Goal: Task Accomplishment & Management: Use online tool/utility

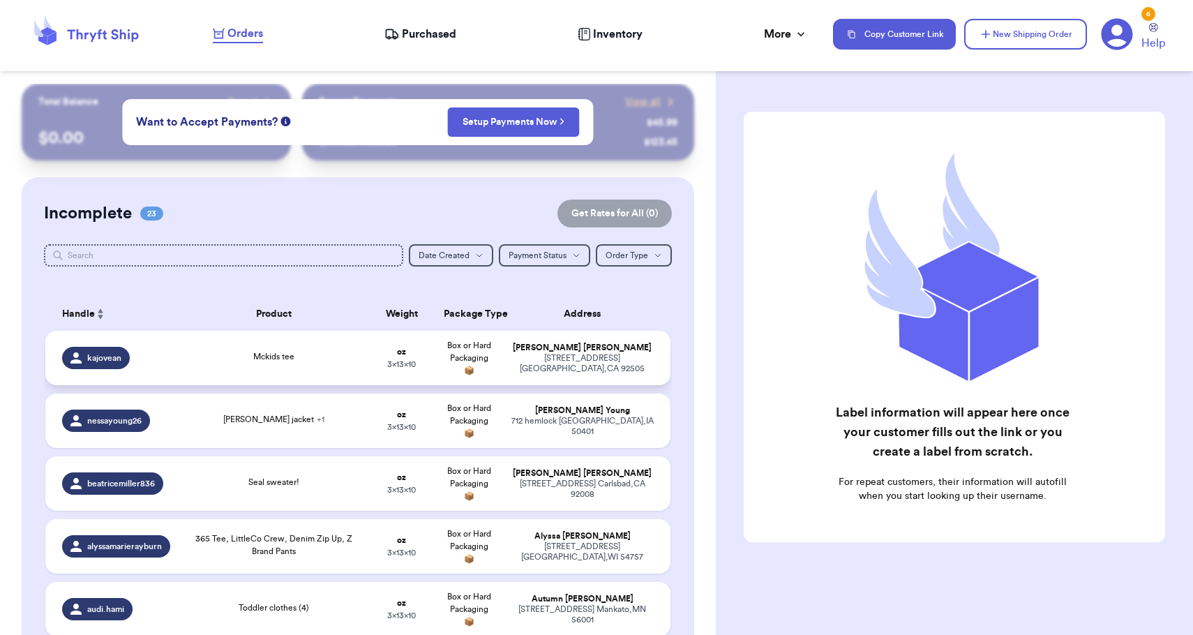
click at [559, 364] on div "[STREET_ADDRESS]" at bounding box center [582, 363] width 143 height 21
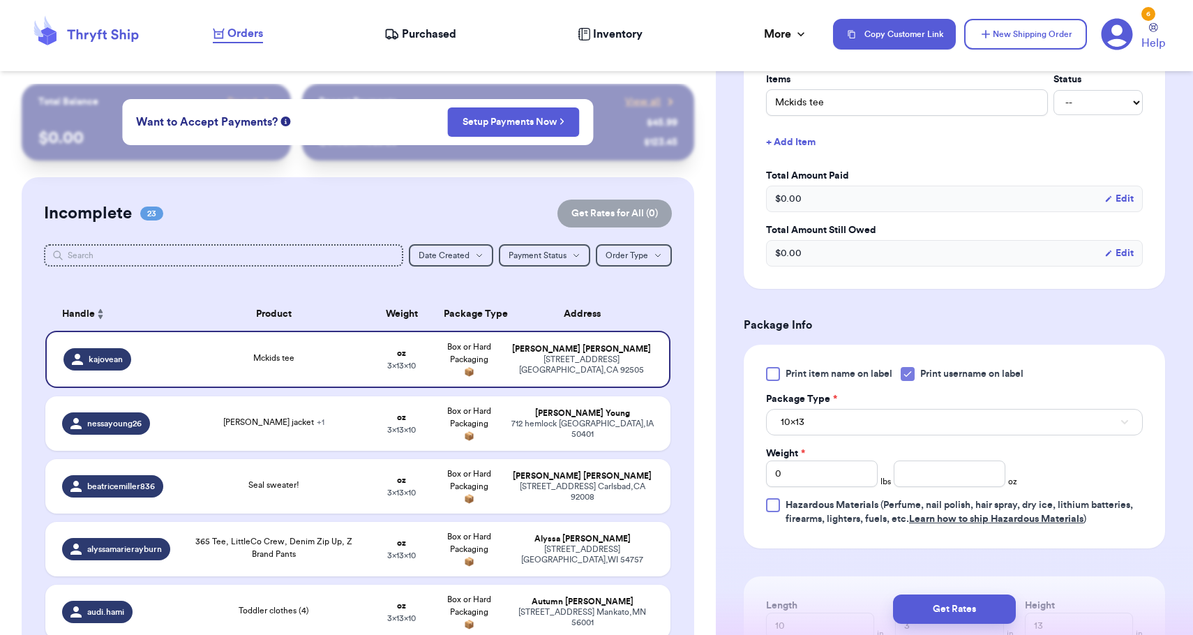
scroll to position [361, 0]
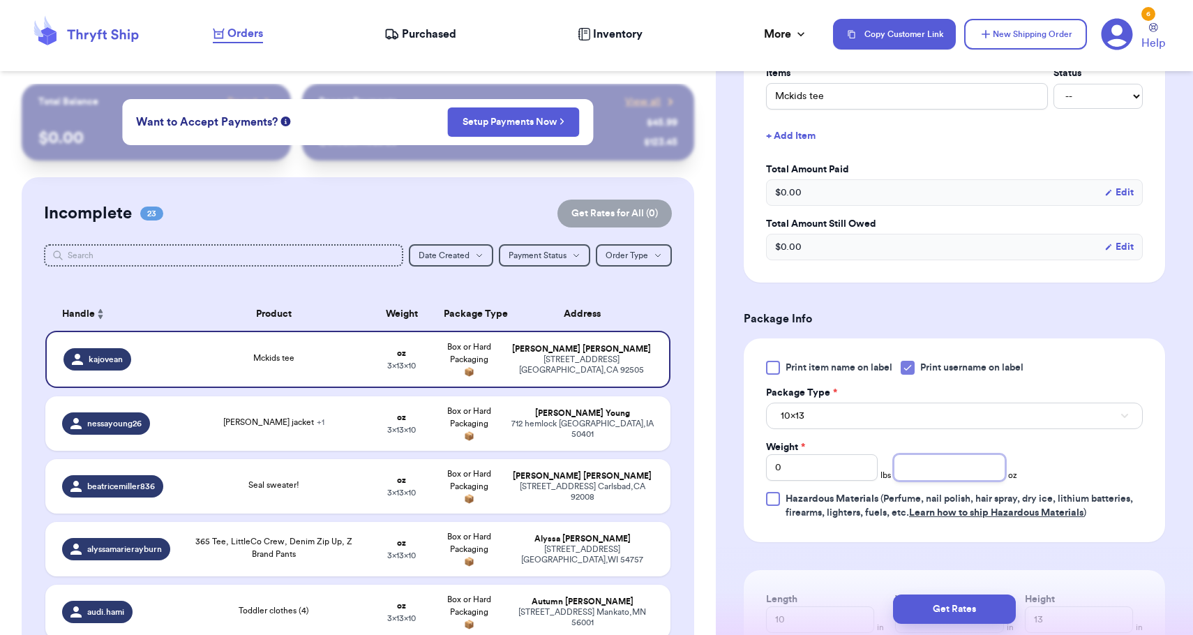
click at [919, 464] on input "number" at bounding box center [950, 467] width 112 height 27
type input "8"
click at [919, 421] on button "10x13" at bounding box center [954, 416] width 377 height 27
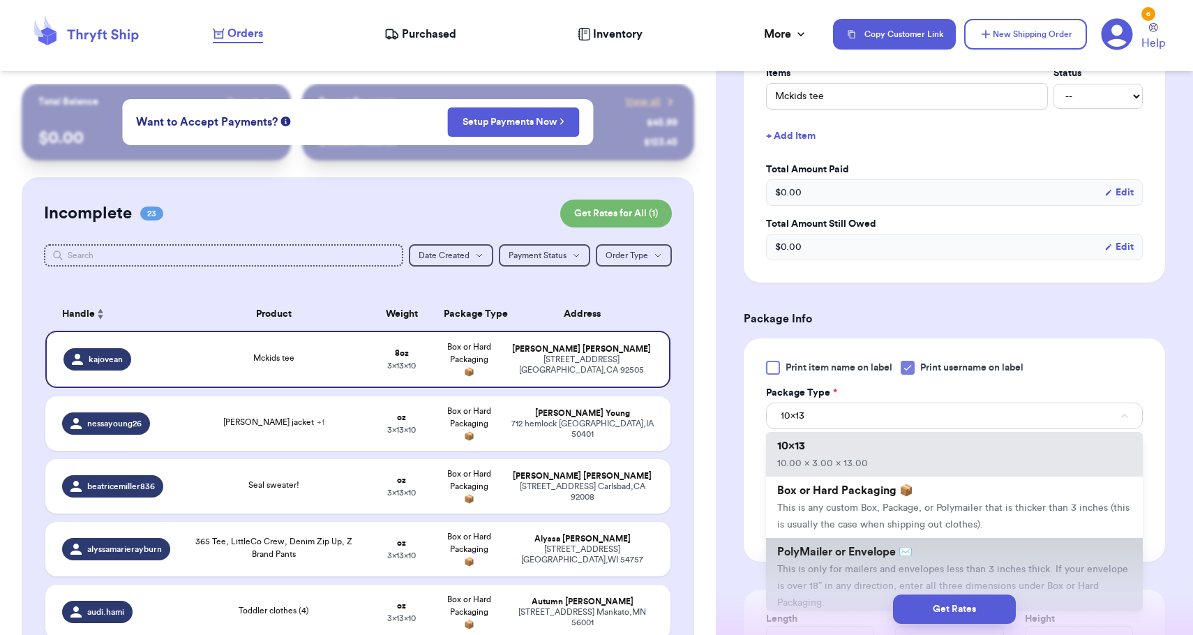
click at [842, 567] on li "PolyMailer or Envelope ✉️ This is only for mailers and envelopes less than 3 in…" at bounding box center [954, 577] width 377 height 78
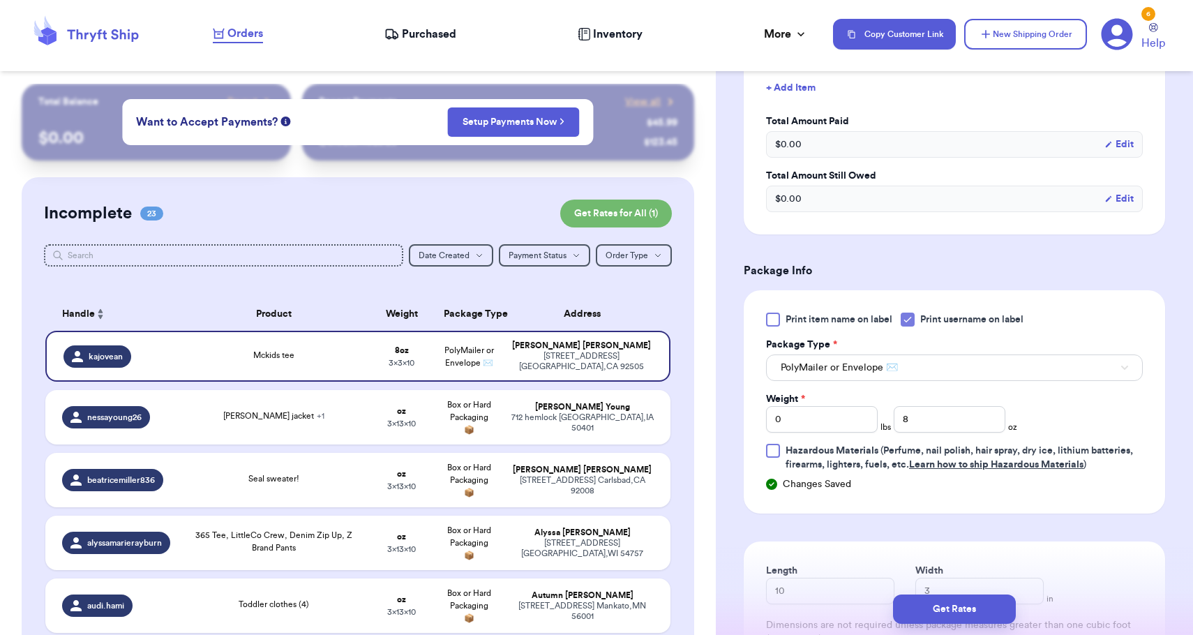
scroll to position [461, 0]
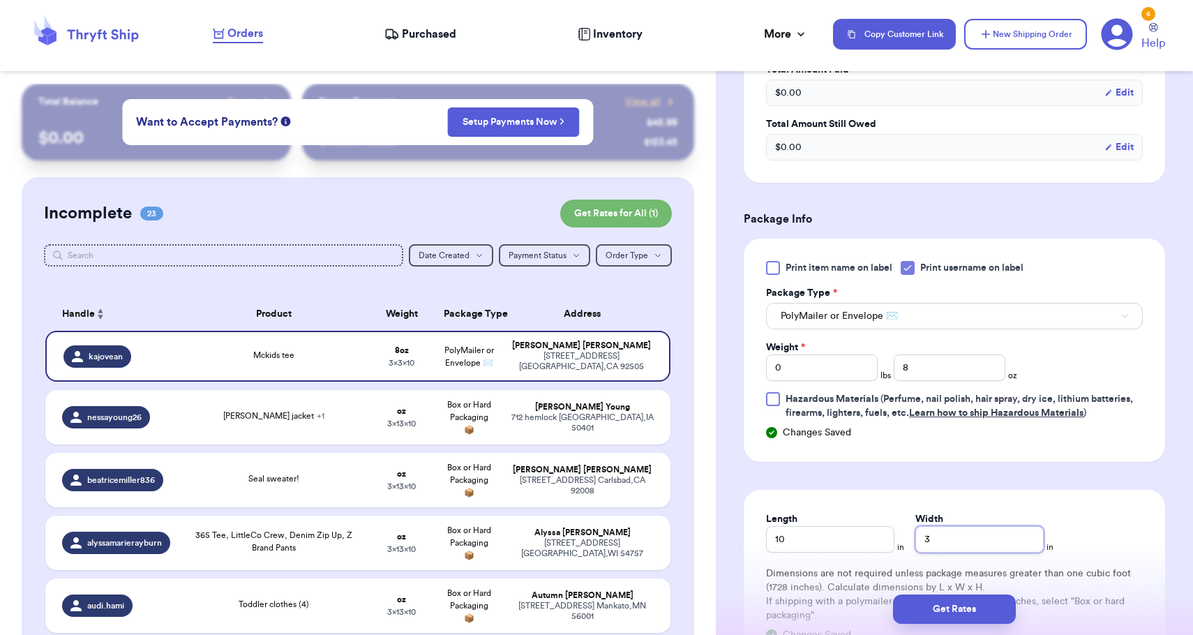
click at [931, 544] on input "3" at bounding box center [979, 539] width 128 height 27
type input "8"
click at [955, 608] on button "Get Rates" at bounding box center [954, 608] width 123 height 29
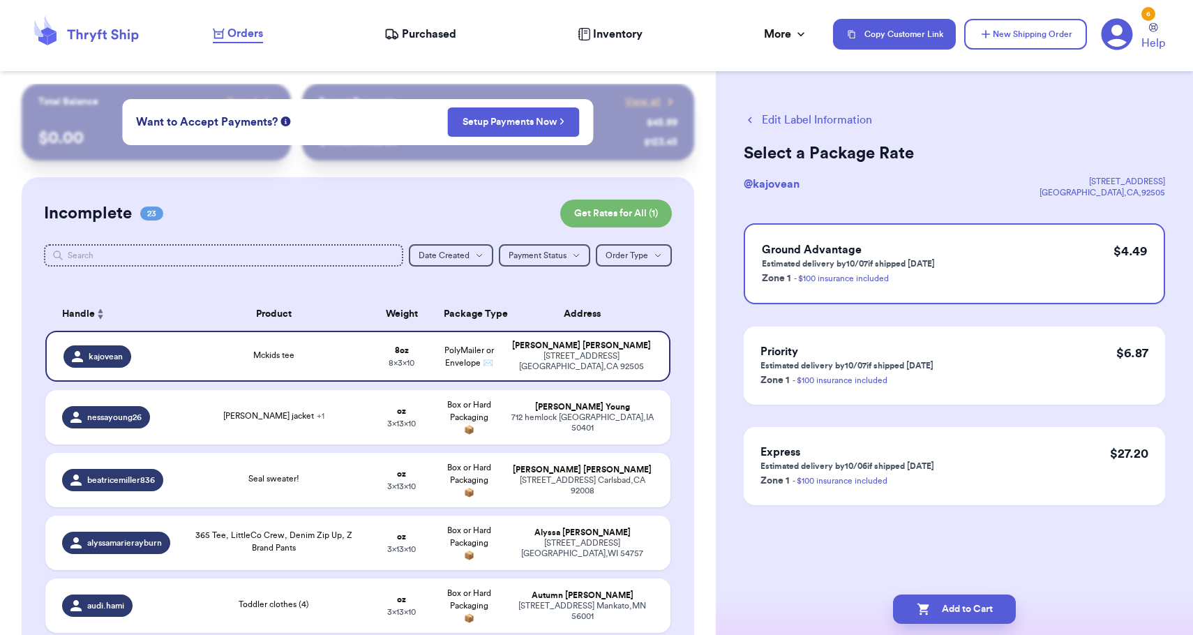
scroll to position [0, 0]
click at [955, 608] on button "Add to Cart" at bounding box center [954, 608] width 123 height 29
checkbox input "true"
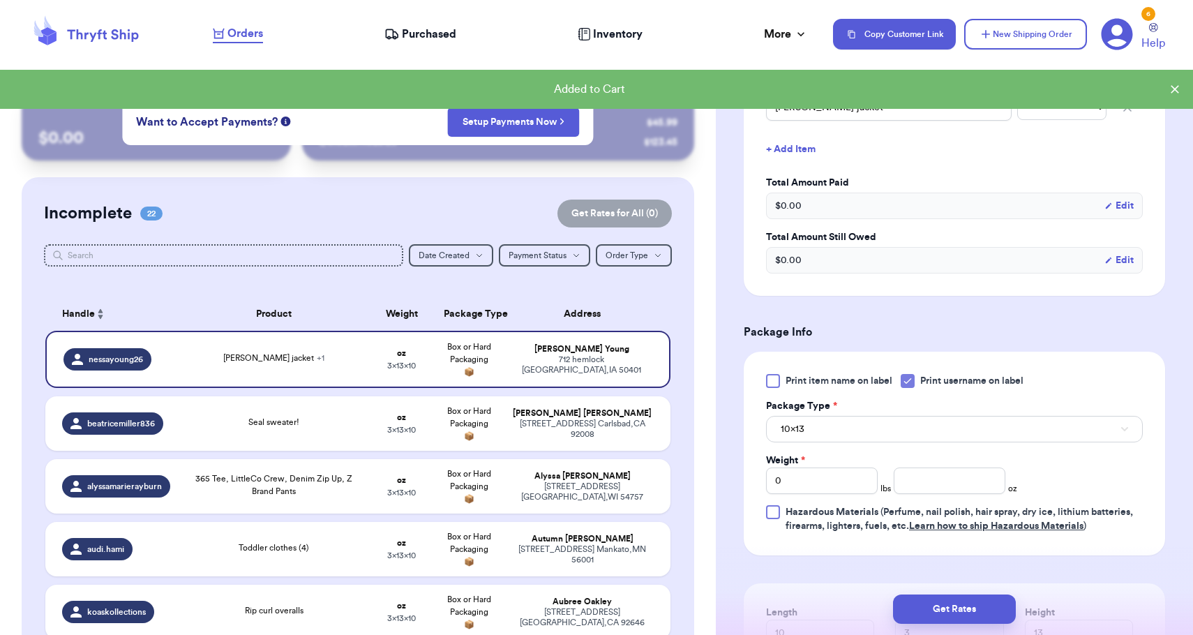
scroll to position [408, 0]
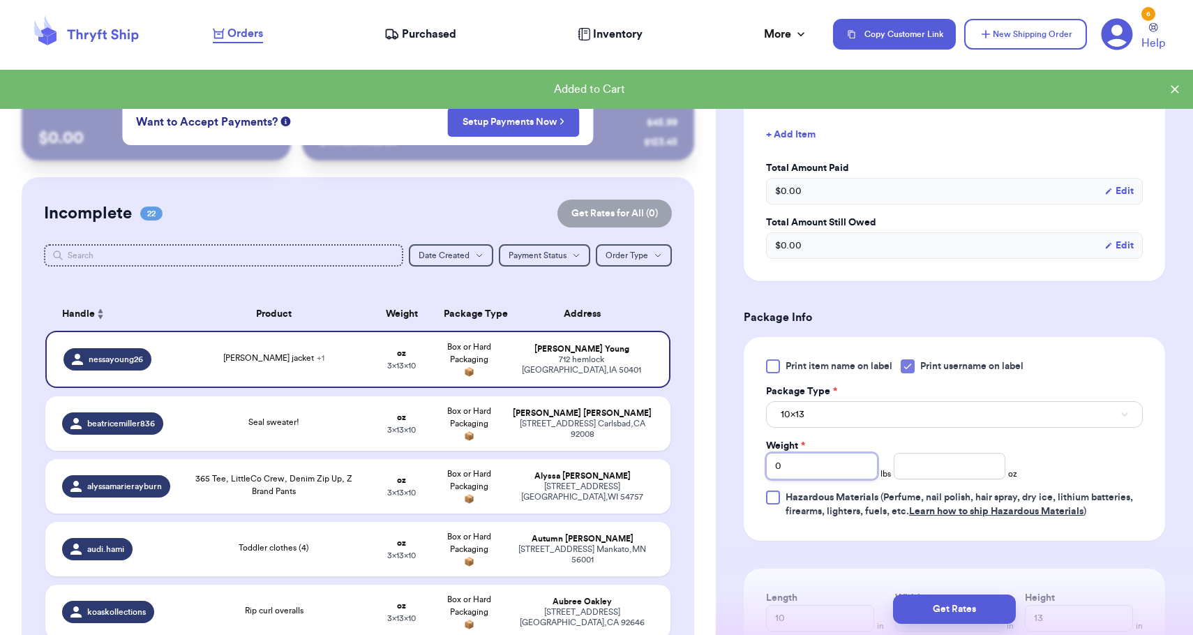
click at [833, 476] on input "0" at bounding box center [822, 466] width 112 height 27
type input "01"
click at [847, 425] on button "10x13" at bounding box center [954, 414] width 377 height 27
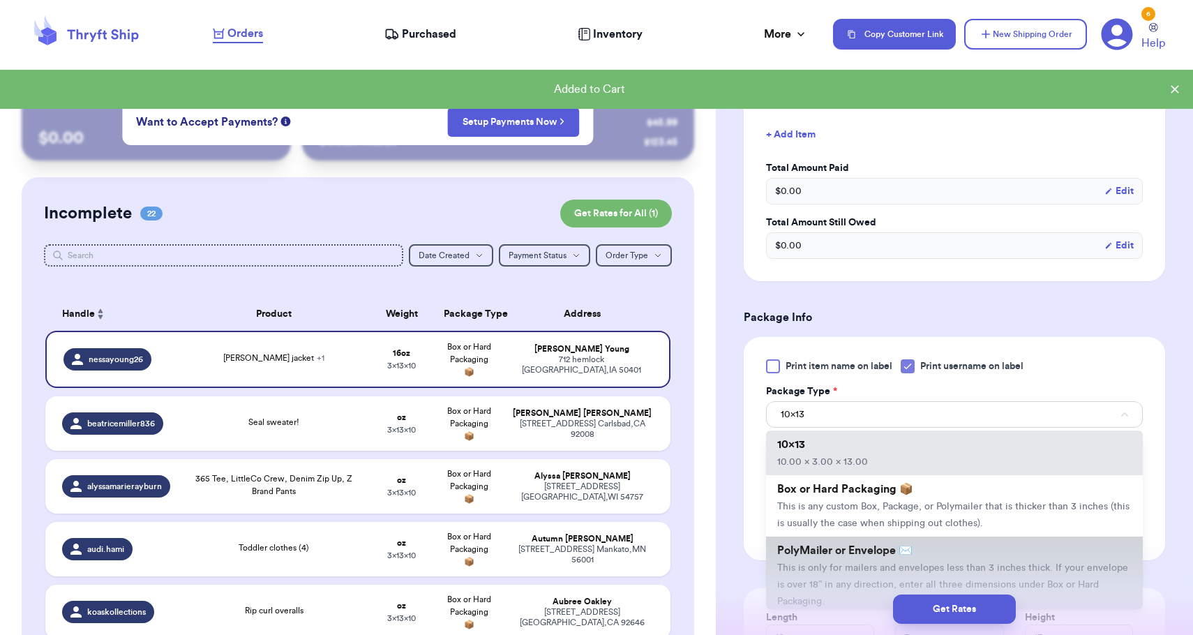
click at [825, 553] on span "PolyMailer or Envelope ✉️" at bounding box center [844, 550] width 135 height 11
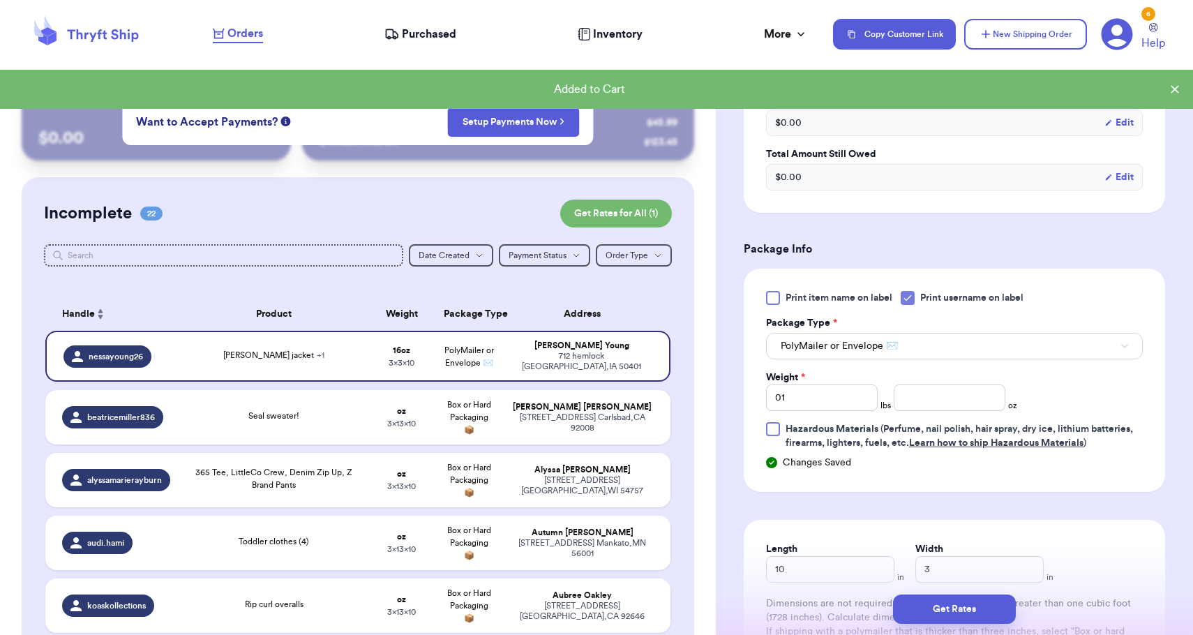
scroll to position [557, 0]
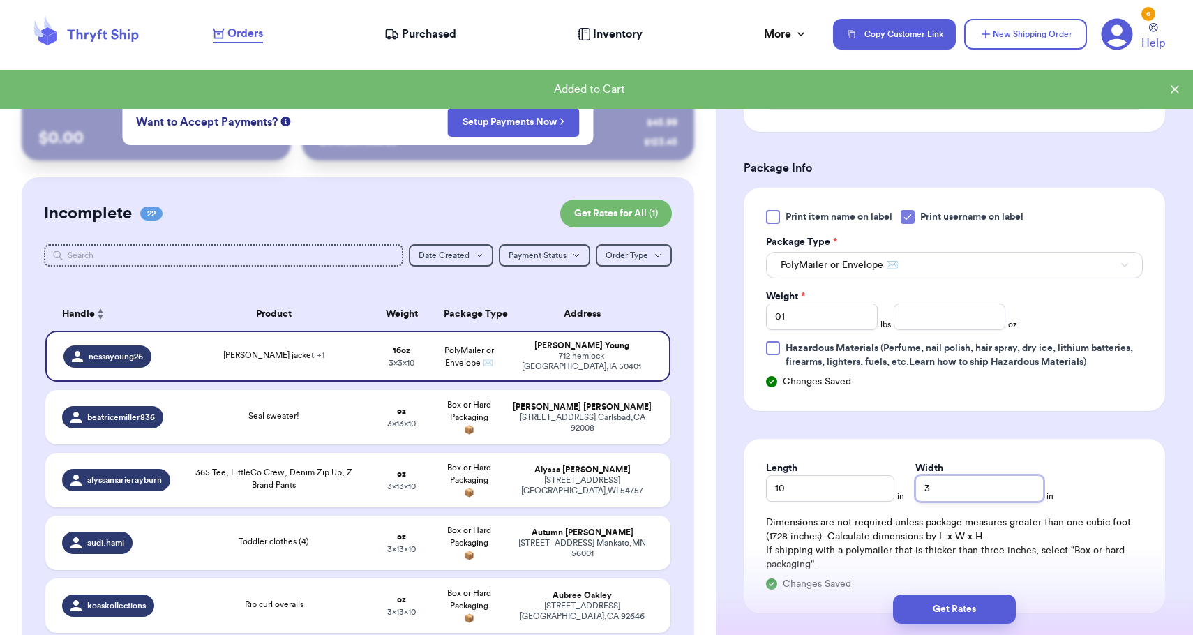
click at [915, 484] on input "3" at bounding box center [979, 488] width 128 height 27
type input "13"
click at [953, 601] on button "Get Rates" at bounding box center [954, 608] width 123 height 29
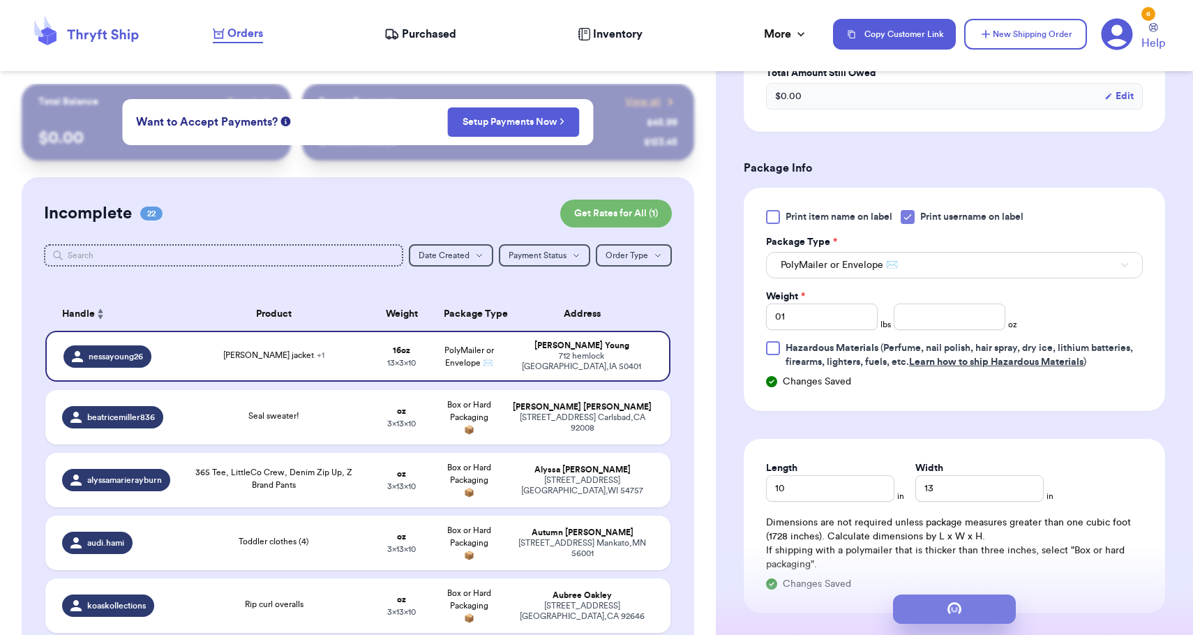
scroll to position [0, 0]
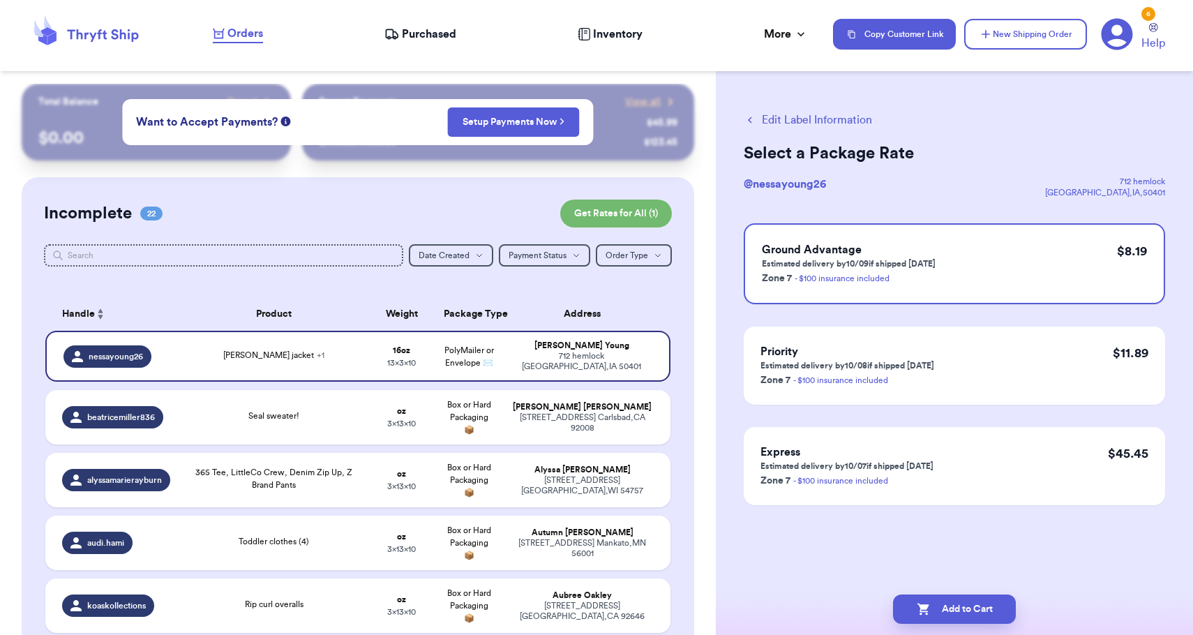
click at [953, 601] on button "Add to Cart" at bounding box center [954, 608] width 123 height 29
checkbox input "true"
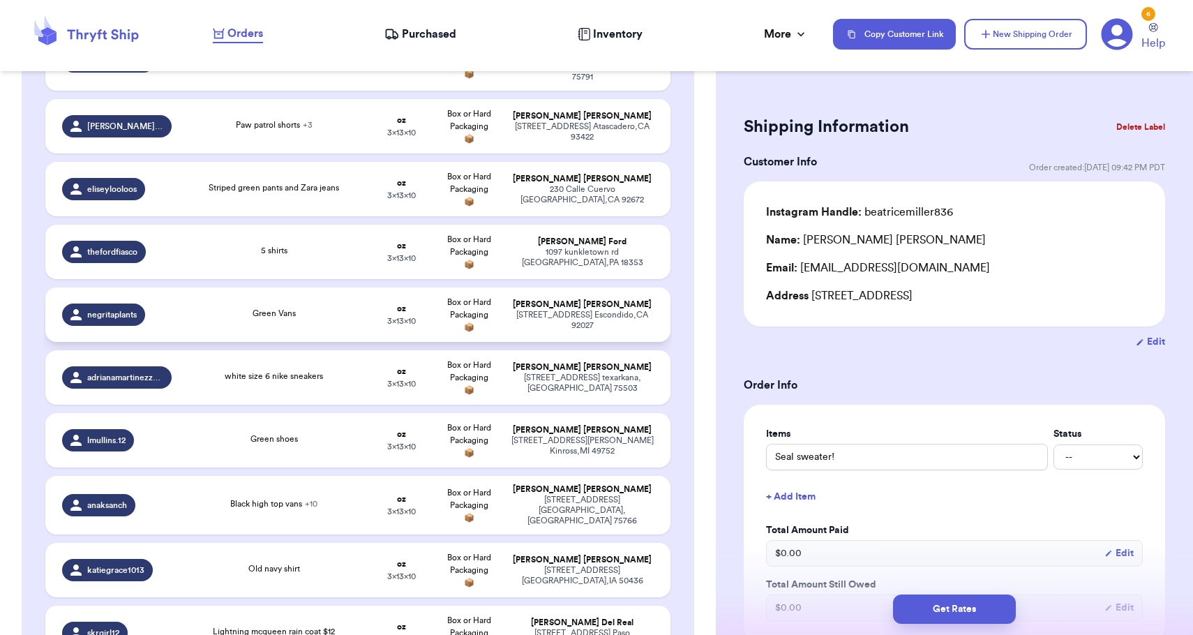
scroll to position [684, 0]
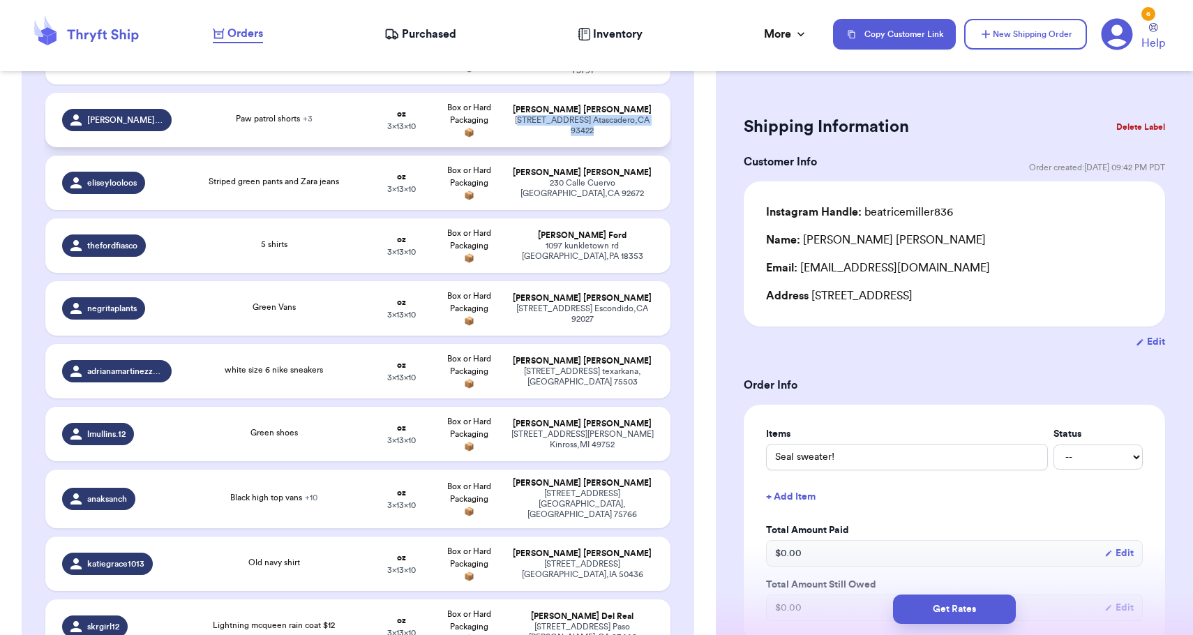
click at [521, 133] on div "[STREET_ADDRESS]" at bounding box center [582, 125] width 143 height 21
type input "Paw patrol shorts"
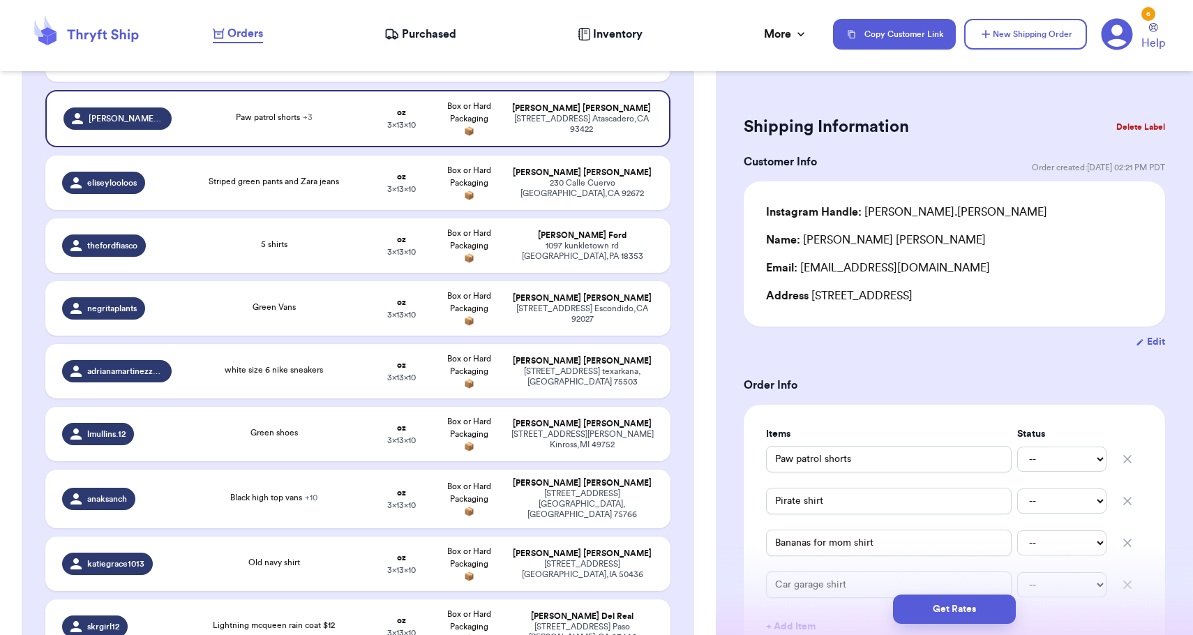
click at [677, 227] on div "Incomplete 21 Get Rates for All ( 0 ) Get Rates for All ( 0 ) Date Created Date…" at bounding box center [358, 252] width 673 height 1518
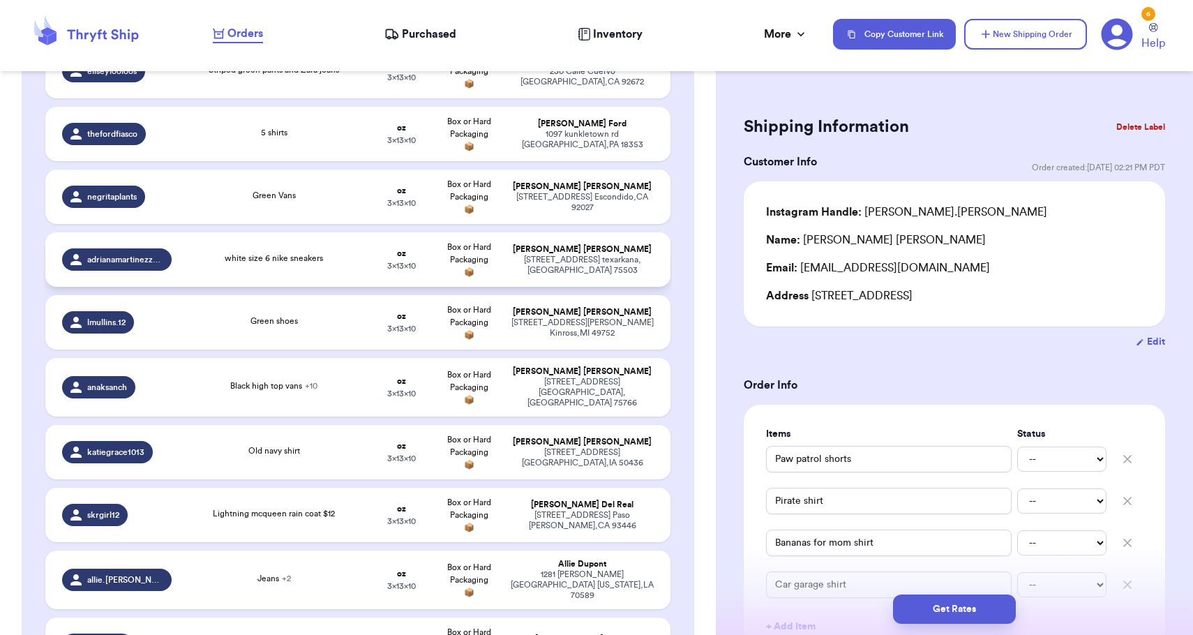
scroll to position [799, 0]
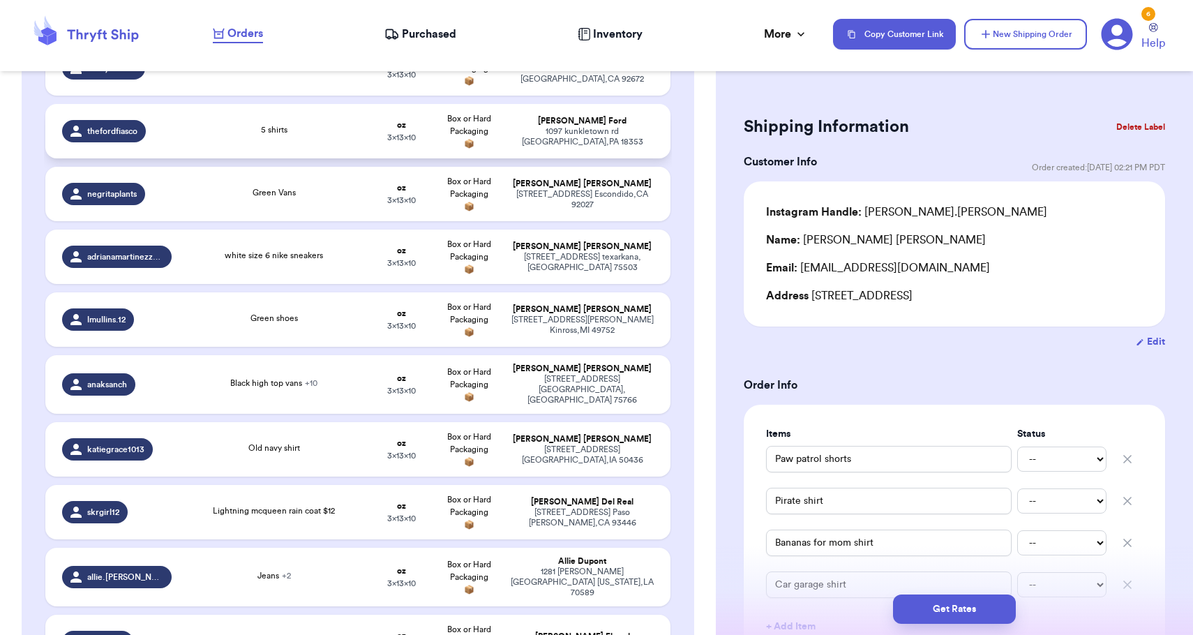
click at [362, 149] on td "5 shirts" at bounding box center [274, 131] width 188 height 54
type input "5 shirts"
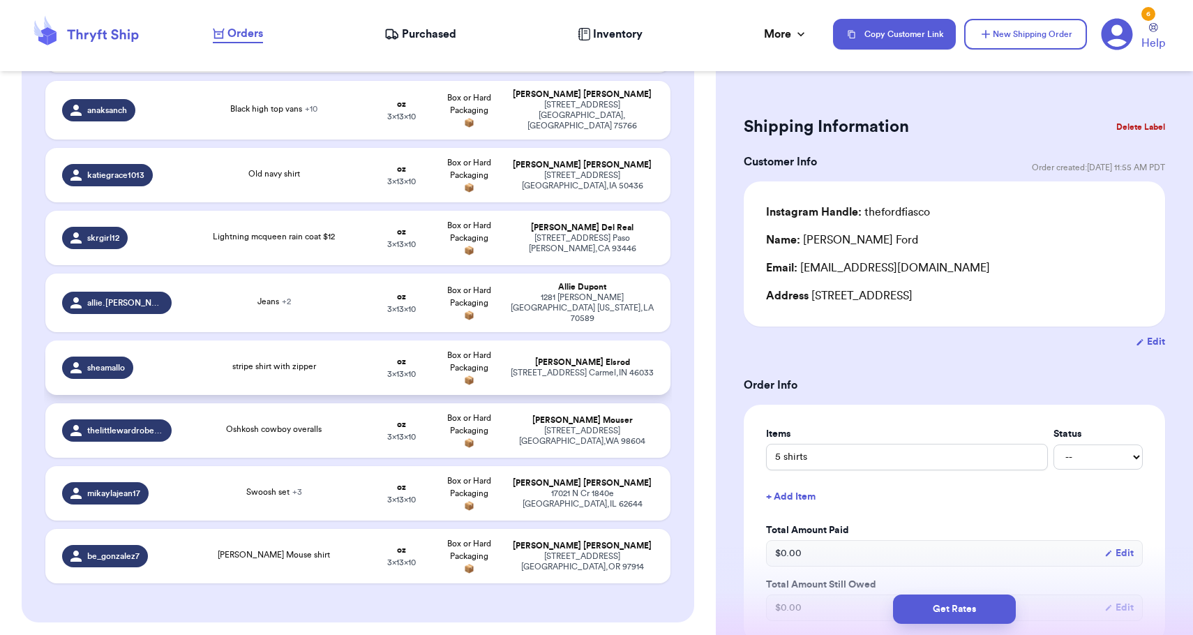
scroll to position [1081, 0]
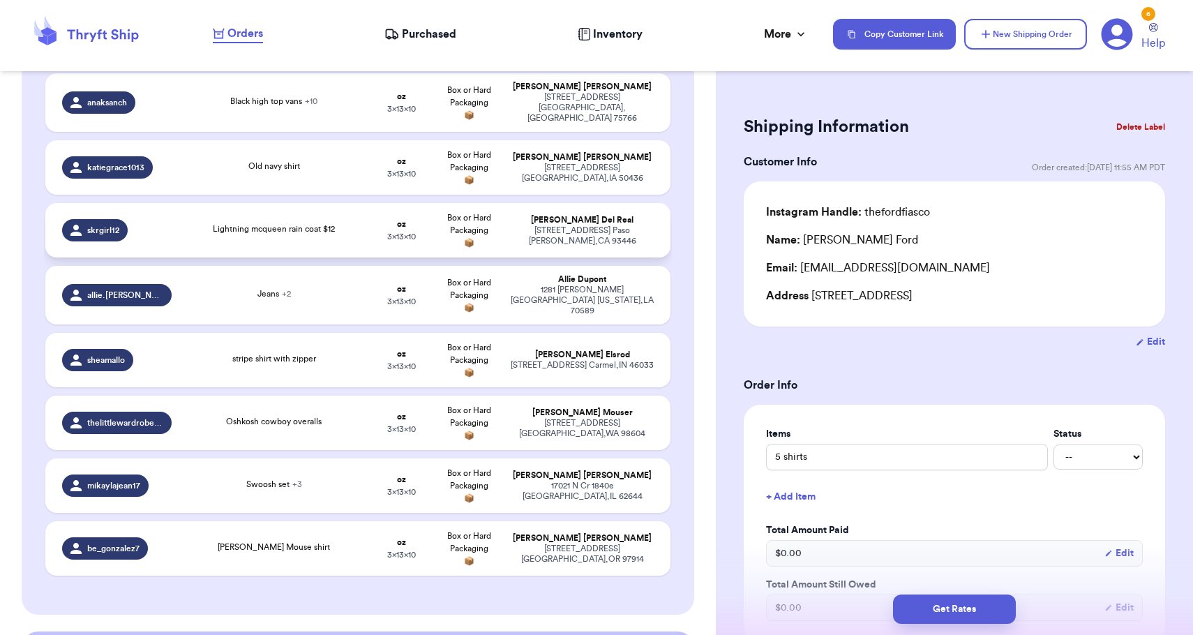
click at [403, 240] on span "3 x 13 x 10" at bounding box center [401, 236] width 29 height 8
type input "Lightning mcqueen rain coat $12"
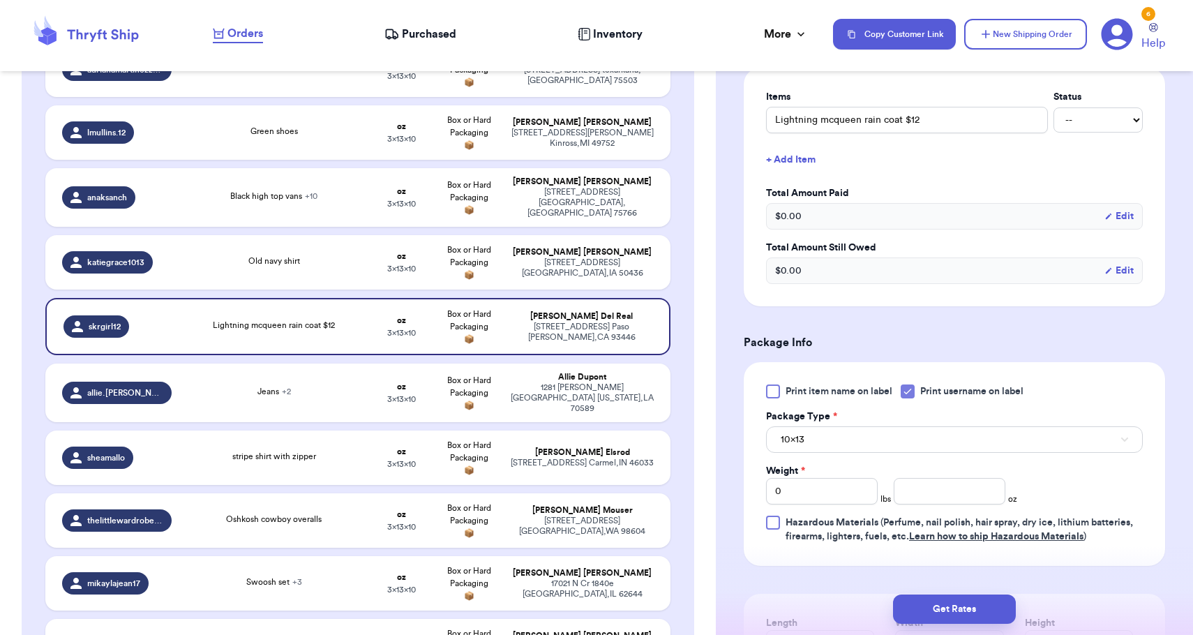
scroll to position [341, 0]
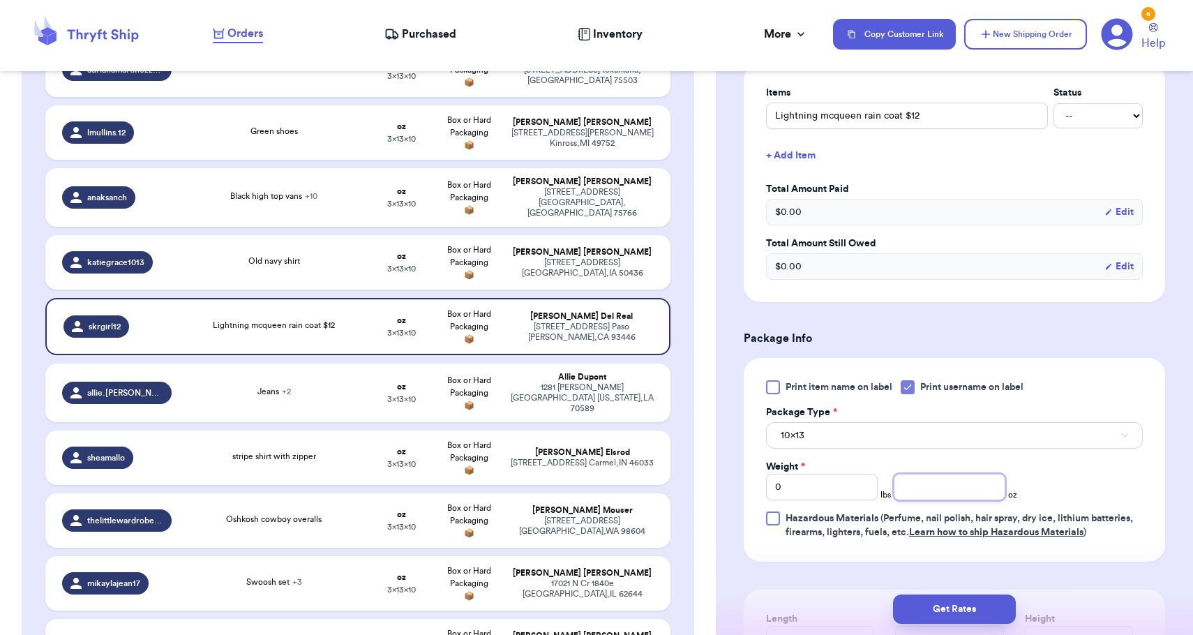
click at [924, 490] on input "number" at bounding box center [950, 487] width 112 height 27
type input "14"
click at [882, 425] on button "10x13" at bounding box center [954, 435] width 377 height 27
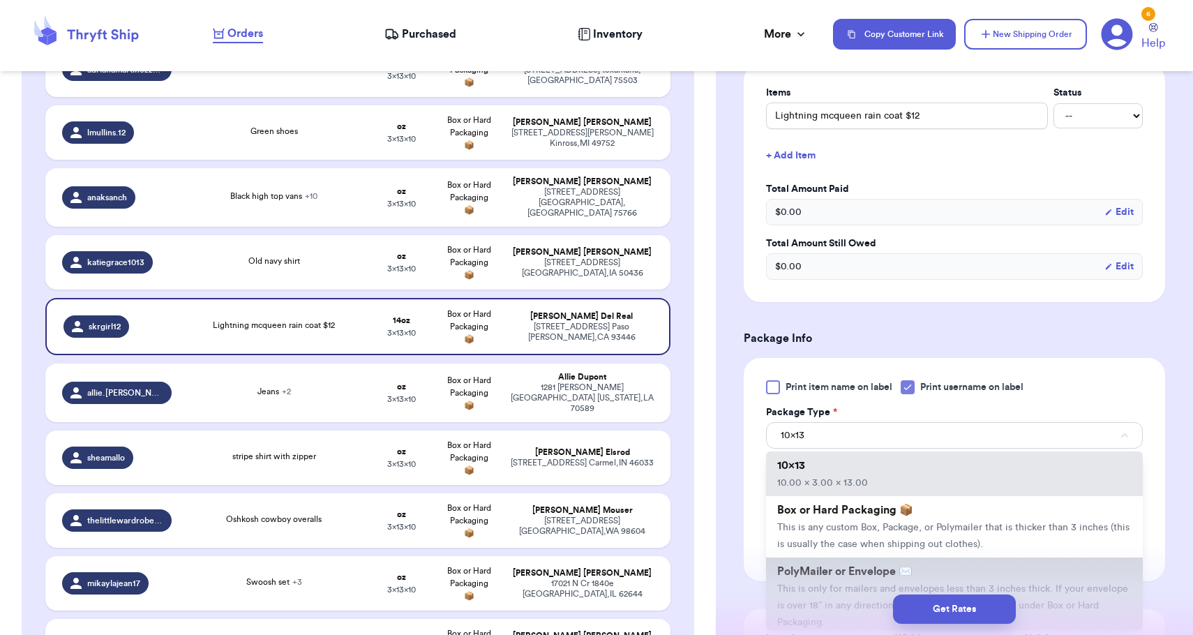
click at [846, 577] on span "PolyMailer or Envelope ✉️" at bounding box center [844, 571] width 135 height 11
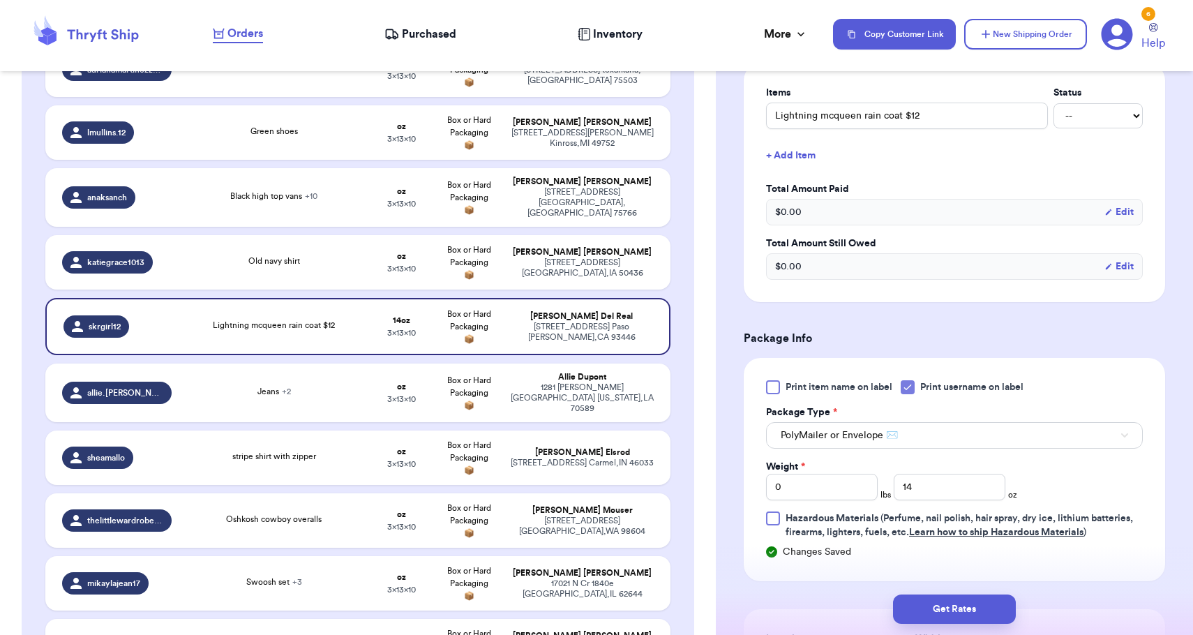
scroll to position [454, 0]
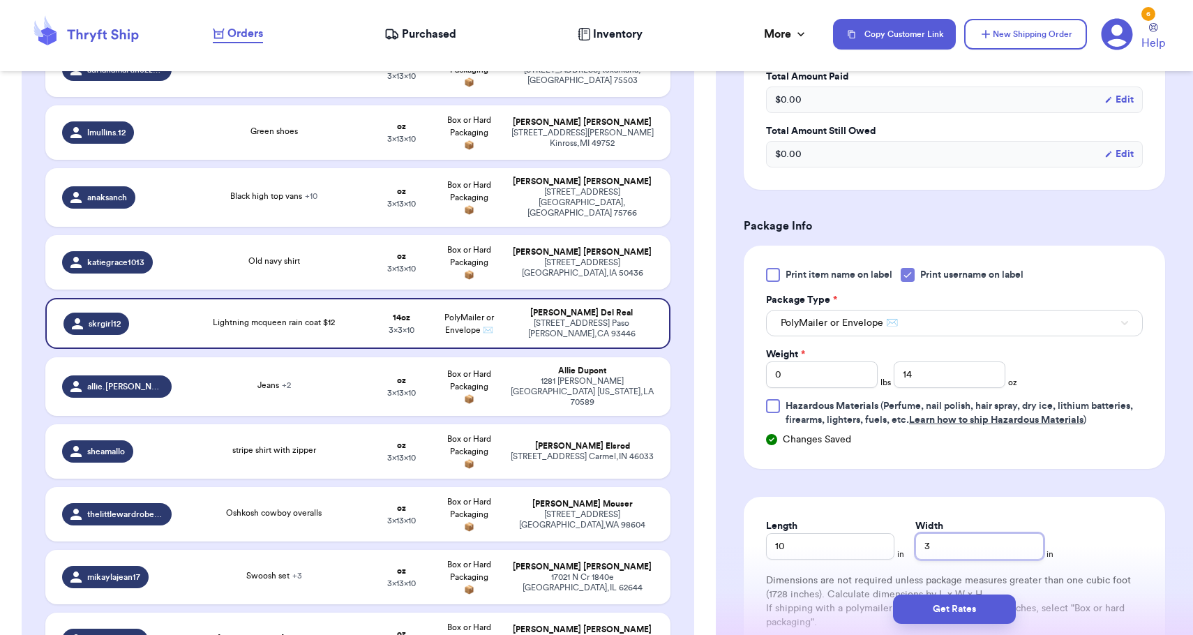
click at [915, 545] on input "3" at bounding box center [979, 546] width 128 height 27
type input "13"
click at [932, 614] on button "Get Rates" at bounding box center [954, 608] width 123 height 29
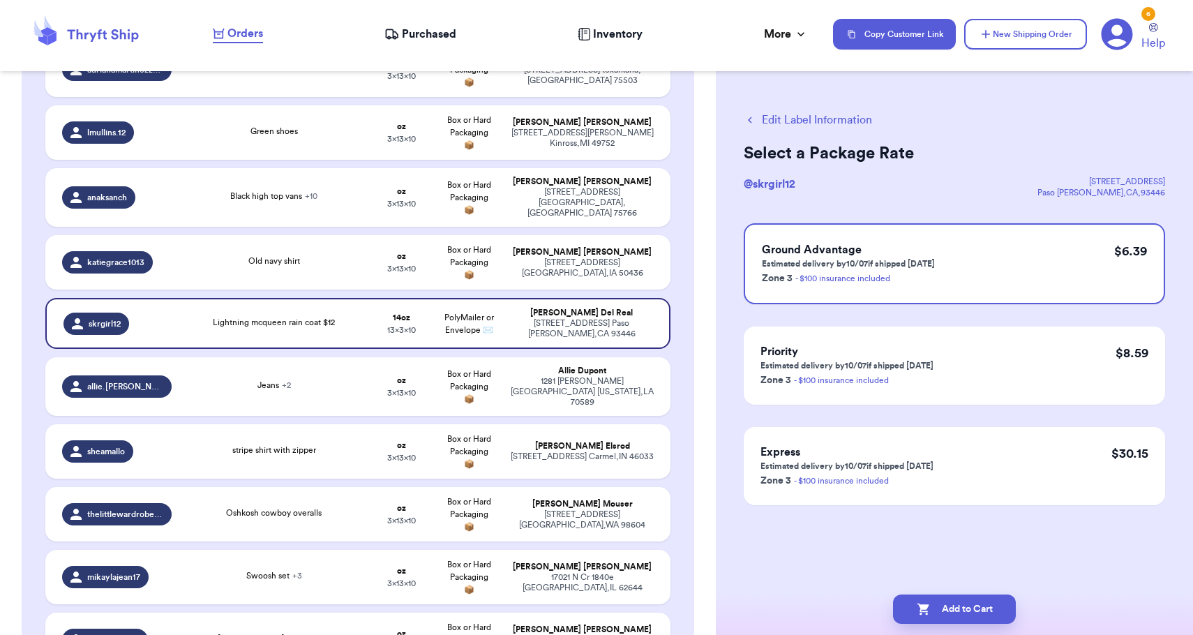
scroll to position [0, 0]
click at [932, 614] on button "Add to Cart" at bounding box center [954, 608] width 123 height 29
checkbox input "true"
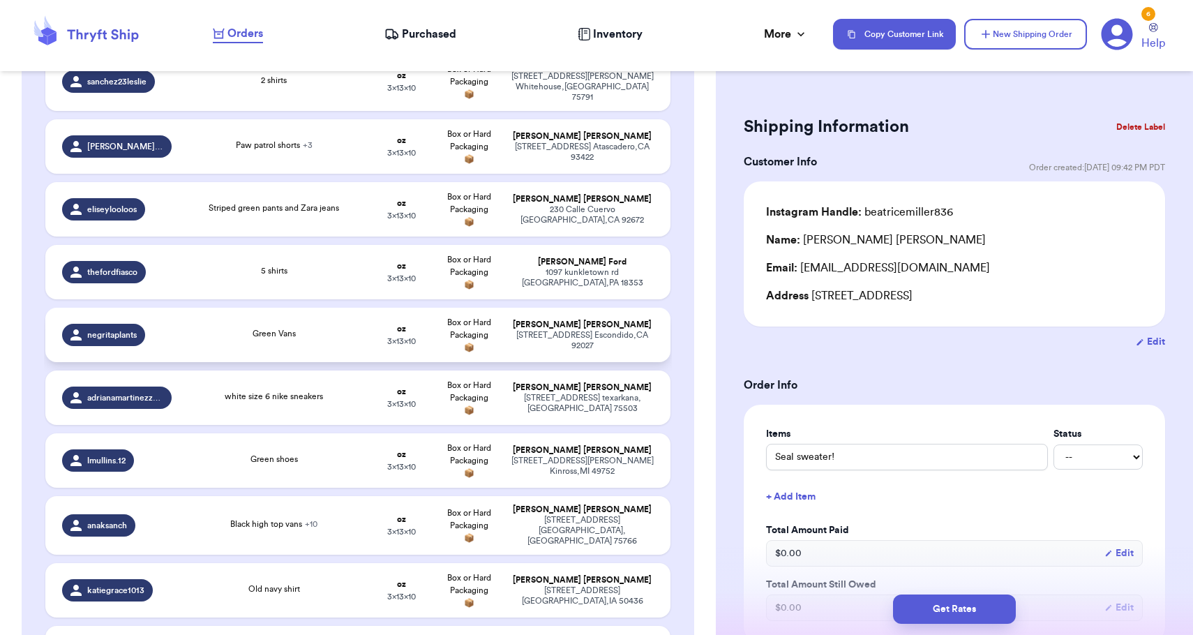
scroll to position [655, 0]
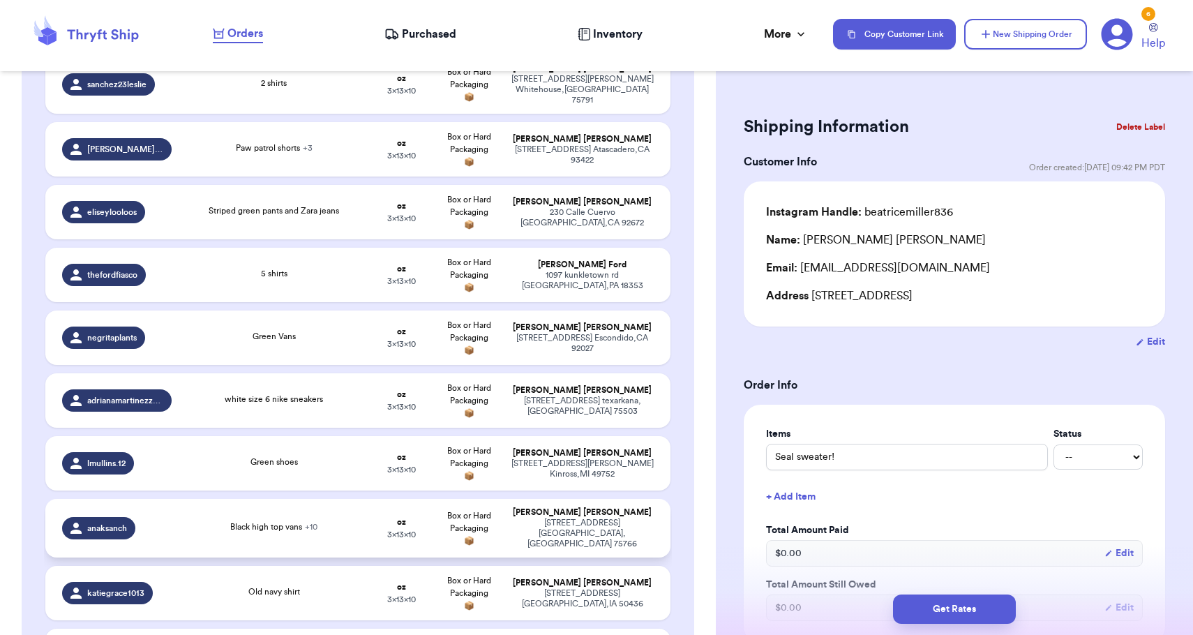
click at [315, 524] on span "+ 10" at bounding box center [311, 527] width 13 height 8
type input "Black high top vans"
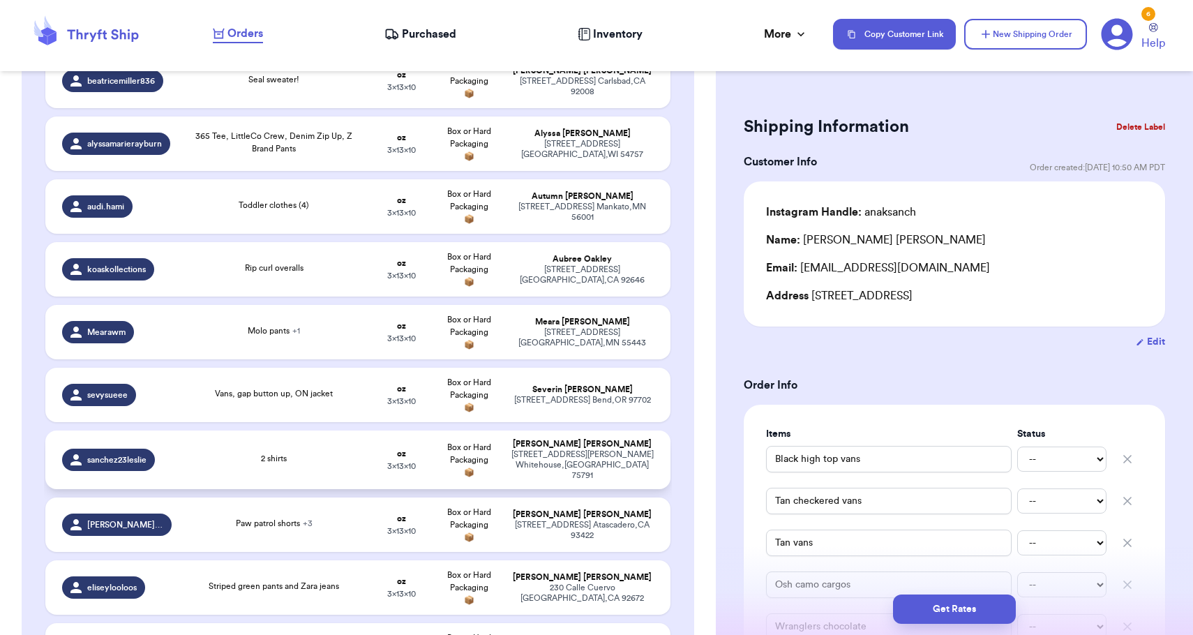
scroll to position [275, 0]
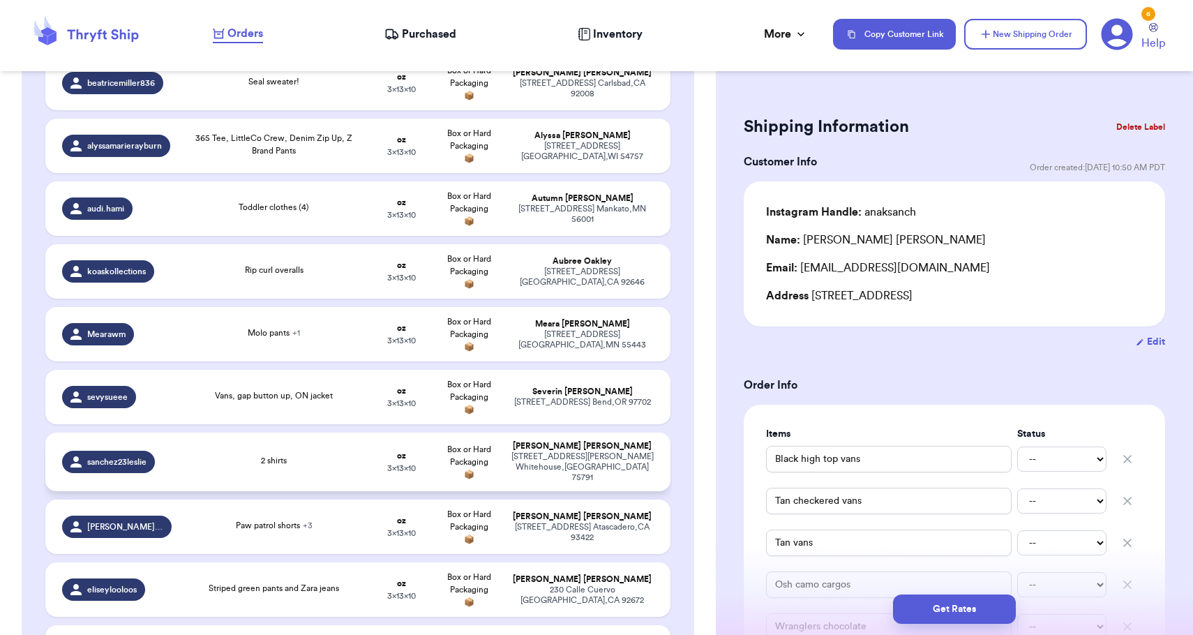
click at [335, 465] on div "2 shirts" at bounding box center [274, 461] width 172 height 15
type input "2 shirts"
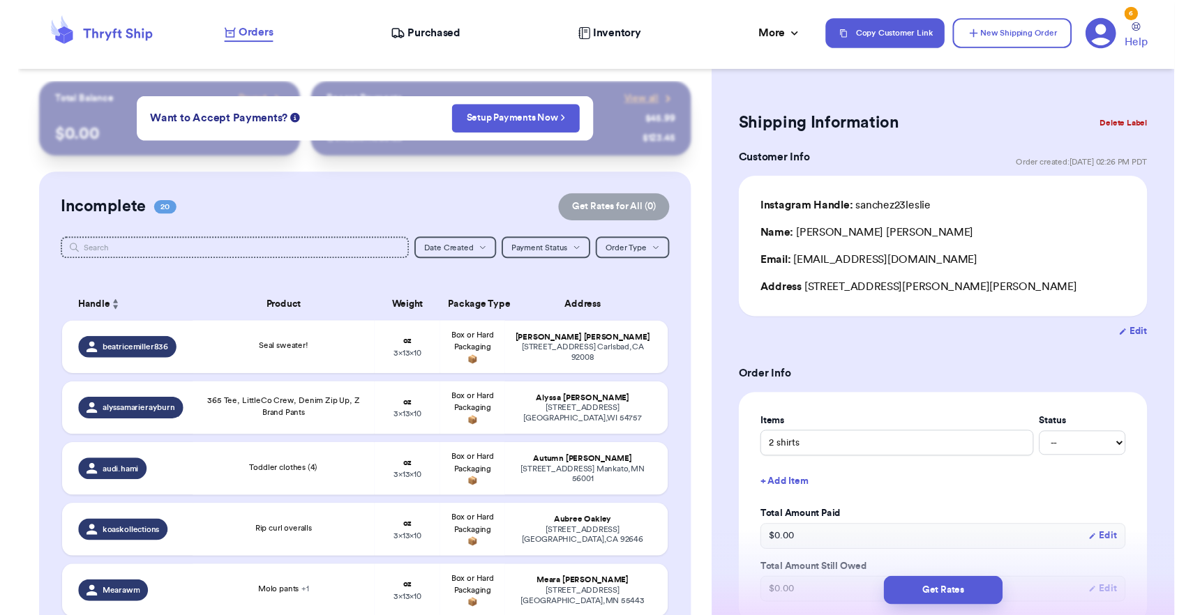
scroll to position [0, 0]
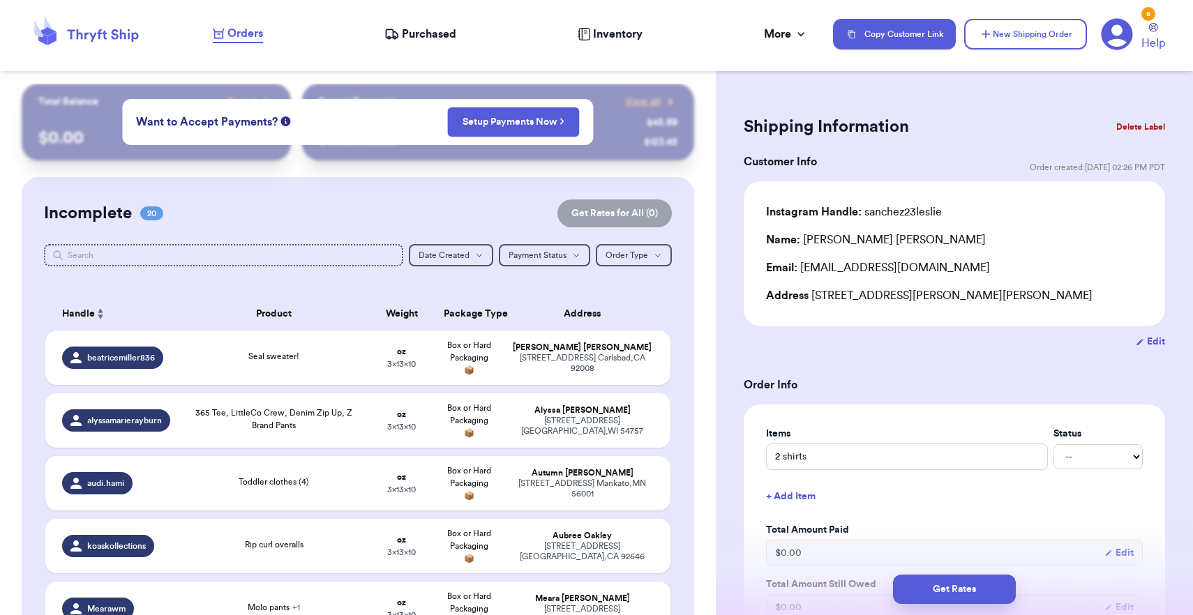
click at [759, 0] on html "Orders Purchased Inventory More Stats Completed Orders Payments Payouts Copy Cu…" at bounding box center [596, 307] width 1193 height 615
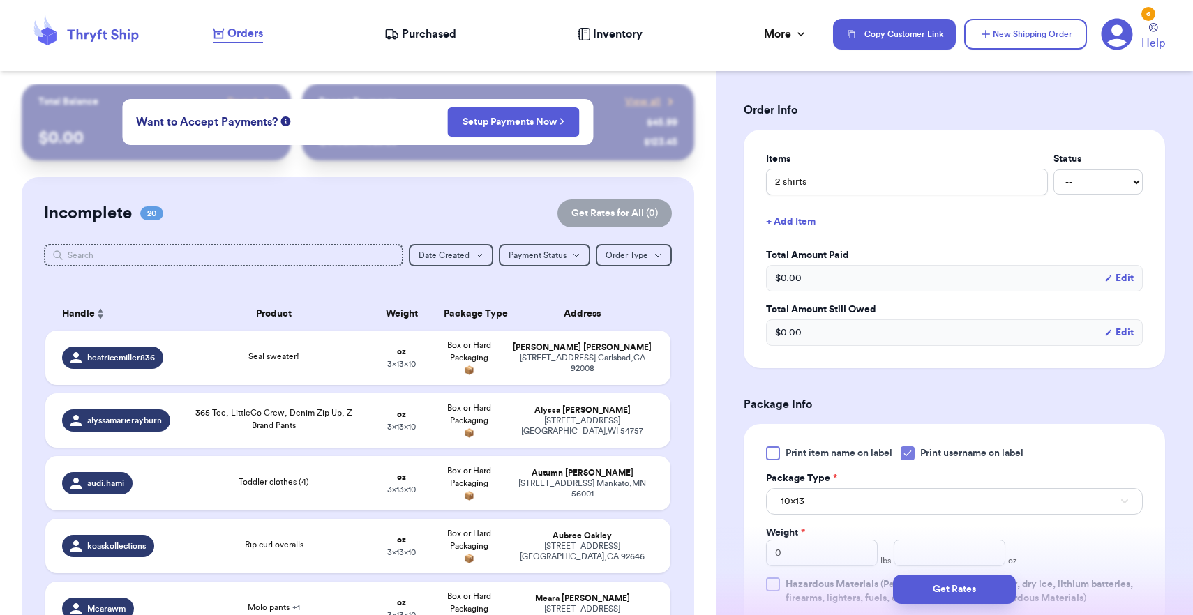
scroll to position [285, 0]
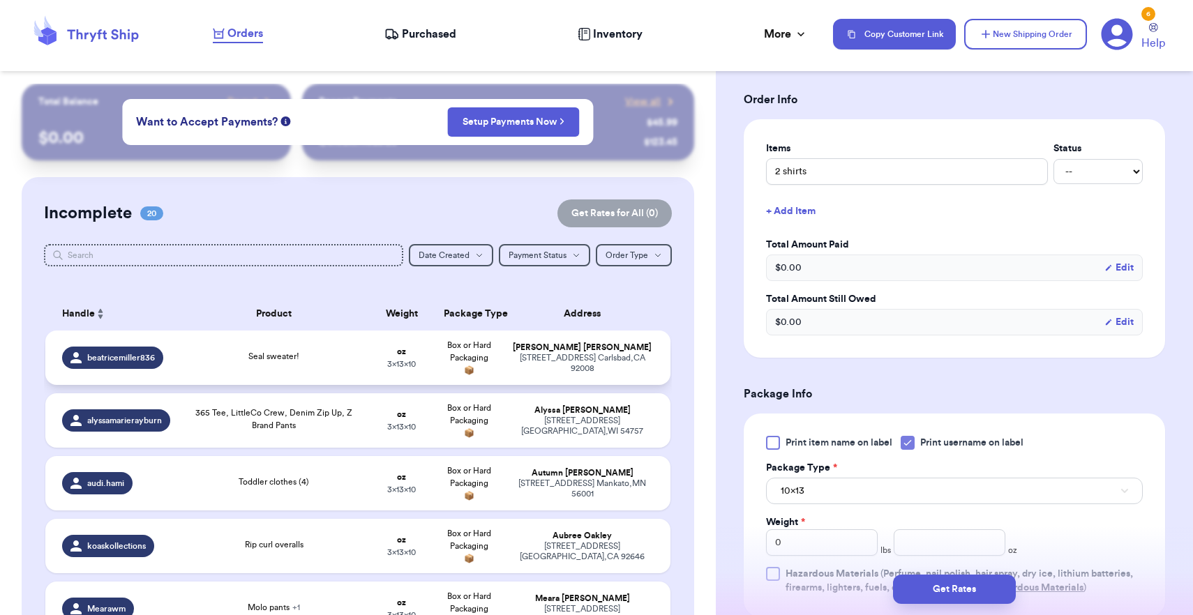
click at [545, 385] on td "[PERSON_NAME] [STREET_ADDRESS]" at bounding box center [586, 358] width 168 height 54
type input "Seal sweater!"
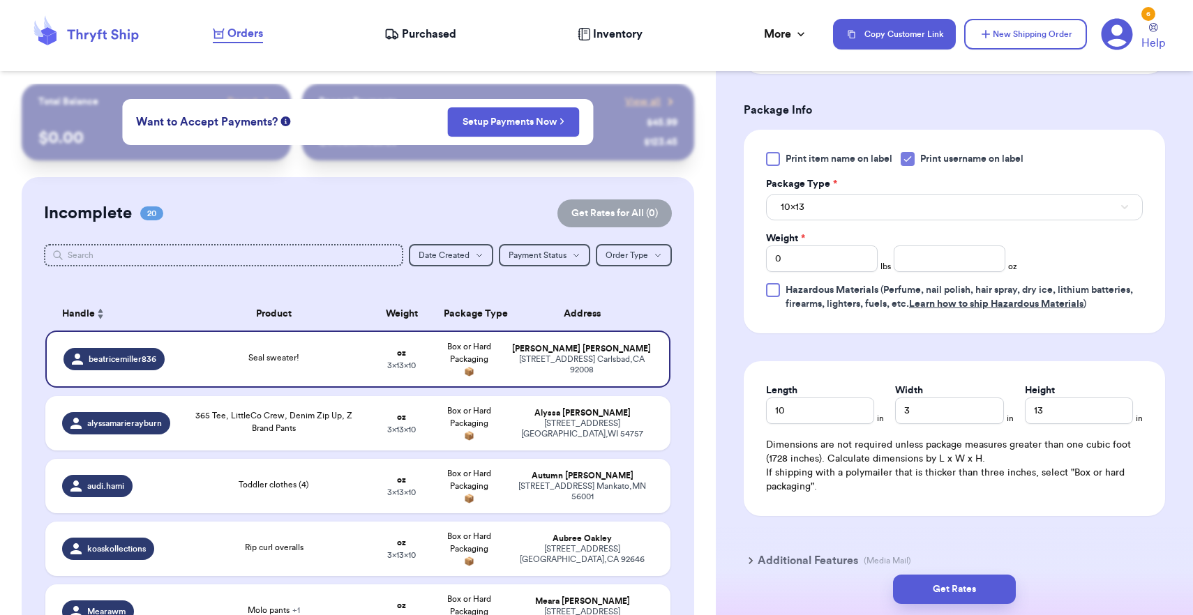
scroll to position [605, 0]
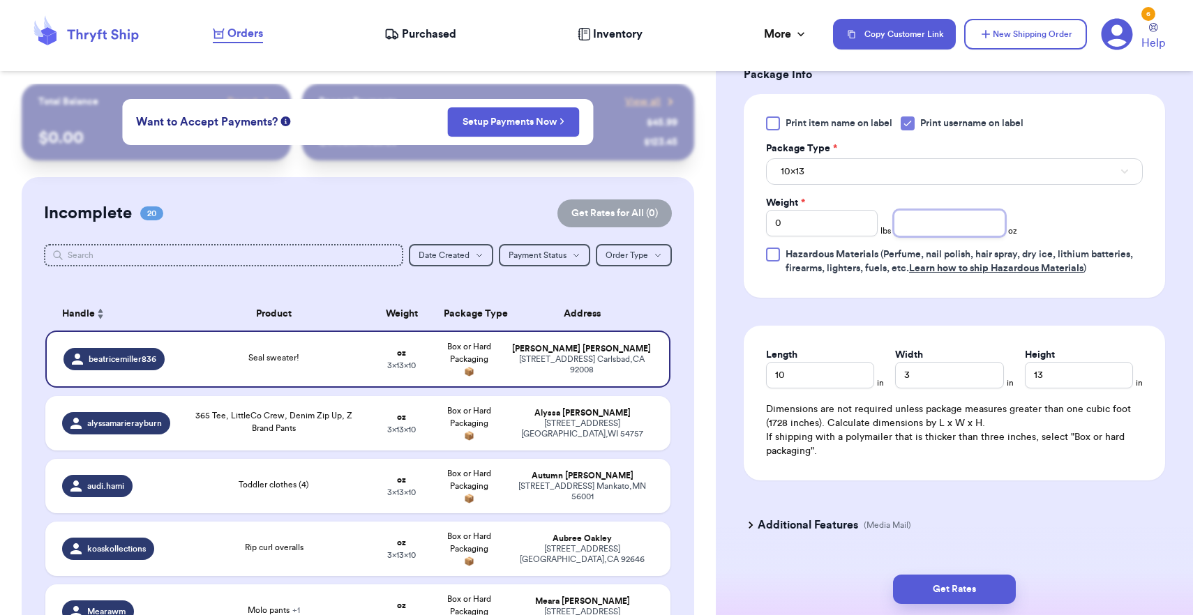
click at [921, 233] on input "number" at bounding box center [950, 223] width 112 height 27
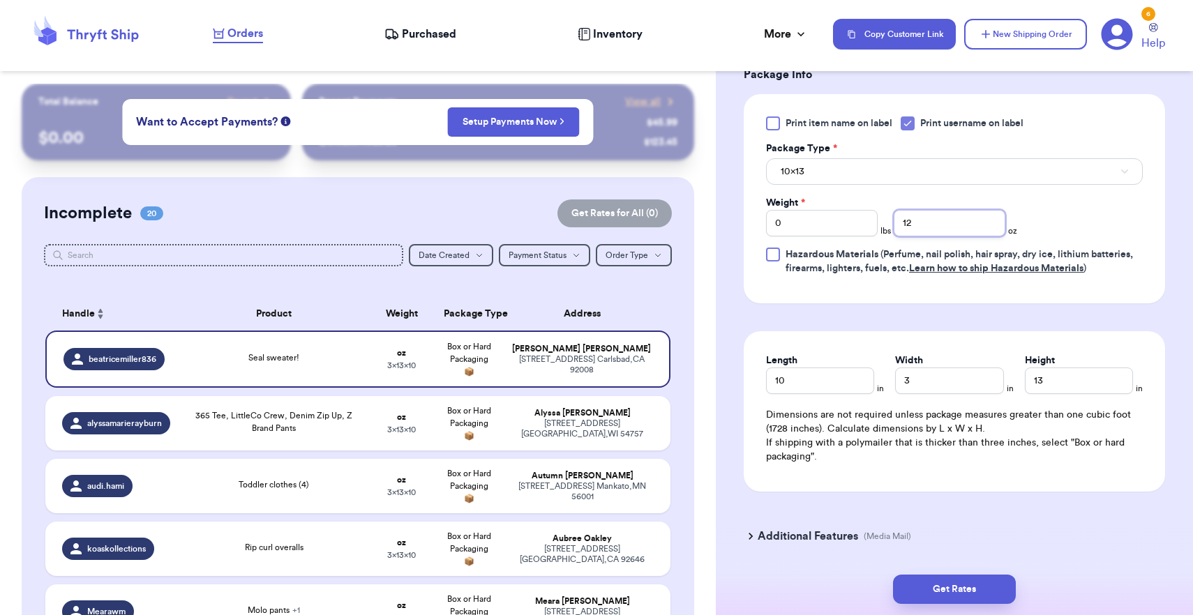
type input "12"
click at [892, 188] on div "Print item name on label Print username on label Package Type * 10x13 Weight * …" at bounding box center [954, 196] width 377 height 159
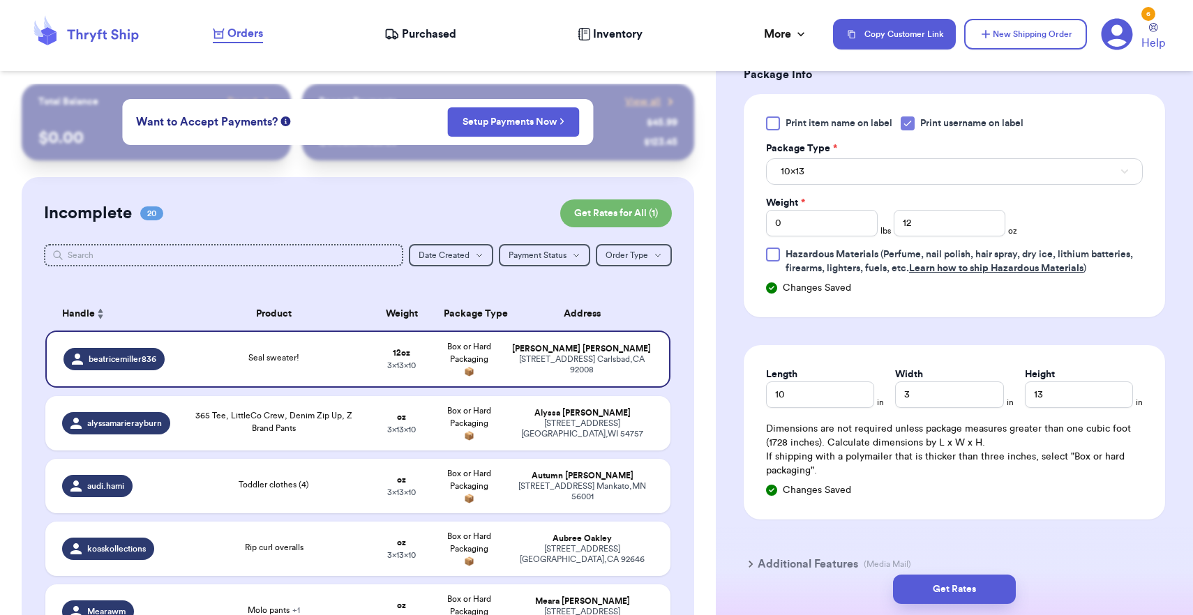
click at [867, 174] on button "10x13" at bounding box center [954, 171] width 377 height 27
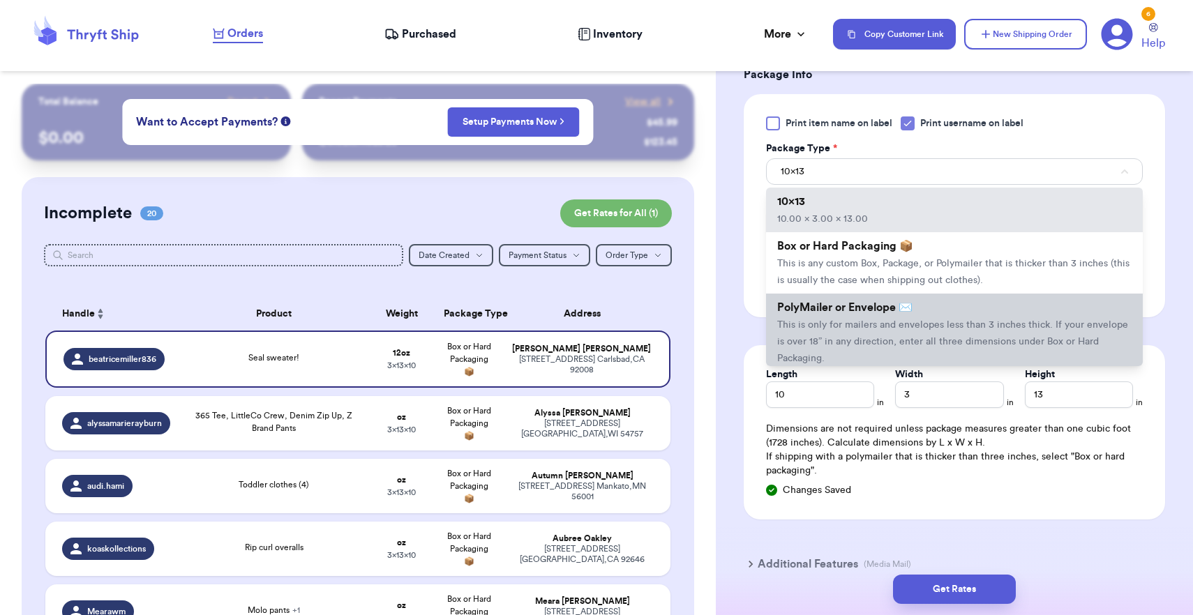
click at [867, 341] on span "This is only for mailers and envelopes less than 3 inches thick. If your envelo…" at bounding box center [952, 341] width 351 height 43
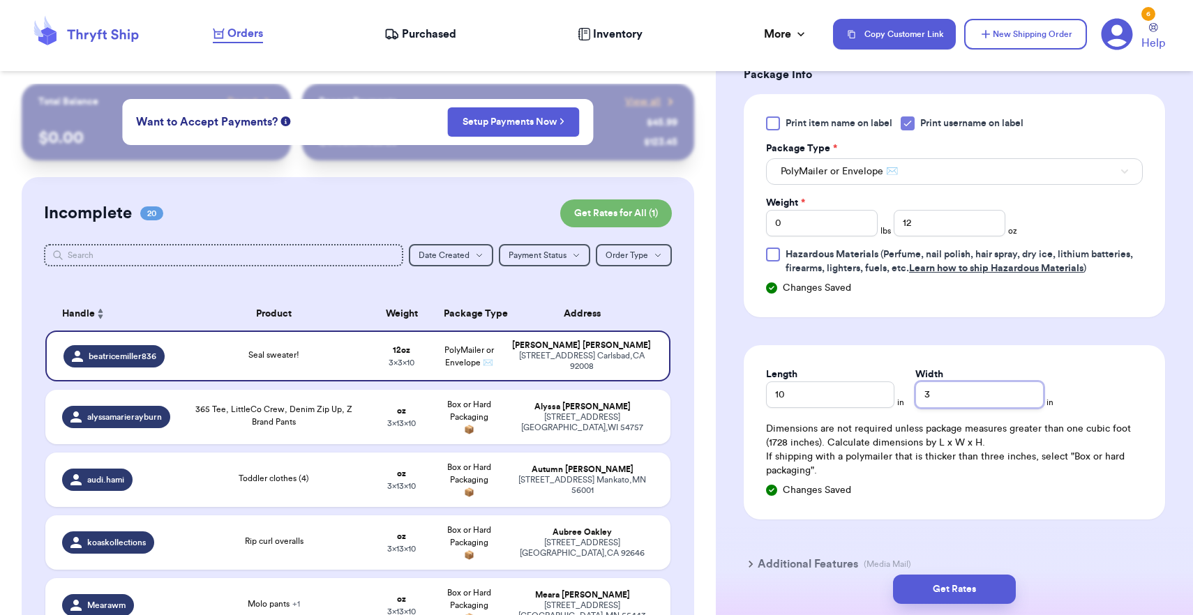
click at [934, 389] on input "3" at bounding box center [979, 395] width 128 height 27
type input "8"
click at [985, 578] on button "Get Rates" at bounding box center [954, 589] width 123 height 29
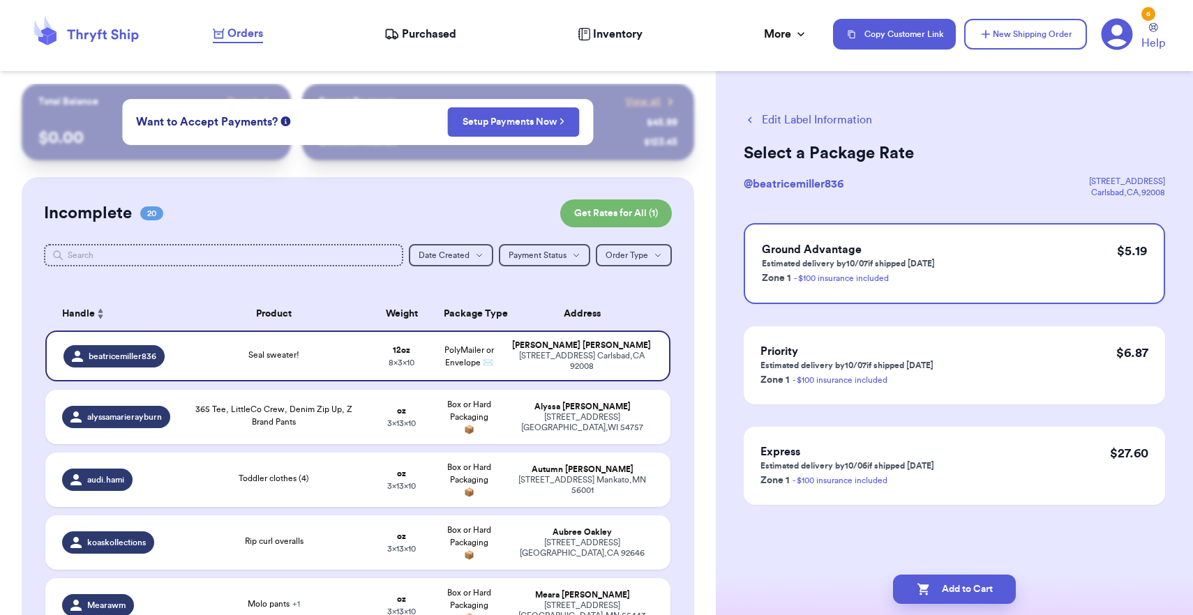
click at [985, 578] on button "Add to Cart" at bounding box center [954, 589] width 123 height 29
checkbox input "true"
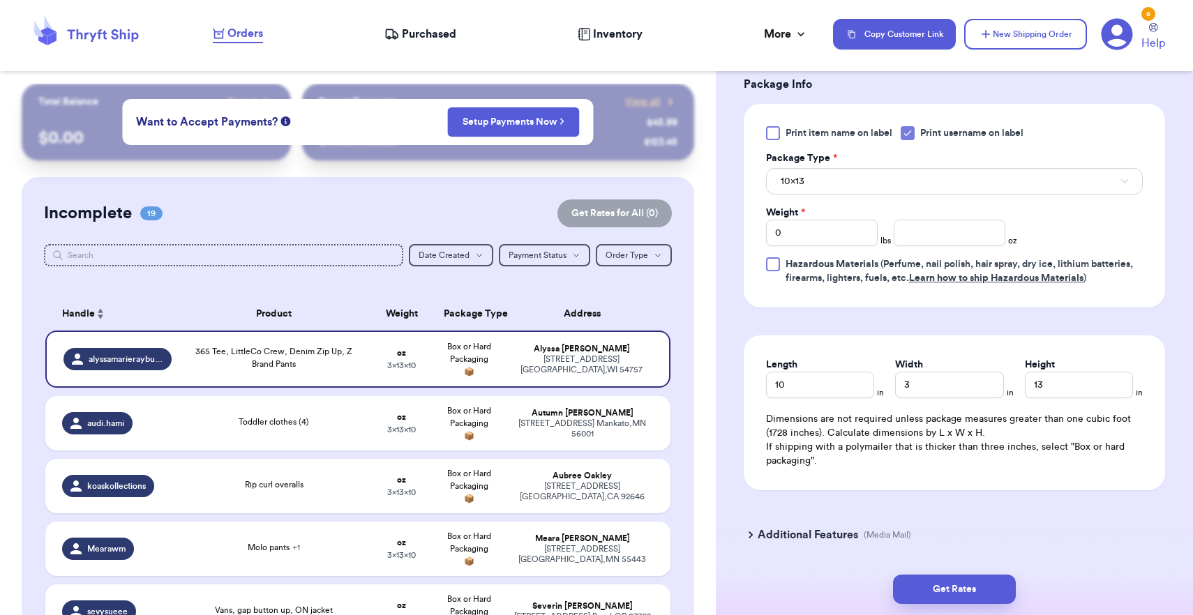
scroll to position [594, 0]
click at [938, 240] on input "number" at bounding box center [950, 233] width 112 height 27
click at [864, 232] on input "0" at bounding box center [822, 233] width 112 height 27
type input "1"
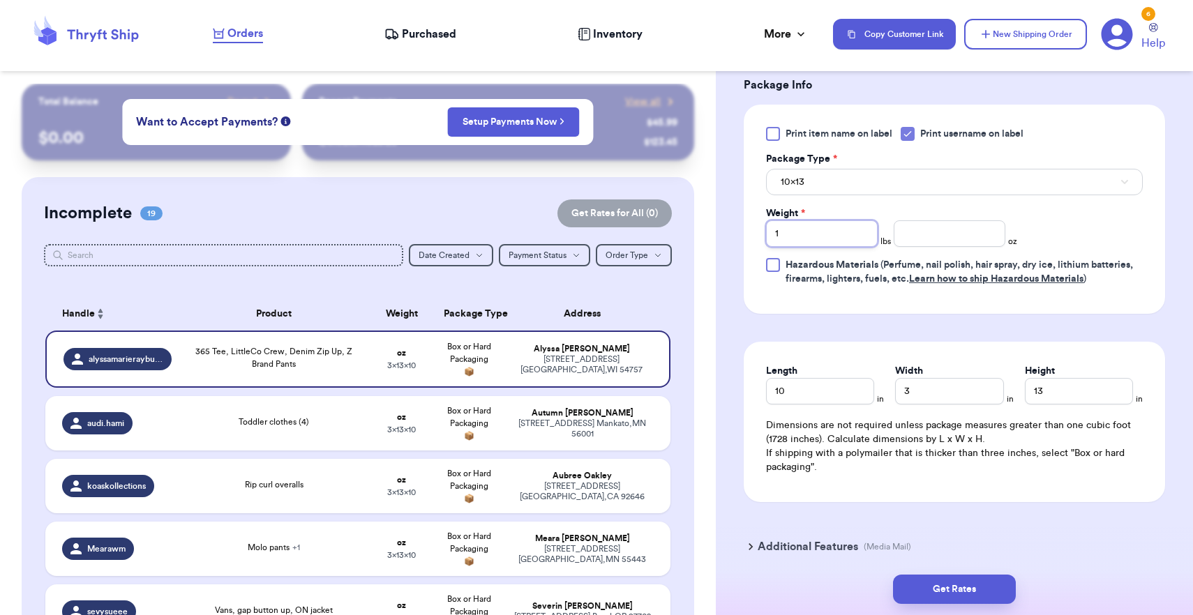
type input "1"
click at [862, 193] on button "10x13" at bounding box center [954, 182] width 377 height 27
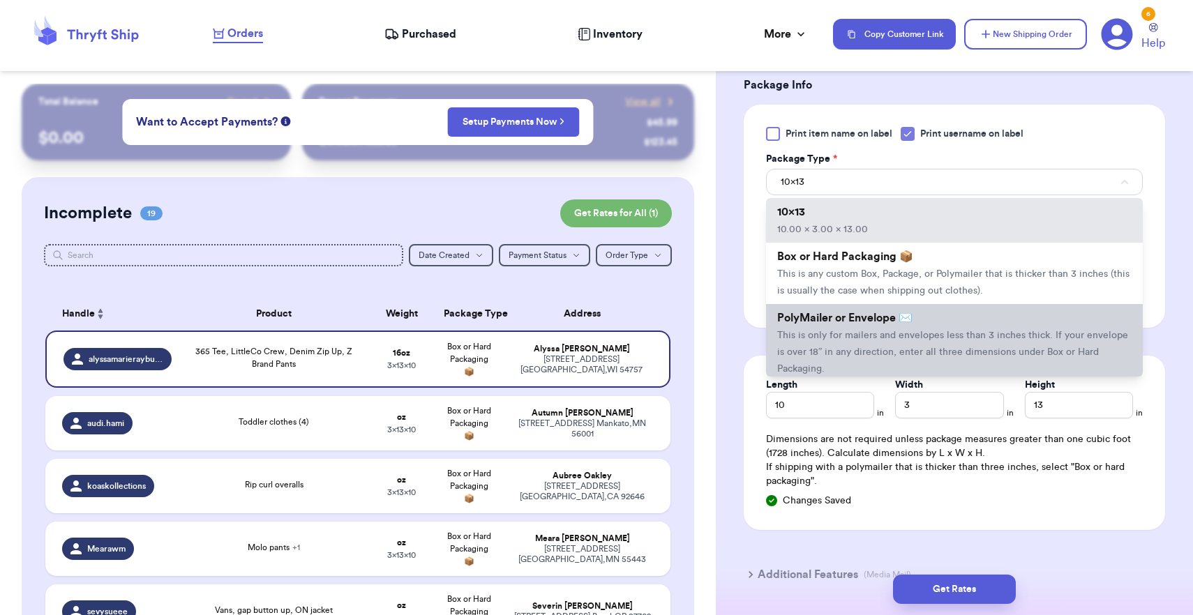
click at [878, 355] on span "This is only for mailers and envelopes less than 3 inches thick. If your envelo…" at bounding box center [952, 352] width 351 height 43
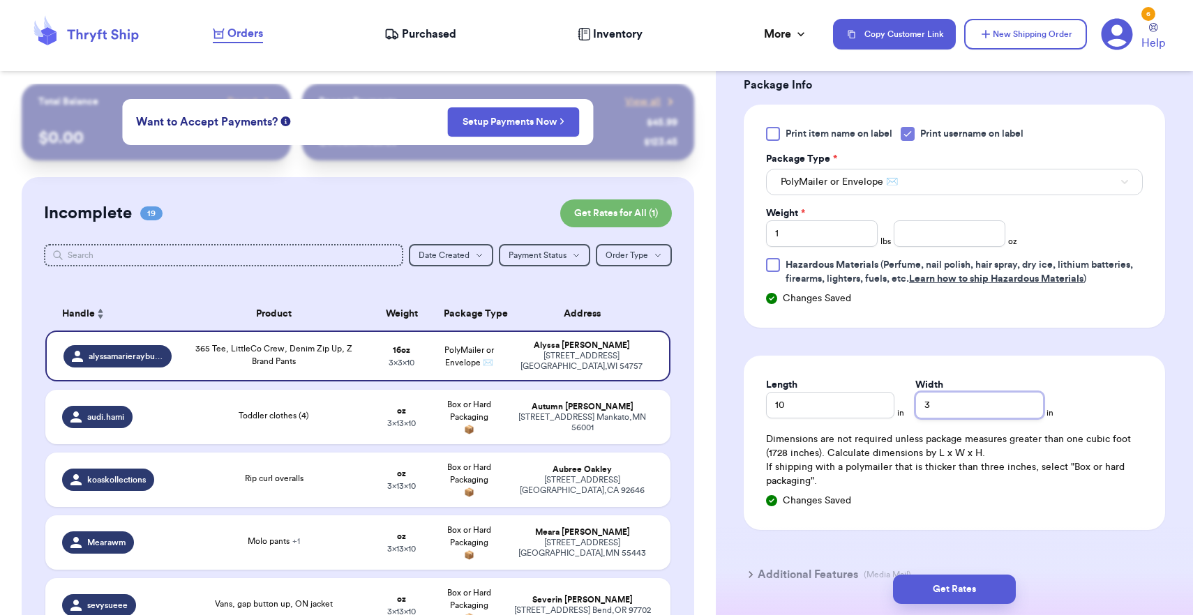
click at [918, 407] on input "3" at bounding box center [979, 405] width 128 height 27
type input "13"
click at [960, 577] on button "Get Rates" at bounding box center [954, 589] width 123 height 29
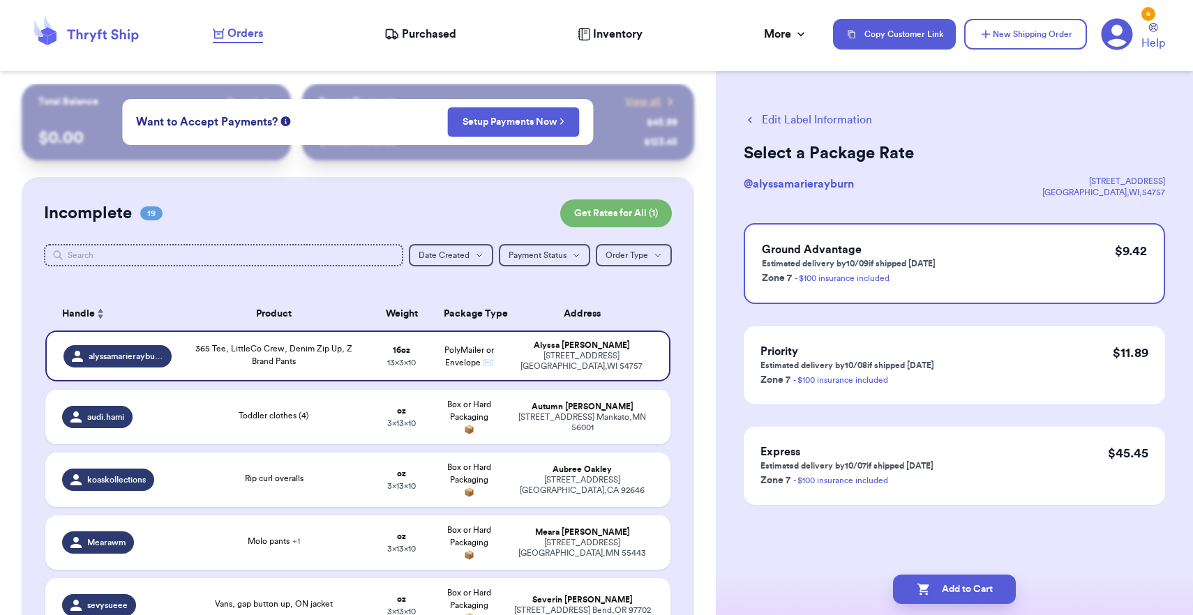
click at [846, 120] on button "Edit Label Information" at bounding box center [808, 120] width 128 height 17
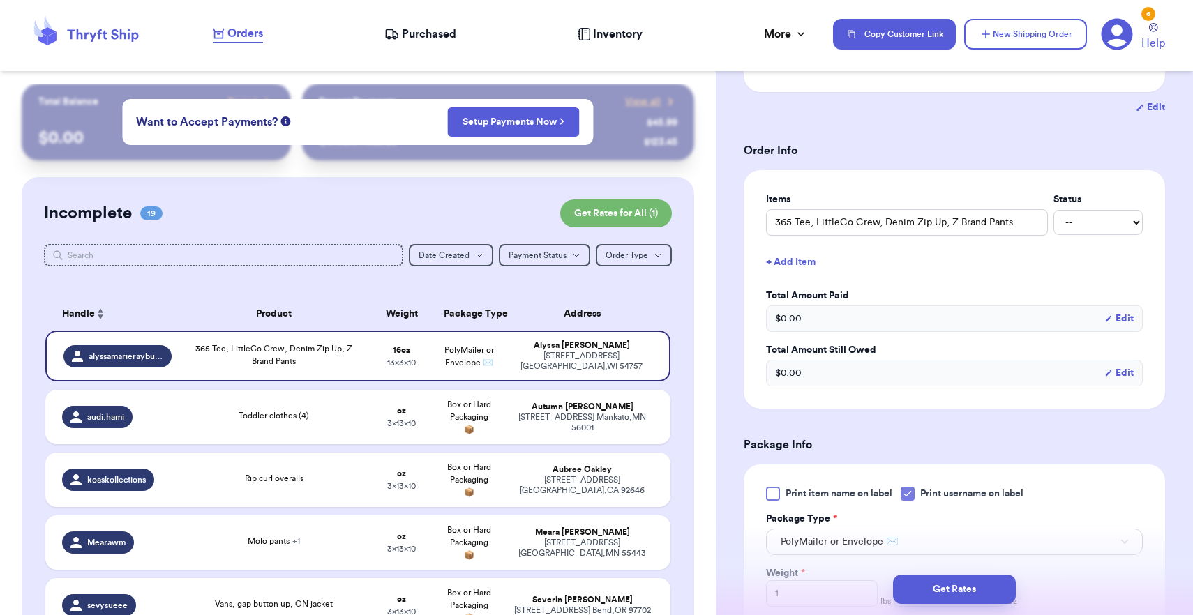
scroll to position [413, 0]
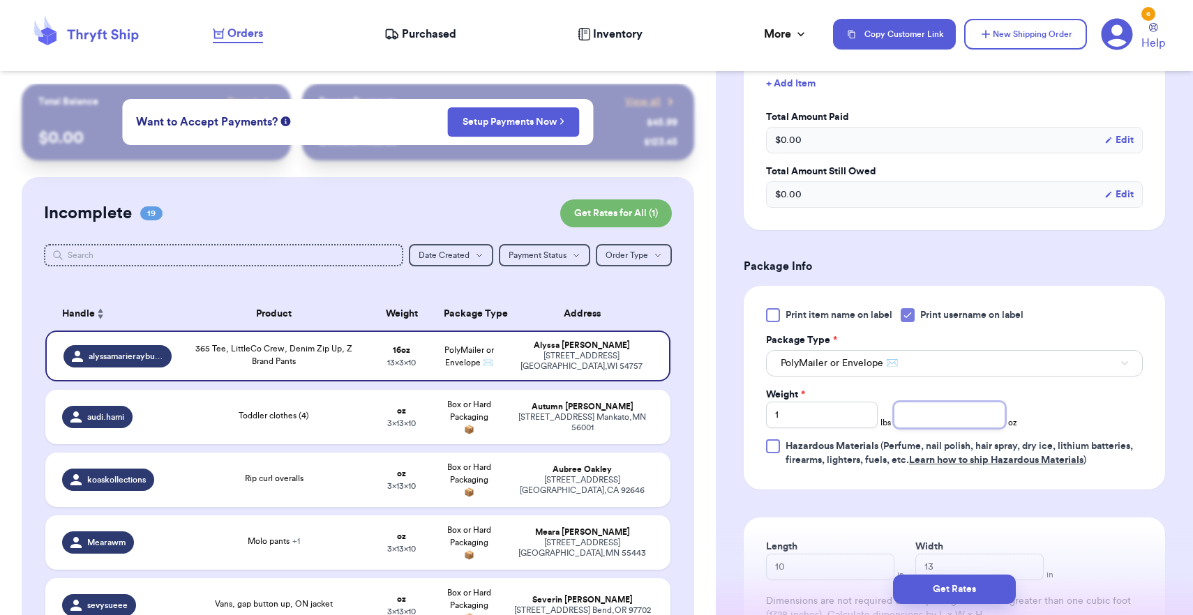
click at [939, 415] on input "number" at bounding box center [950, 415] width 112 height 27
type input "14"
click at [804, 412] on input "1" at bounding box center [822, 415] width 112 height 27
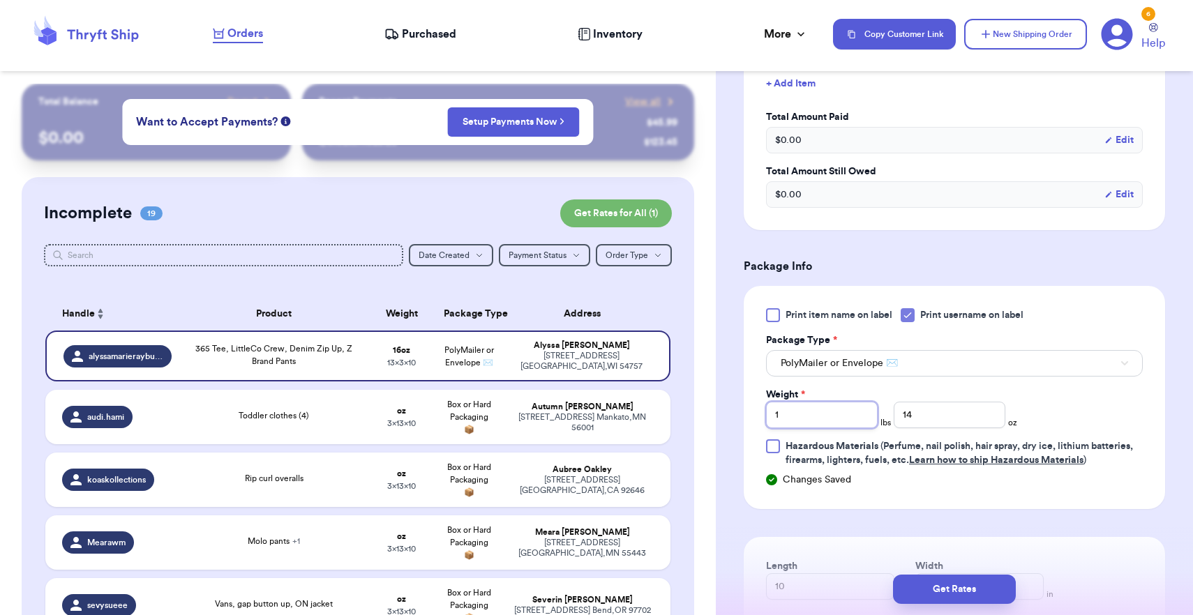
click at [804, 412] on input "1" at bounding box center [822, 415] width 112 height 27
type input "0"
click at [948, 590] on button "Get Rates" at bounding box center [954, 589] width 123 height 29
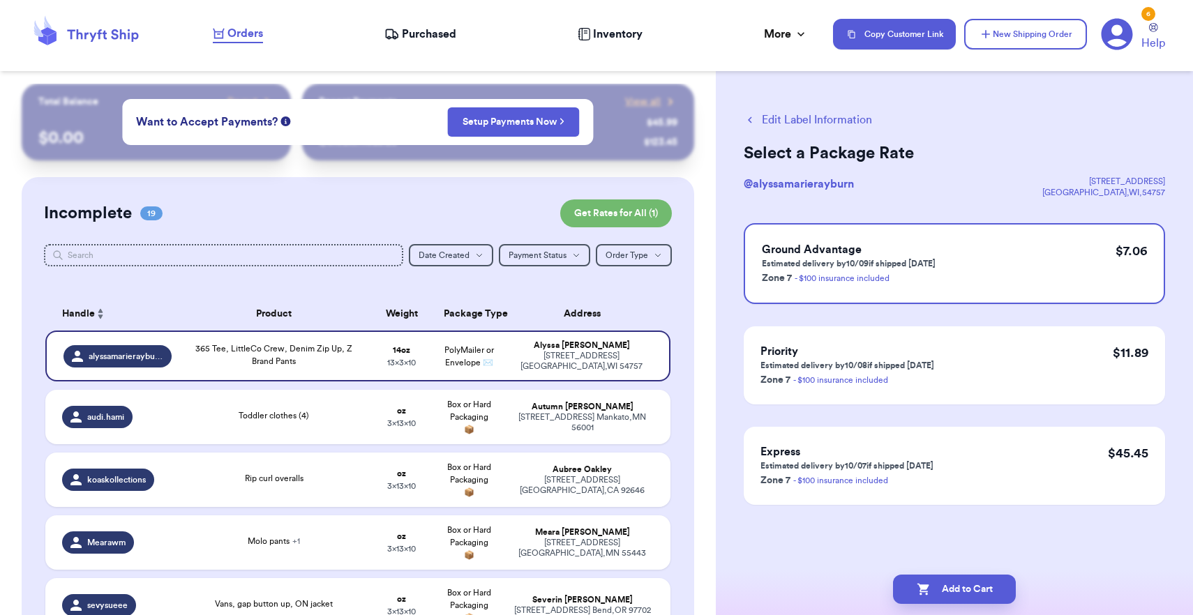
click at [948, 590] on button "Add to Cart" at bounding box center [954, 589] width 123 height 29
checkbox input "true"
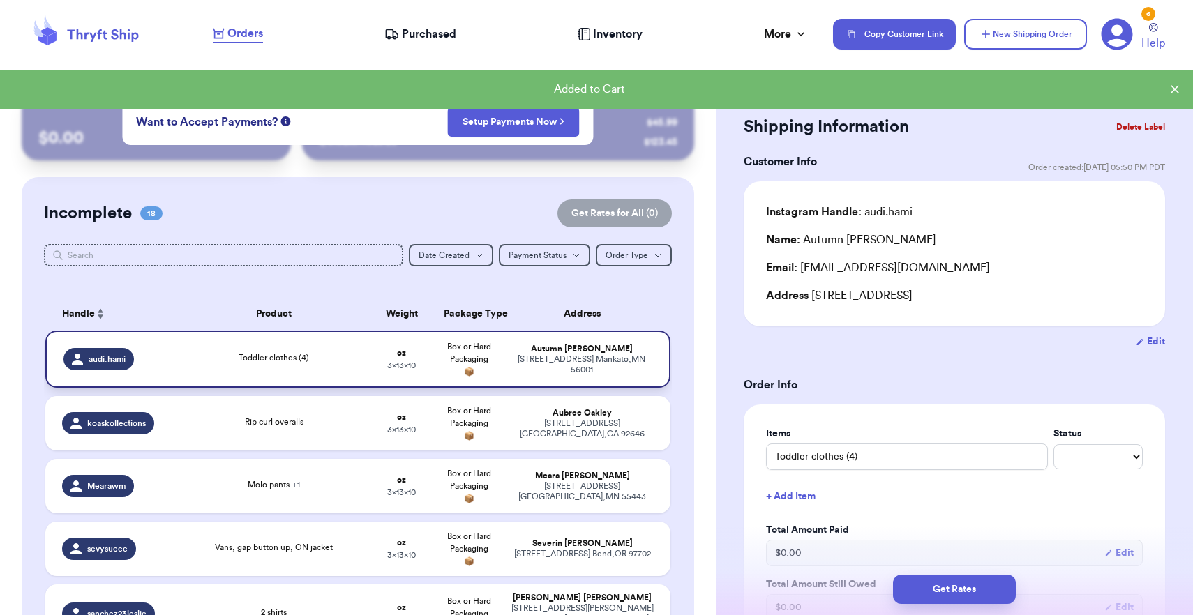
click at [594, 354] on div "[PERSON_NAME]" at bounding box center [582, 349] width 142 height 10
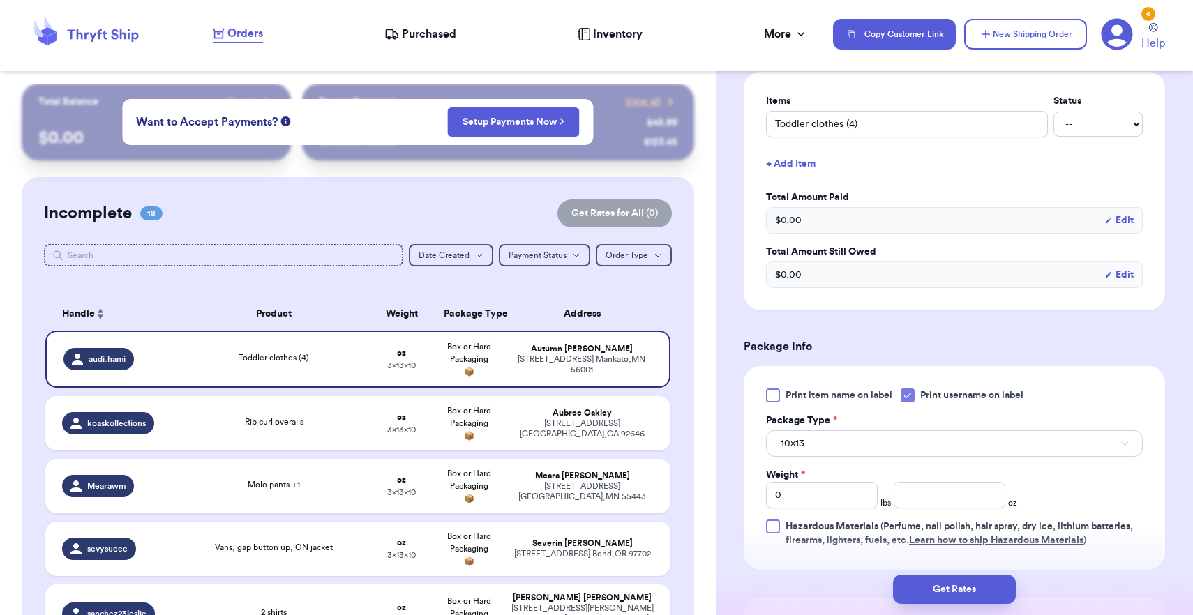
scroll to position [384, 0]
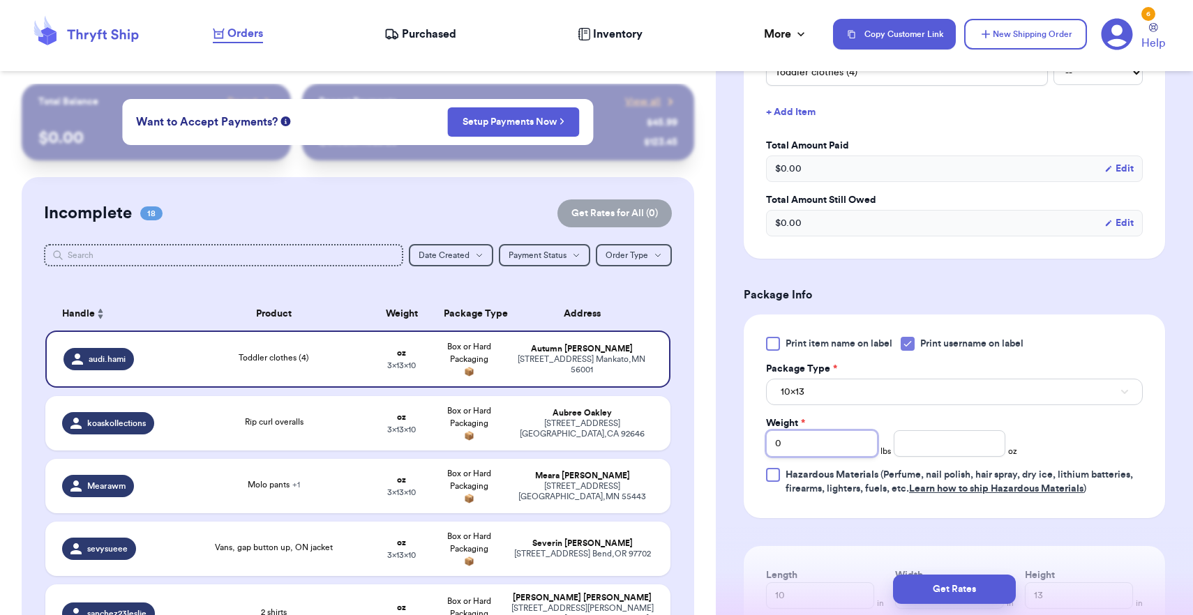
click at [822, 440] on input "0" at bounding box center [822, 444] width 112 height 27
drag, startPoint x: 934, startPoint y: 445, endPoint x: 920, endPoint y: 440, distance: 15.4
click at [920, 440] on input "number" at bounding box center [950, 444] width 112 height 27
type input "14"
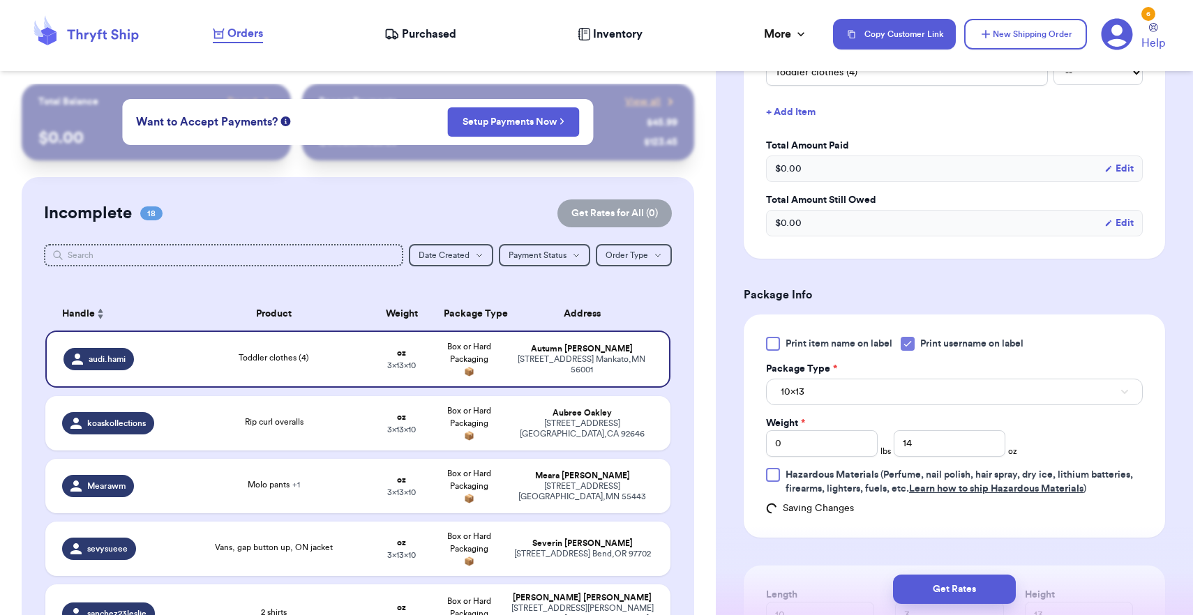
click at [911, 396] on button "10x13" at bounding box center [954, 392] width 377 height 27
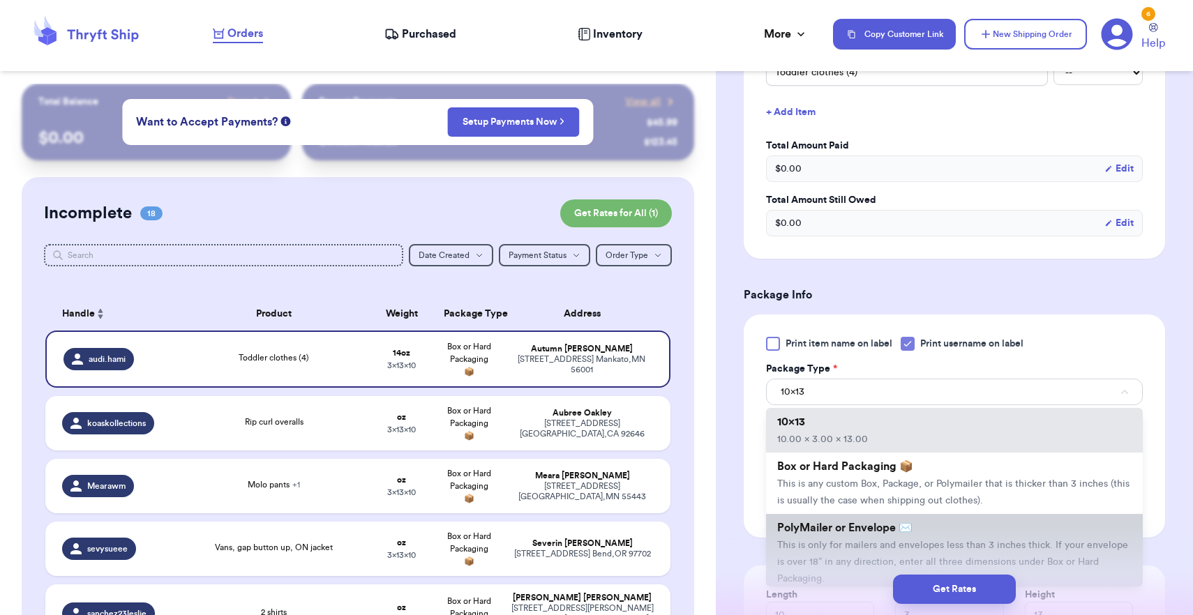
click at [840, 534] on span "PolyMailer or Envelope ✉️" at bounding box center [844, 528] width 135 height 11
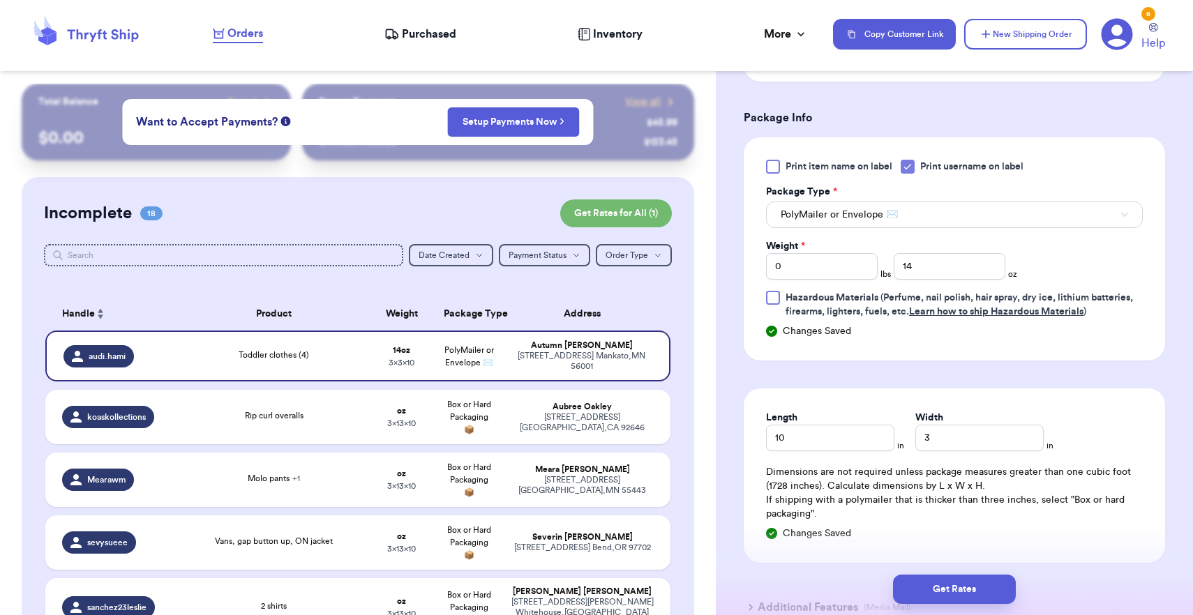
scroll to position [644, 0]
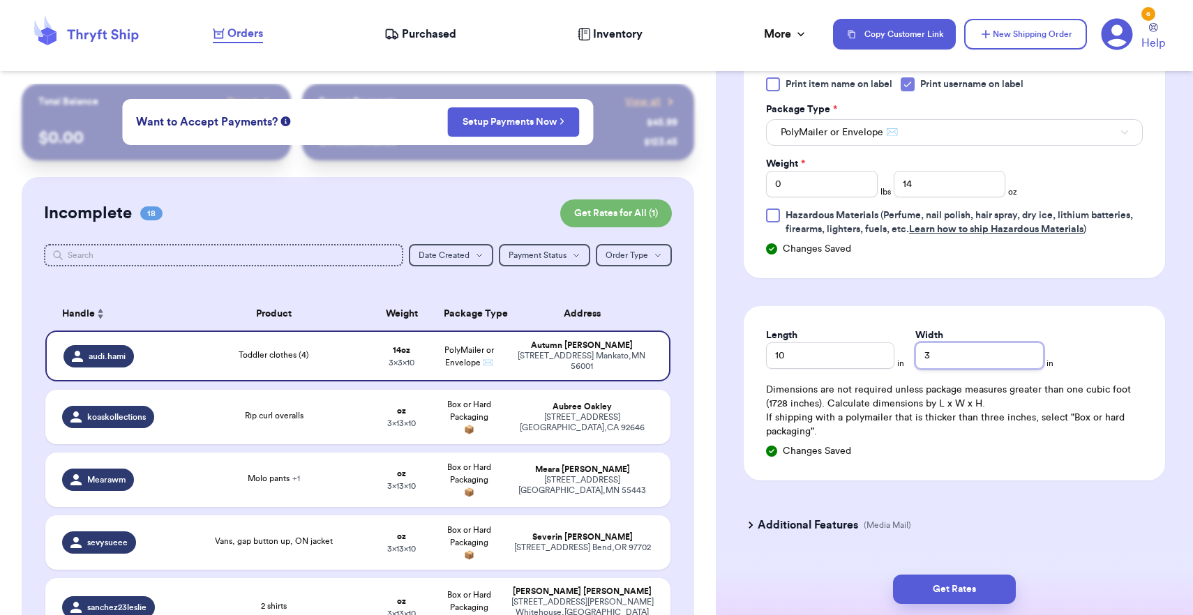
click at [915, 360] on input "3" at bounding box center [979, 356] width 128 height 27
type input "13"
click at [944, 585] on button "Get Rates" at bounding box center [954, 589] width 123 height 29
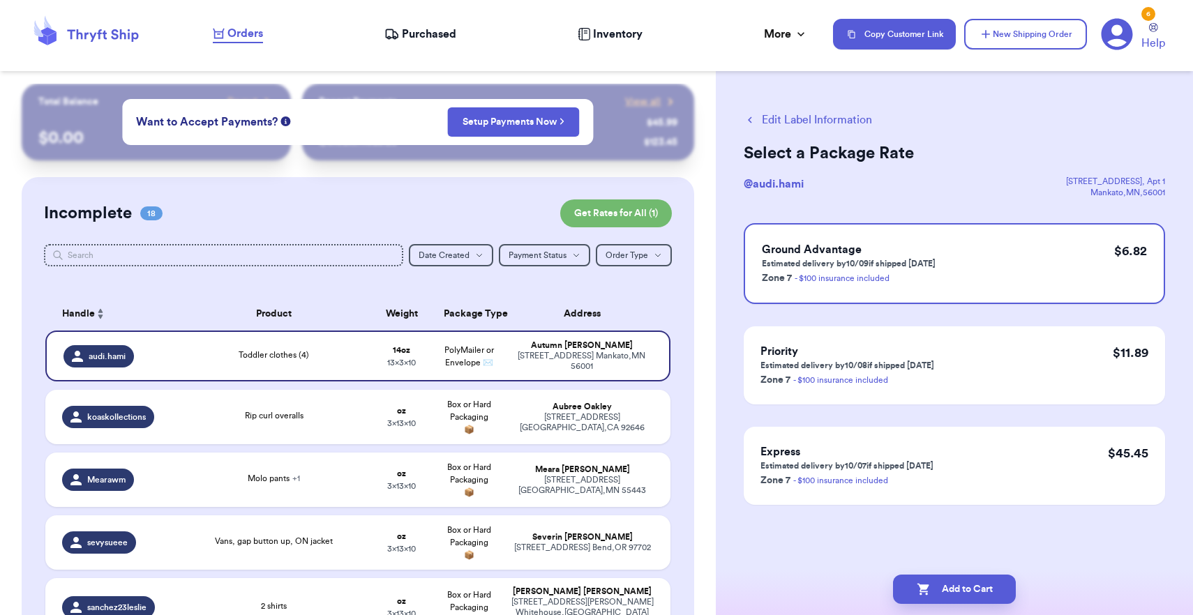
click at [944, 585] on button "Add to Cart" at bounding box center [954, 589] width 123 height 29
checkbox input "true"
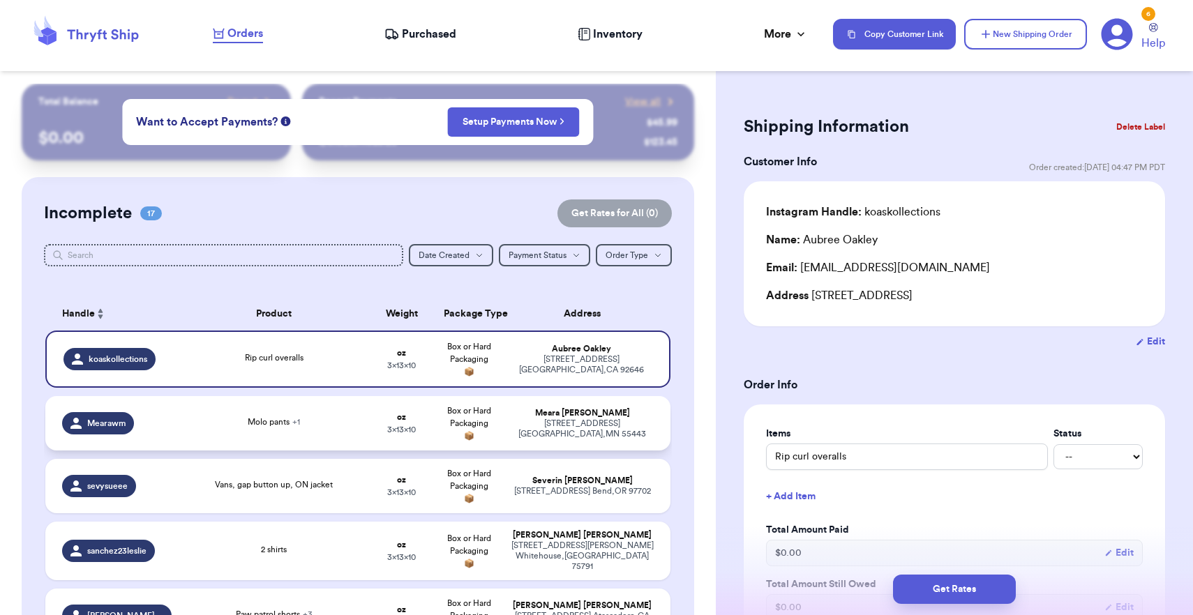
click at [557, 448] on td "[PERSON_NAME] [STREET_ADDRESS]" at bounding box center [586, 423] width 168 height 54
type input "Molo pants"
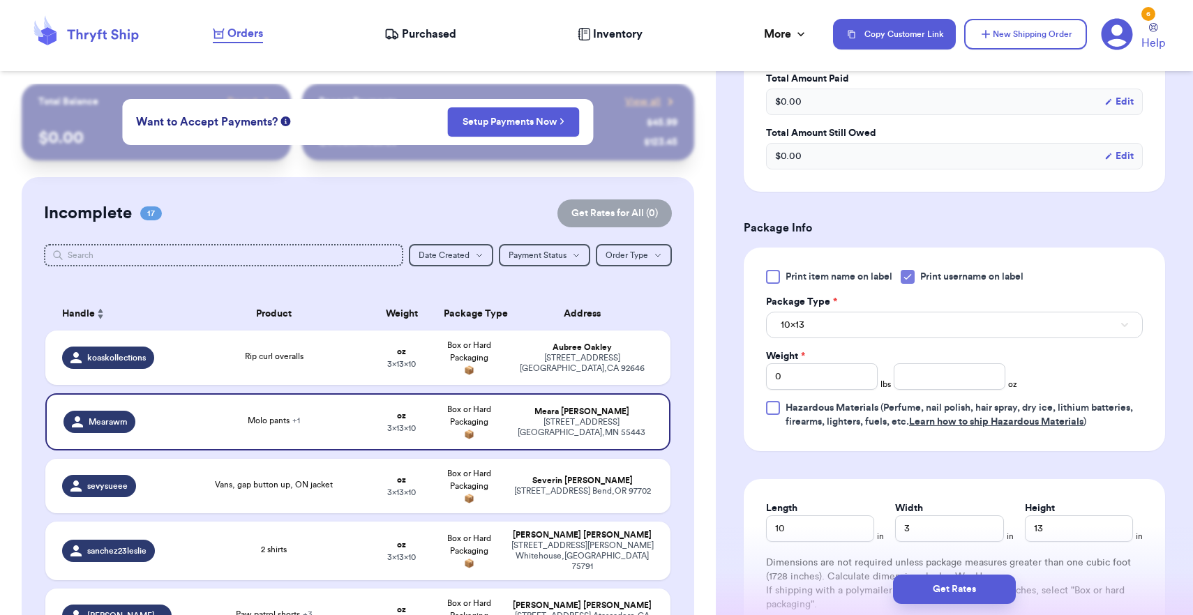
scroll to position [538, 0]
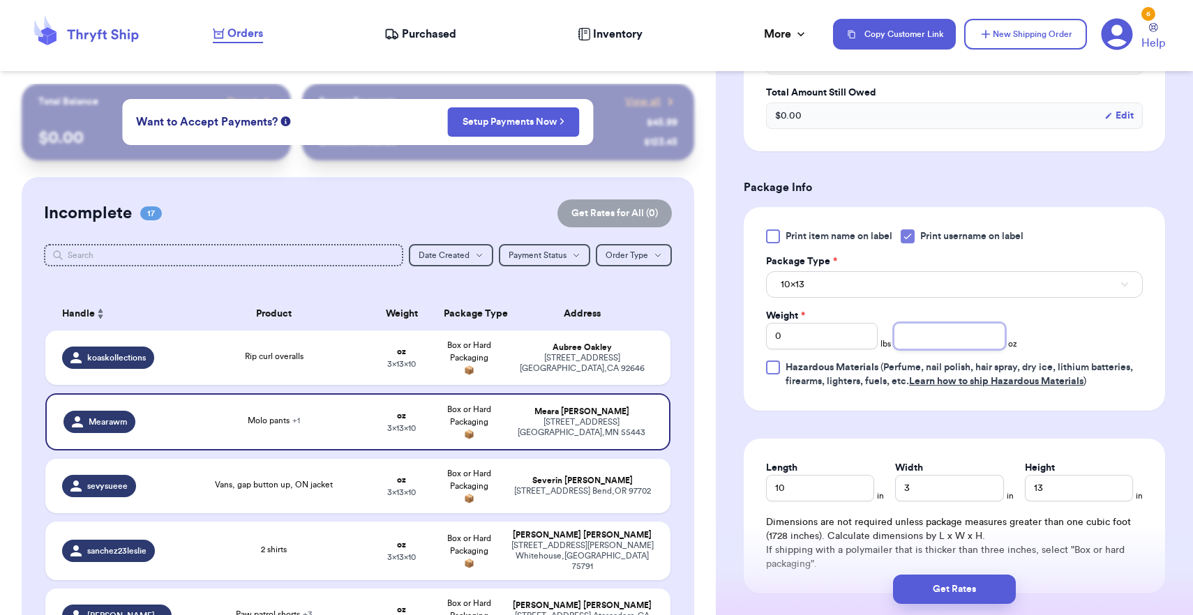
click at [904, 344] on input "number" at bounding box center [950, 336] width 112 height 27
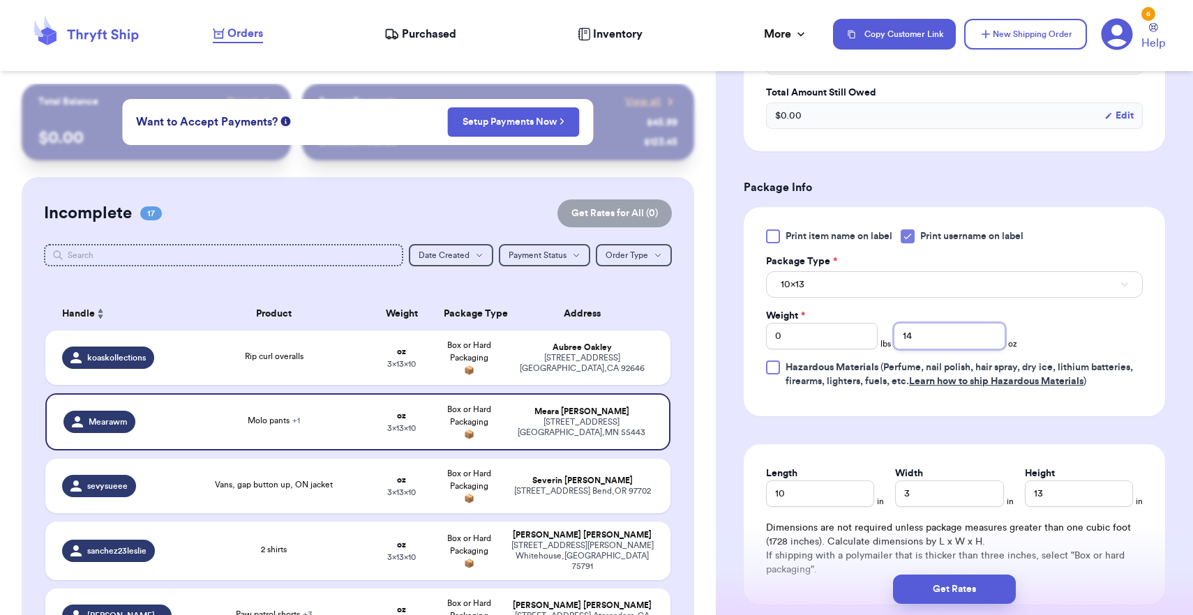
type input "14"
click at [888, 292] on button "10x13" at bounding box center [954, 284] width 377 height 27
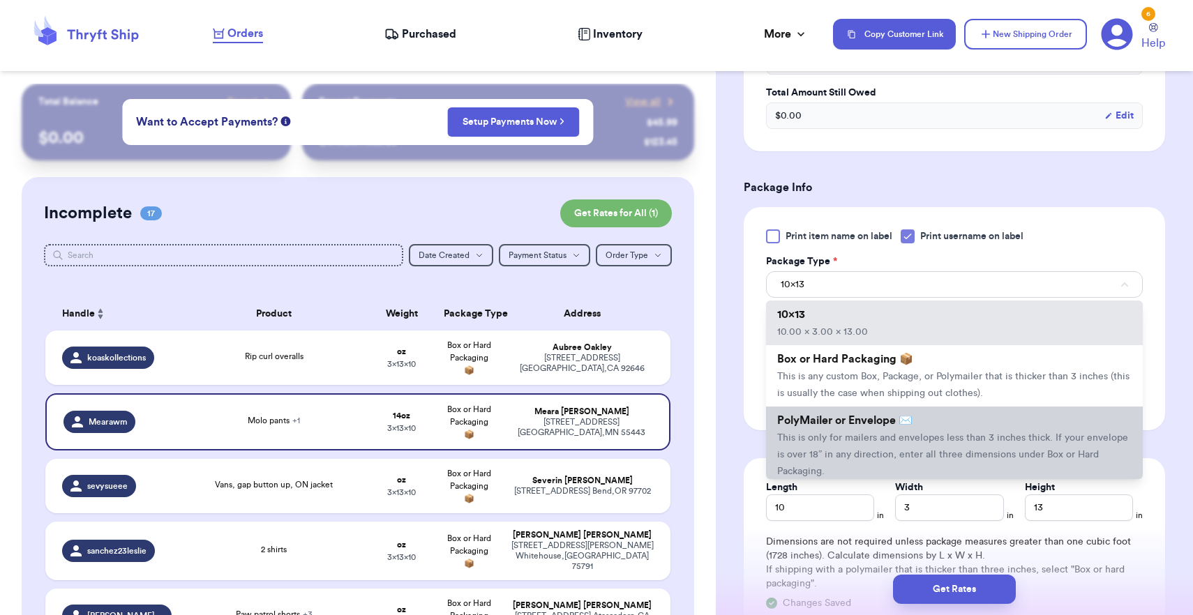
scroll to position [539, 0]
click at [847, 461] on span "This is only for mailers and envelopes less than 3 inches thick. If your envelo…" at bounding box center [952, 454] width 351 height 43
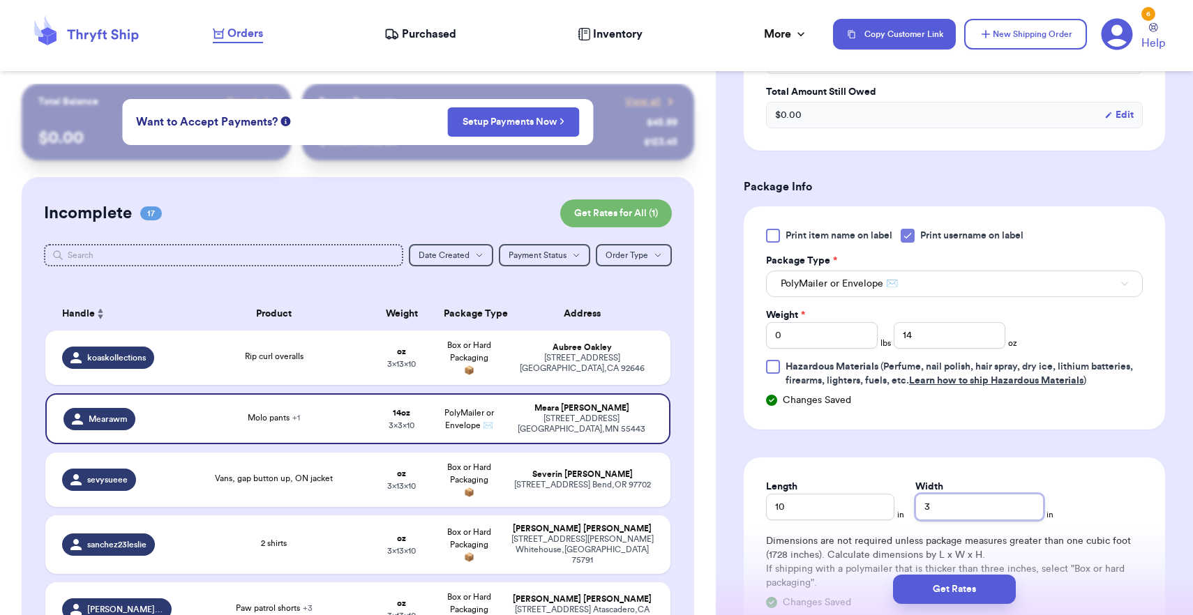
click at [920, 511] on input "3" at bounding box center [979, 507] width 128 height 27
type input "13"
click at [941, 590] on button "Get Rates" at bounding box center [954, 589] width 123 height 29
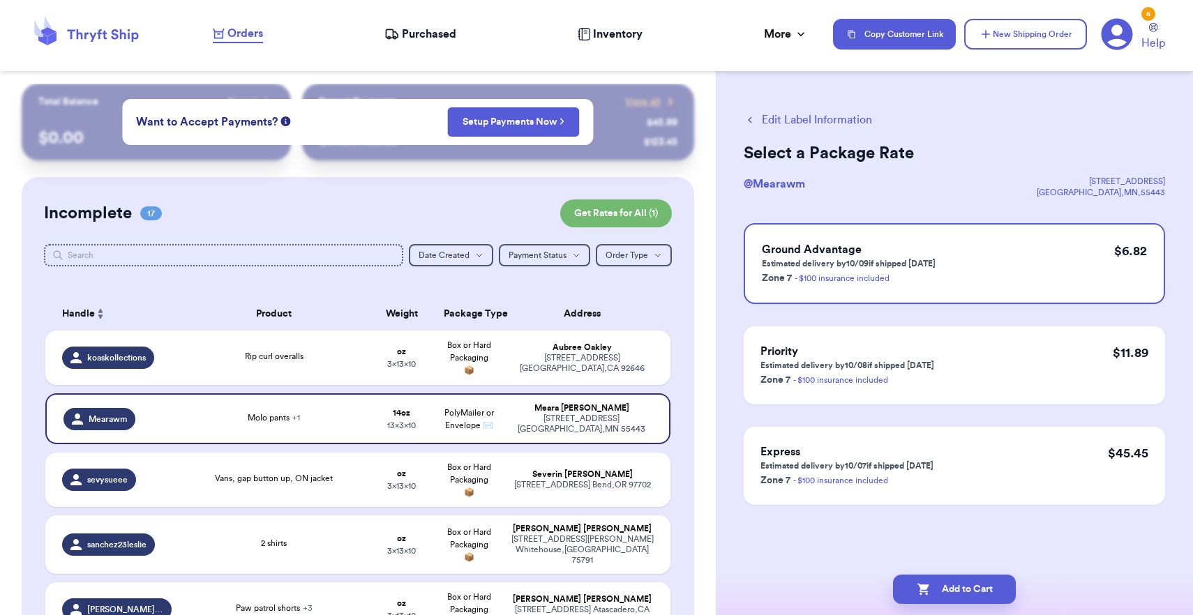
scroll to position [0, 0]
click at [970, 586] on button "Add to Cart" at bounding box center [954, 589] width 123 height 29
checkbox input "true"
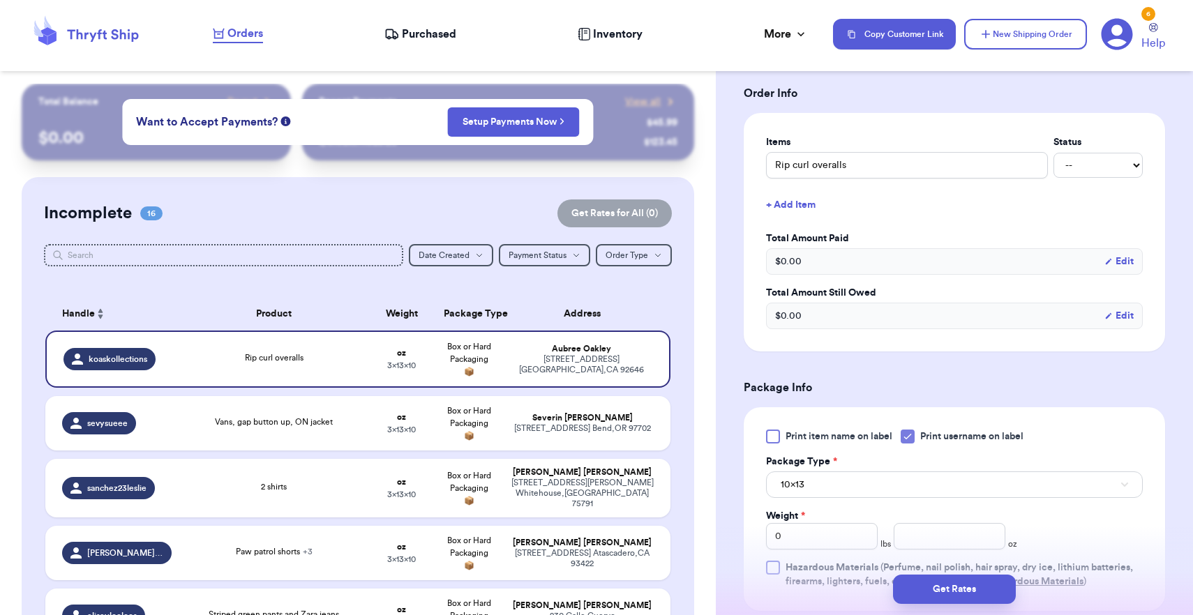
scroll to position [361, 0]
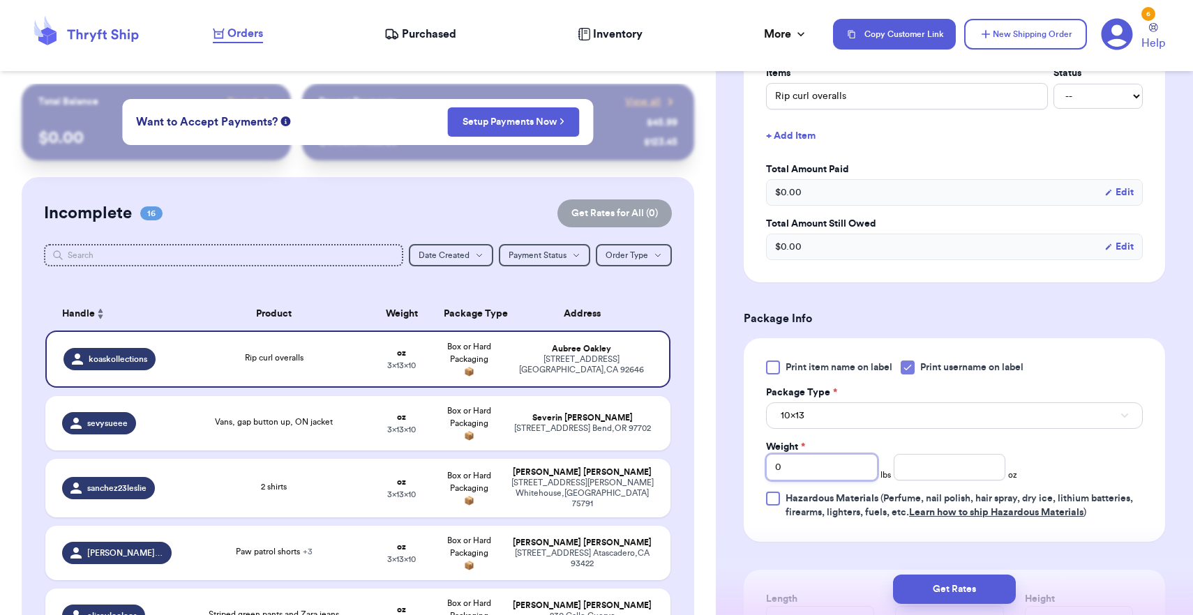
click at [816, 469] on input "0" at bounding box center [822, 467] width 112 height 27
type input "01"
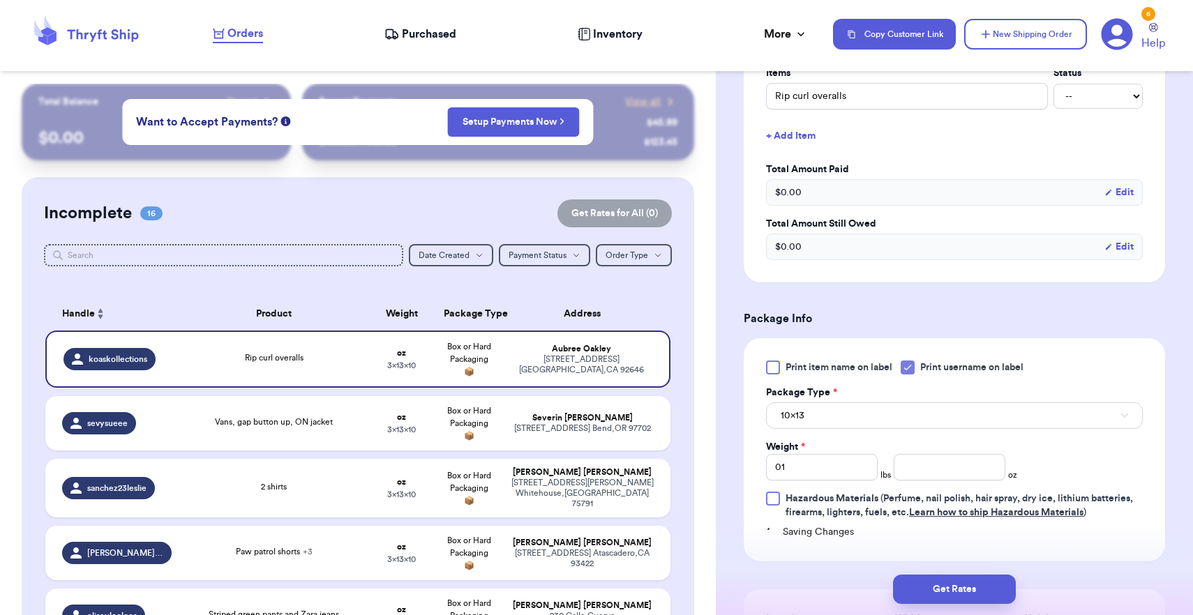
click at [816, 418] on button "10x13" at bounding box center [954, 416] width 377 height 27
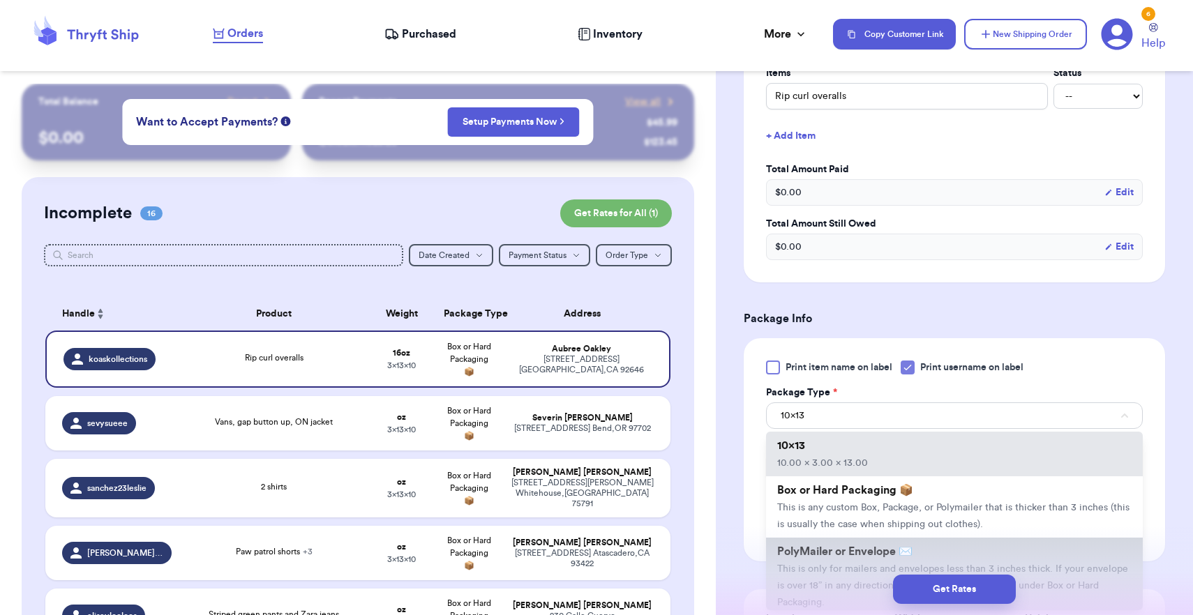
click at [812, 554] on span "PolyMailer or Envelope ✉️" at bounding box center [844, 551] width 135 height 11
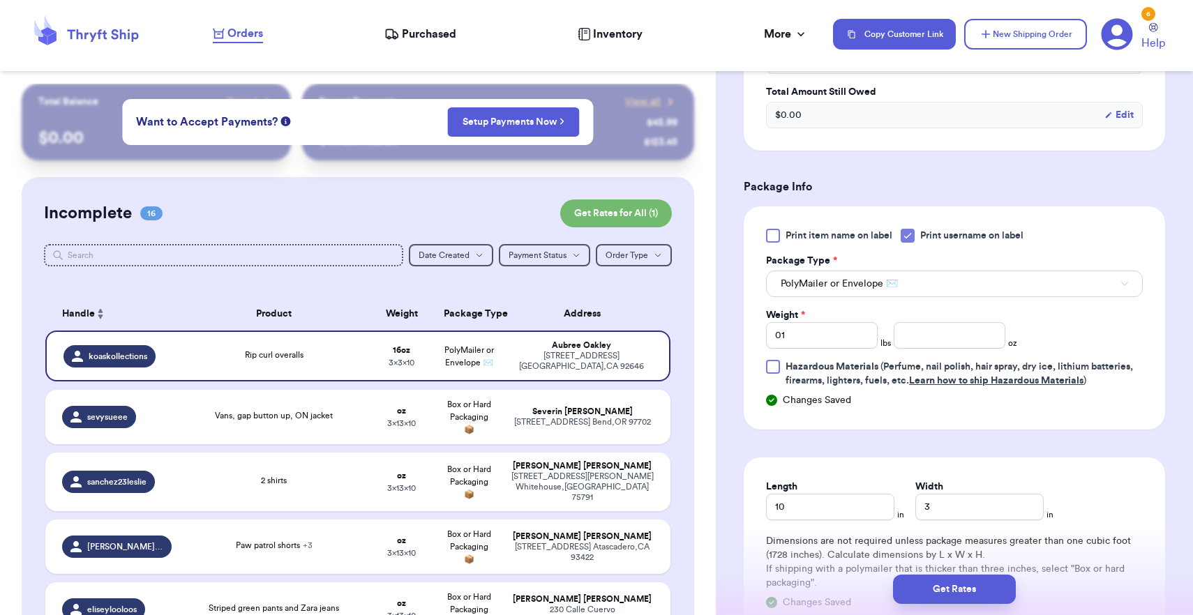
scroll to position [502, 0]
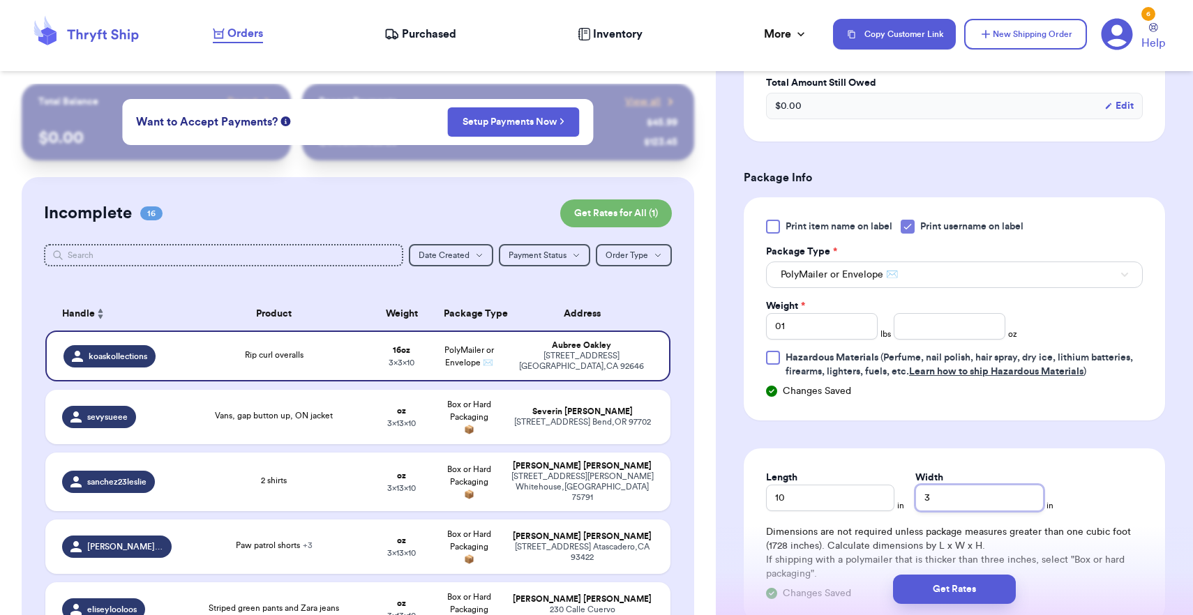
click at [915, 509] on input "3" at bounding box center [979, 498] width 128 height 27
type input "31"
type input "3"
type input "1"
type input "13"
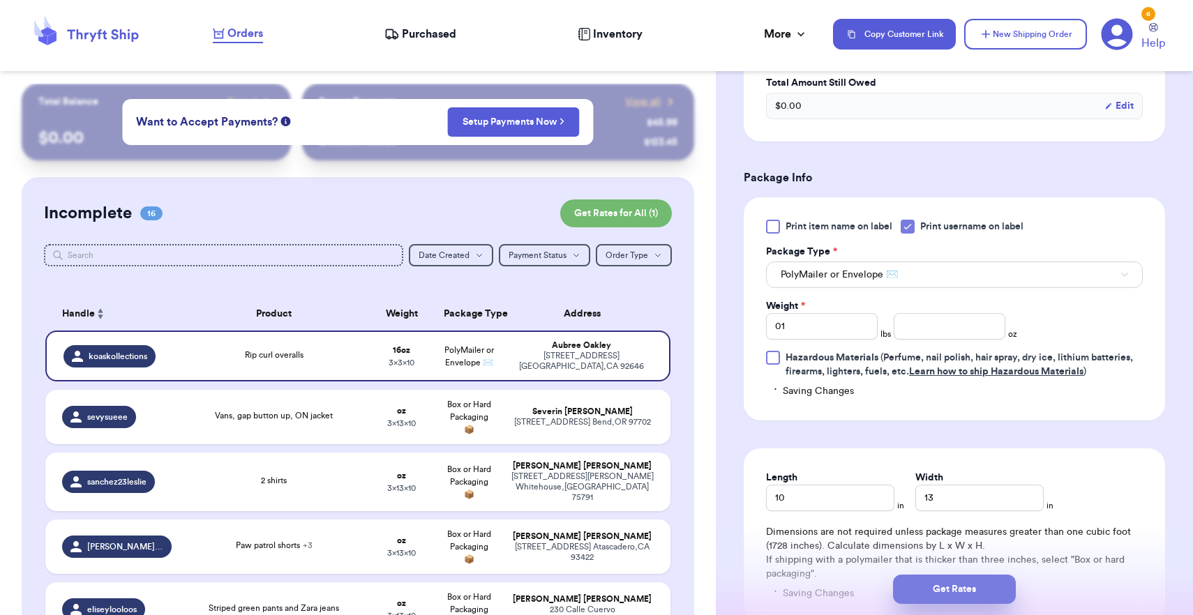
click at [957, 583] on button "Get Rates" at bounding box center [954, 589] width 123 height 29
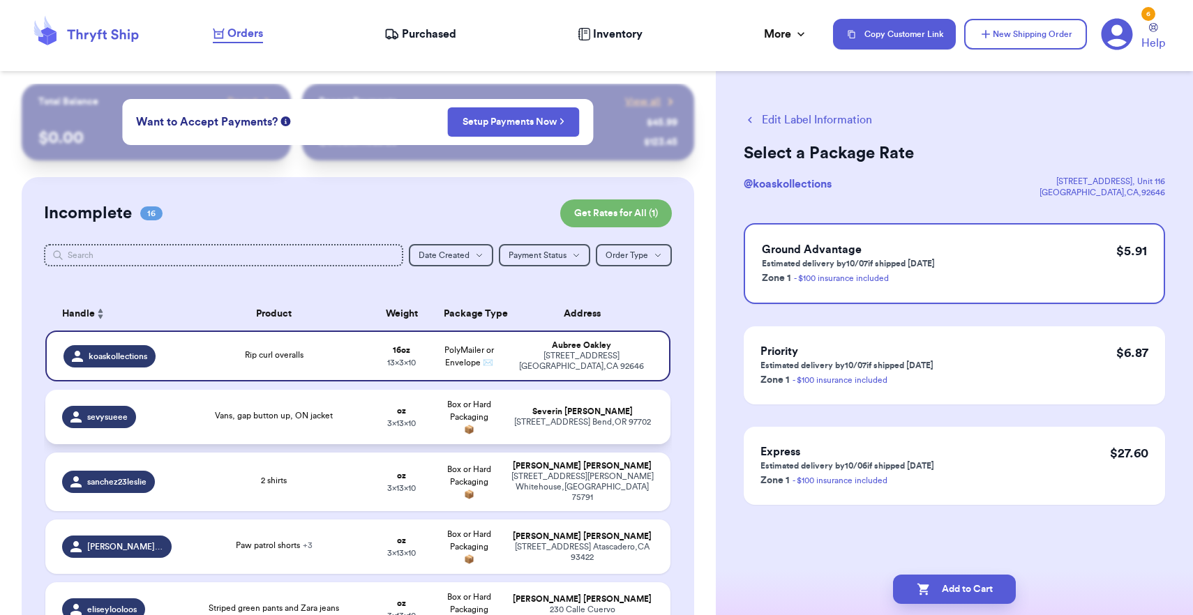
click at [336, 425] on div "Vans, gap button up, ON jacket" at bounding box center [274, 417] width 172 height 15
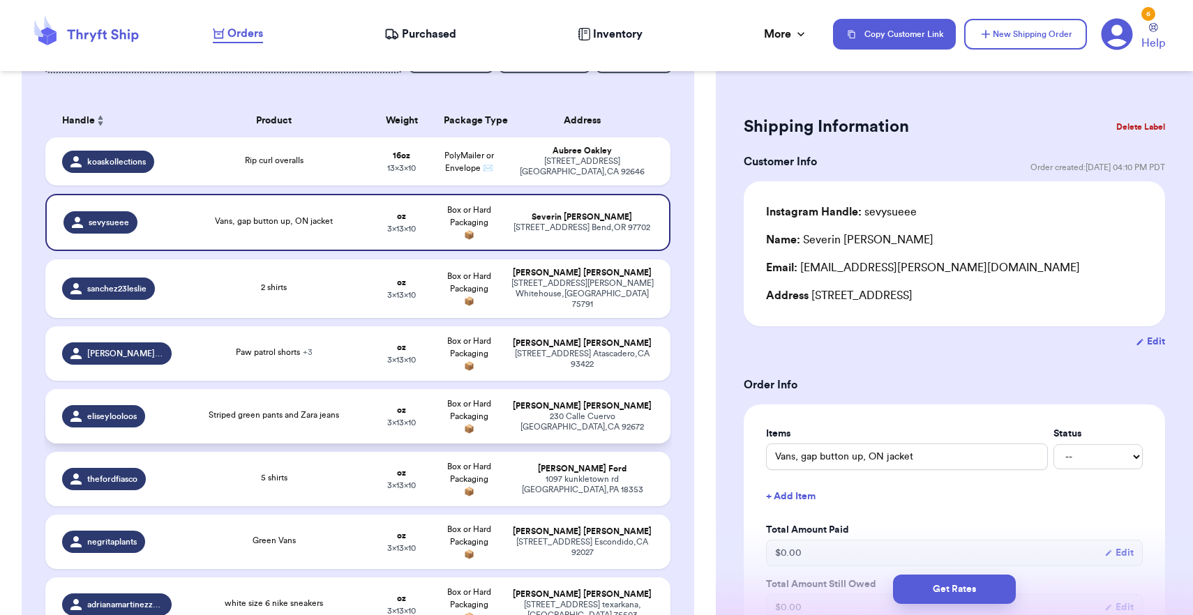
scroll to position [62, 0]
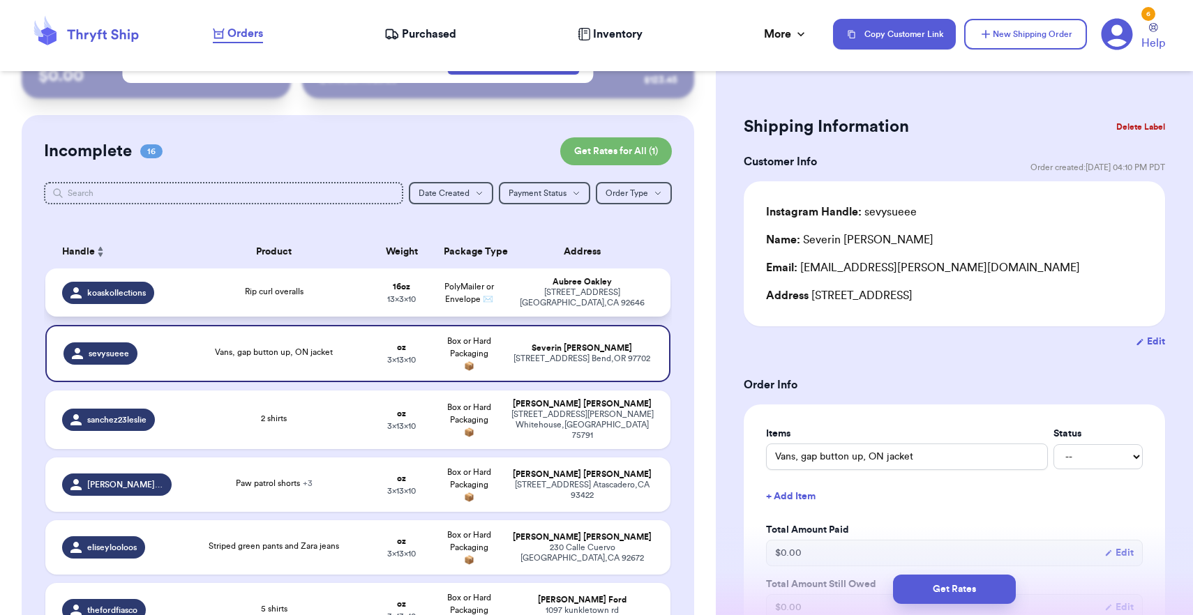
click at [610, 287] on div "[PERSON_NAME]" at bounding box center [582, 282] width 143 height 10
type input "Rip curl overalls"
type input "16"
type input "13"
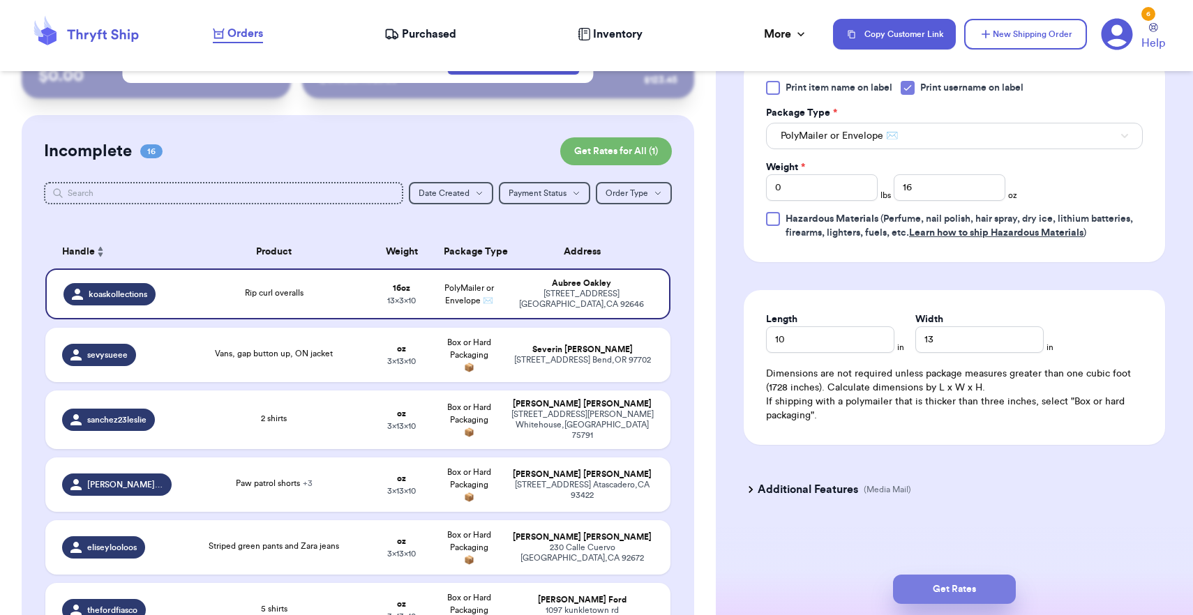
click at [977, 590] on button "Get Rates" at bounding box center [954, 589] width 123 height 29
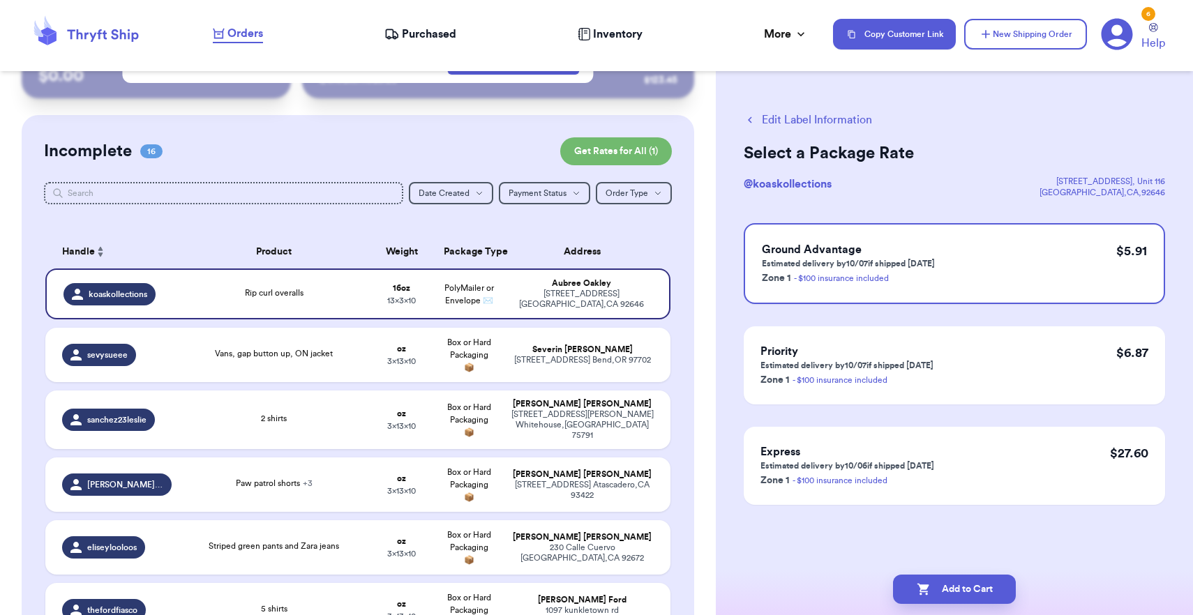
scroll to position [0, 0]
click at [977, 590] on button "Add to Cart" at bounding box center [954, 589] width 123 height 29
checkbox input "true"
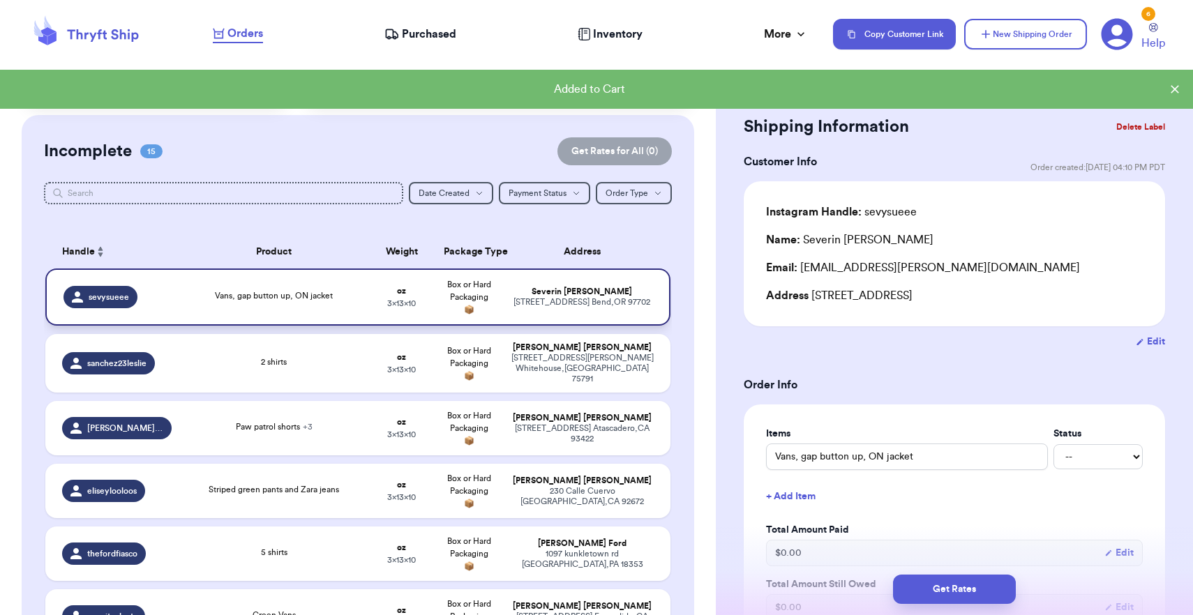
click at [602, 308] on div "[STREET_ADDRESS]" at bounding box center [582, 302] width 142 height 10
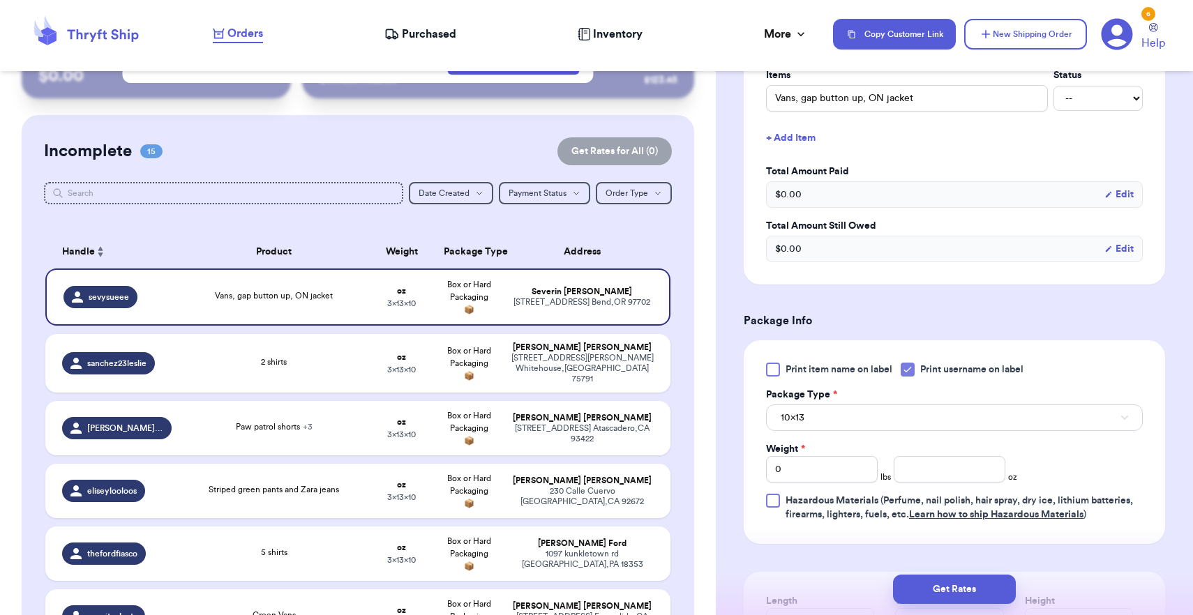
scroll to position [401, 0]
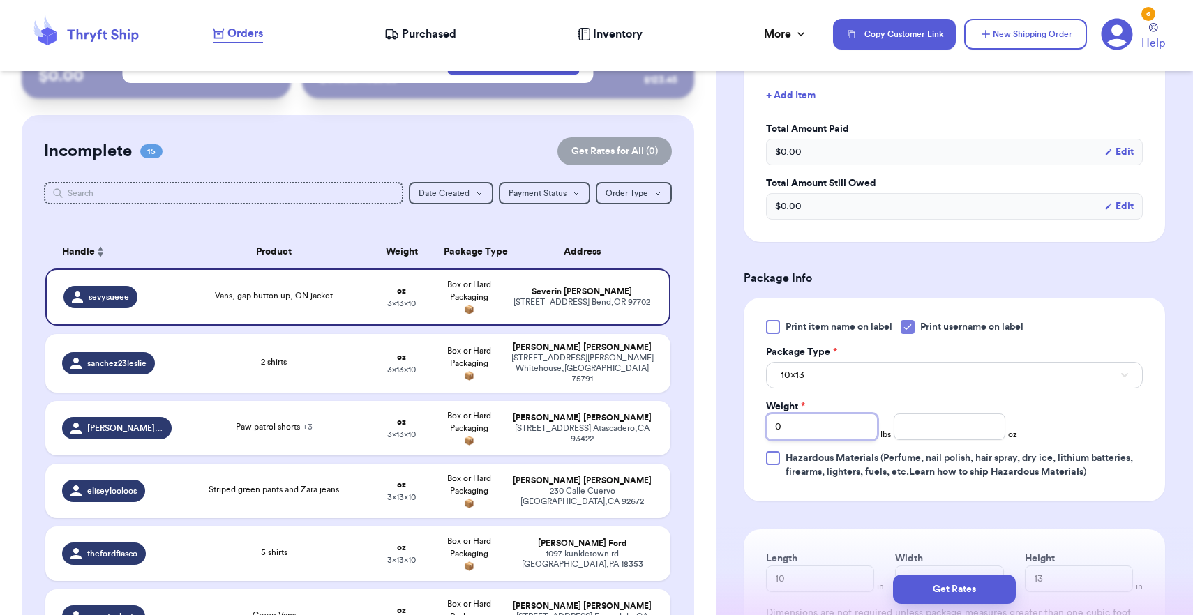
click at [831, 422] on input "0" at bounding box center [822, 427] width 112 height 27
type input "10"
click at [832, 387] on button "10x13" at bounding box center [954, 375] width 377 height 27
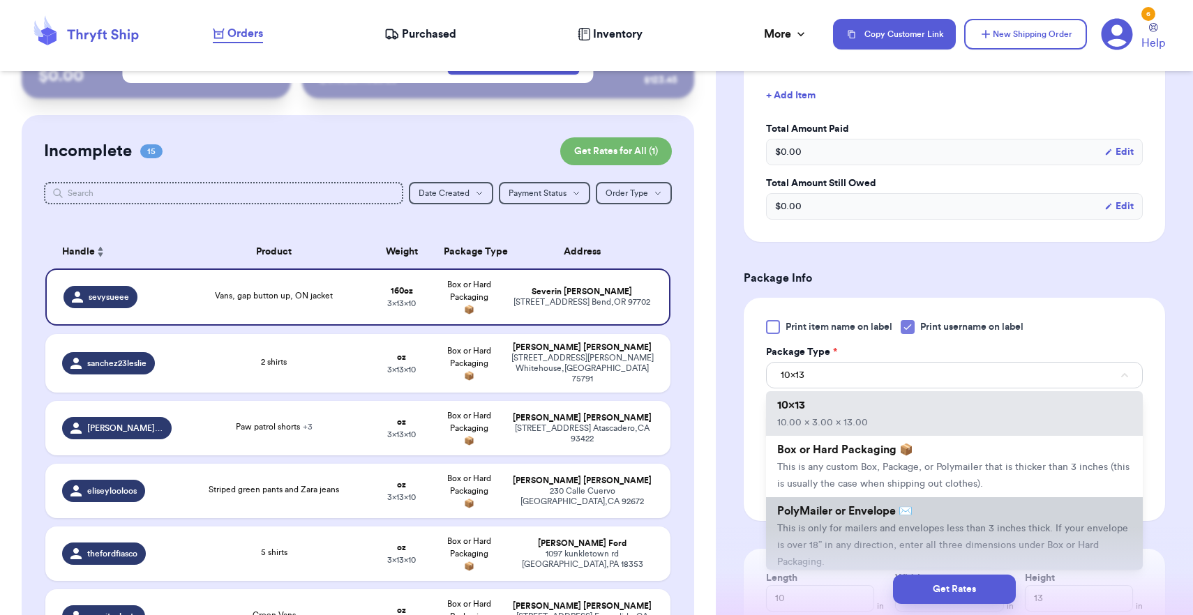
click at [844, 524] on li "PolyMailer or Envelope ✉️ This is only for mailers and envelopes less than 3 in…" at bounding box center [954, 536] width 377 height 78
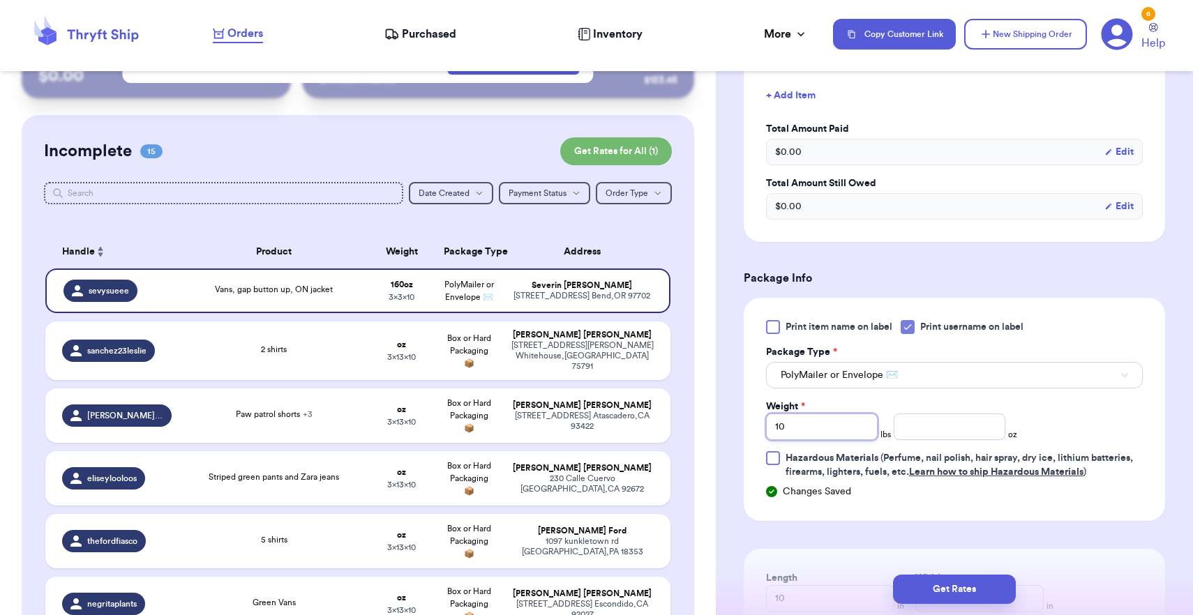
click at [832, 429] on input "10" at bounding box center [822, 427] width 112 height 27
type input "1"
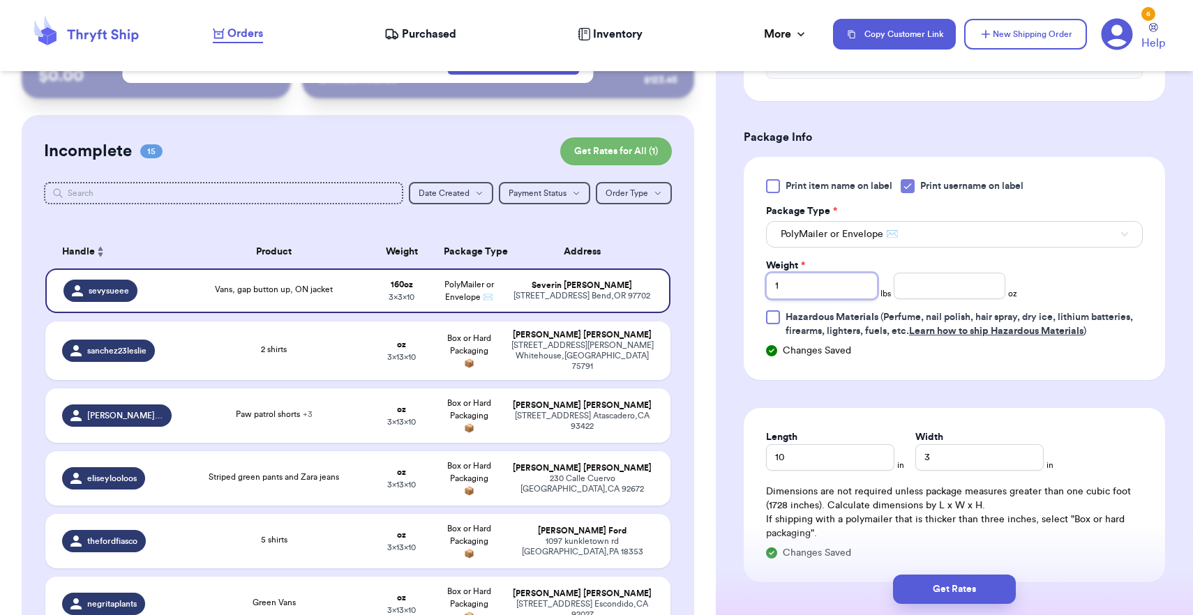
scroll to position [590, 0]
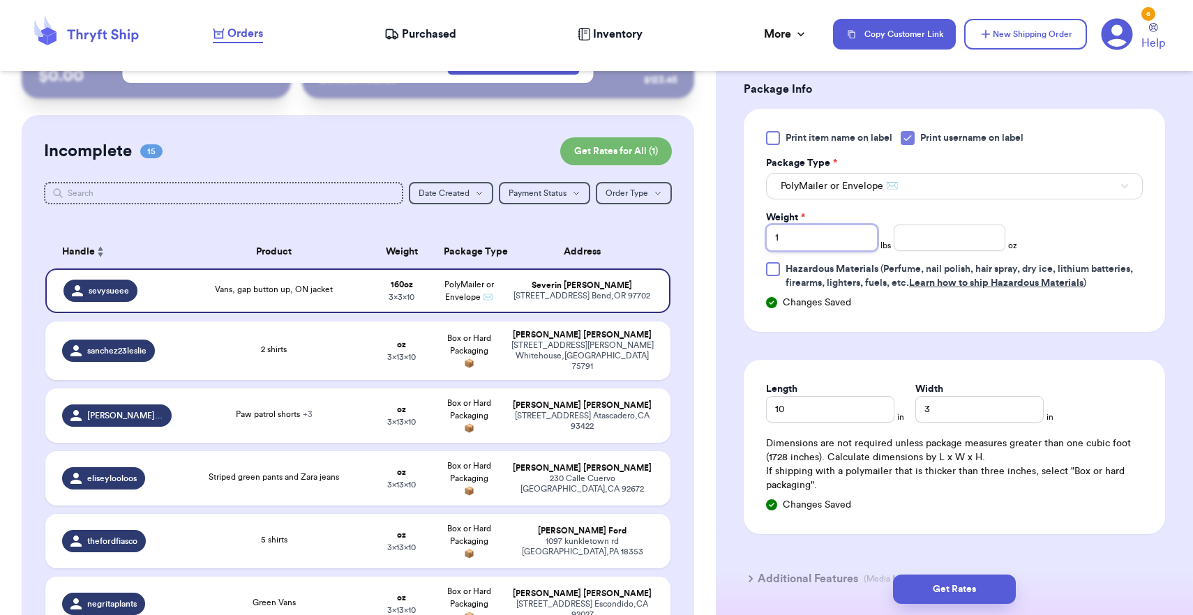
type input "1"
click at [915, 410] on input "3" at bounding box center [979, 409] width 128 height 27
type input "13"
click at [941, 581] on button "Get Rates" at bounding box center [954, 589] width 123 height 29
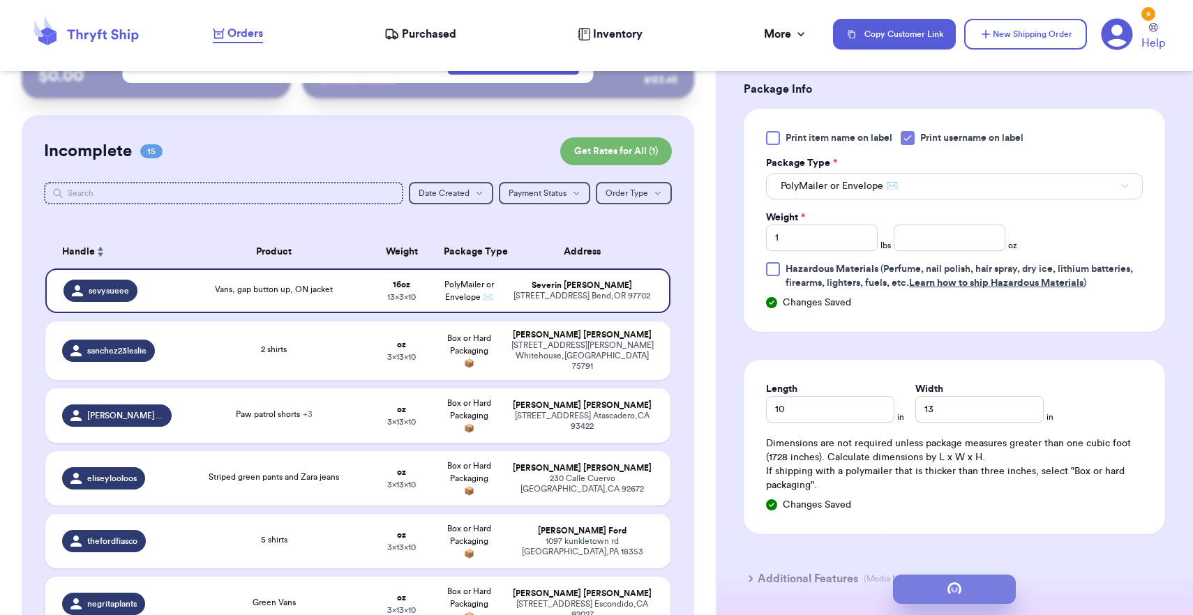
scroll to position [0, 0]
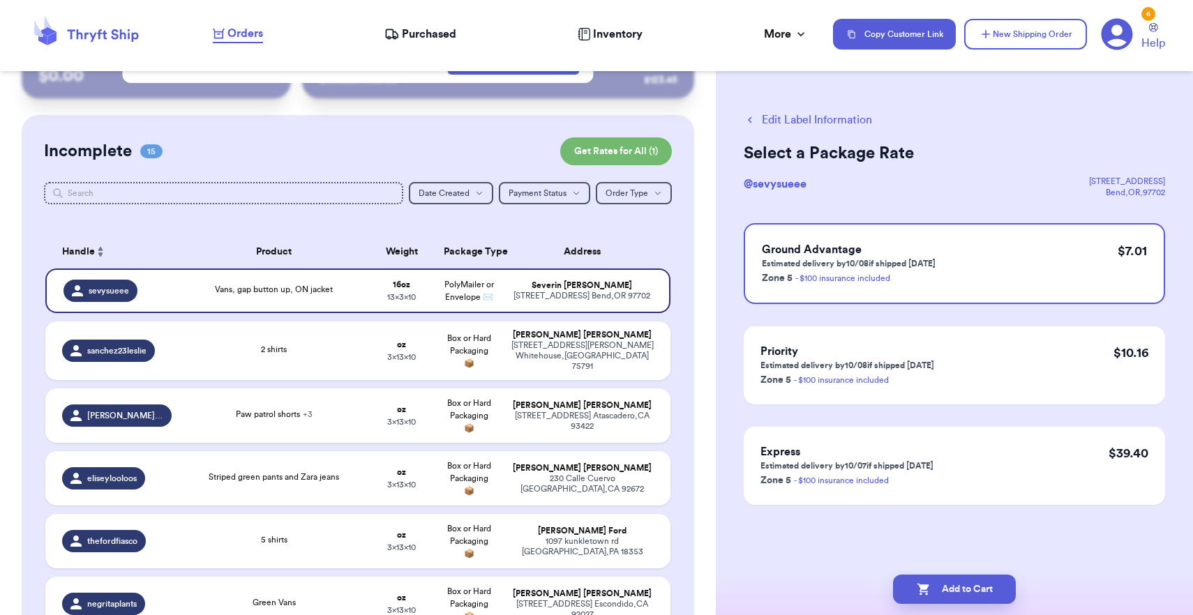
click at [941, 581] on button "Add to Cart" at bounding box center [954, 589] width 123 height 29
checkbox input "true"
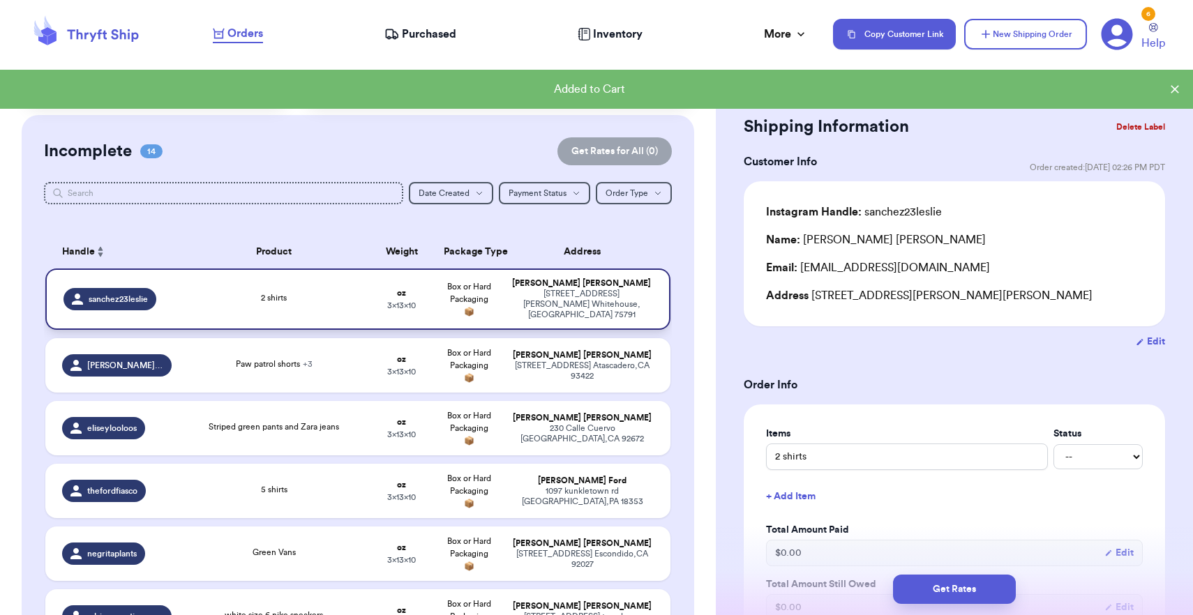
click at [619, 304] on div "[STREET_ADDRESS][PERSON_NAME][PERSON_NAME]" at bounding box center [582, 304] width 142 height 31
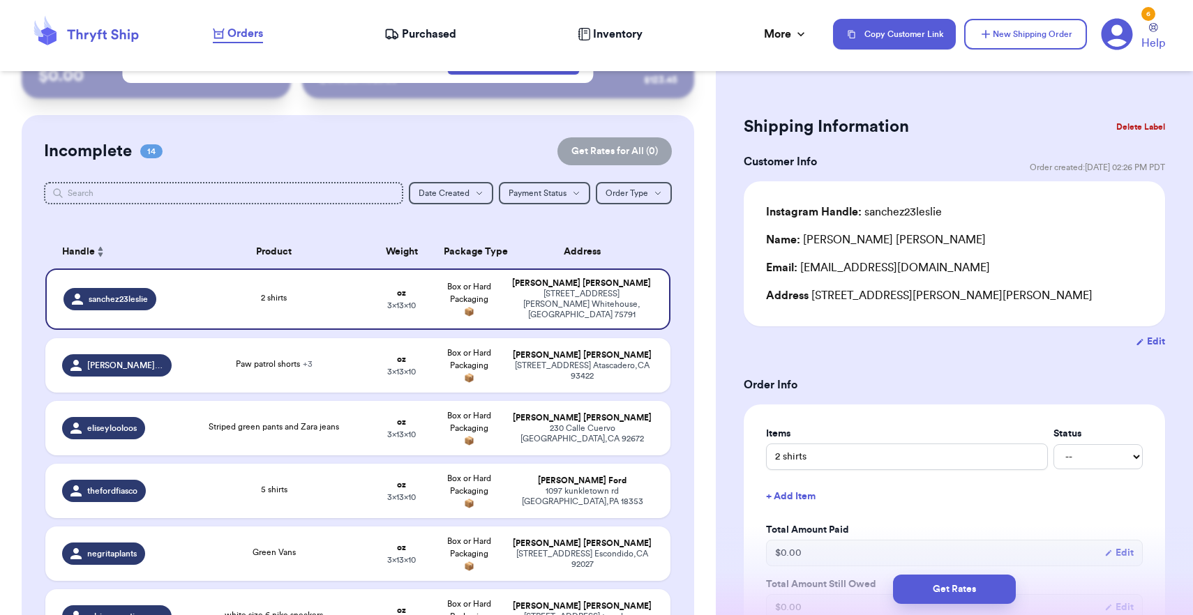
click at [880, 2] on header "Orders Purchased Inventory More Stats Completed Orders Payments Payouts Copy Cu…" at bounding box center [596, 35] width 1193 height 71
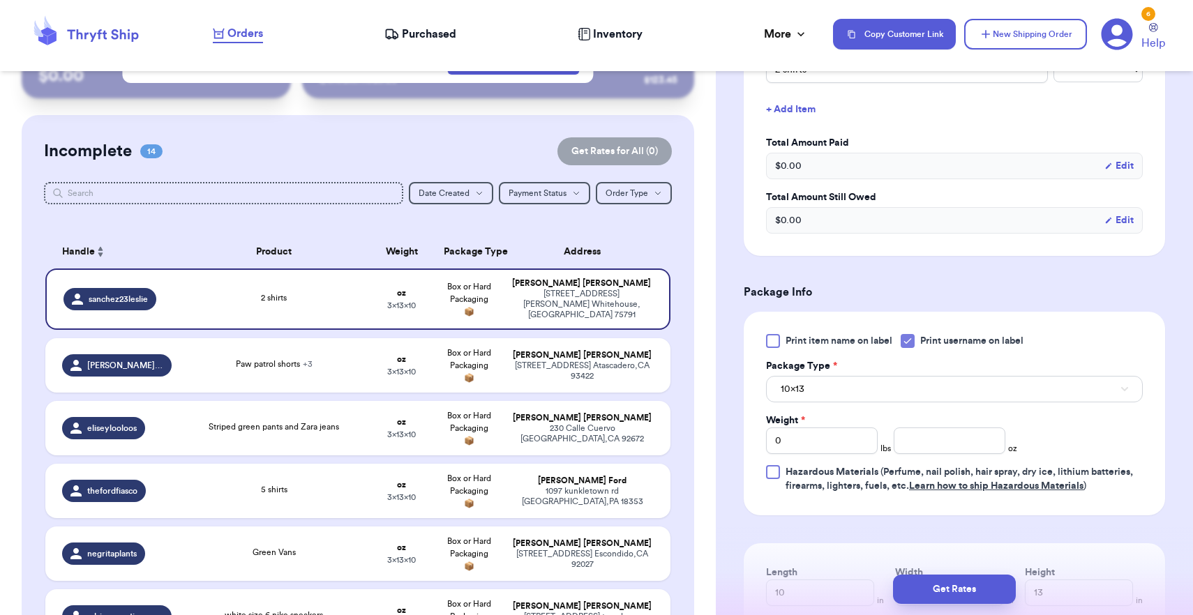
scroll to position [458, 0]
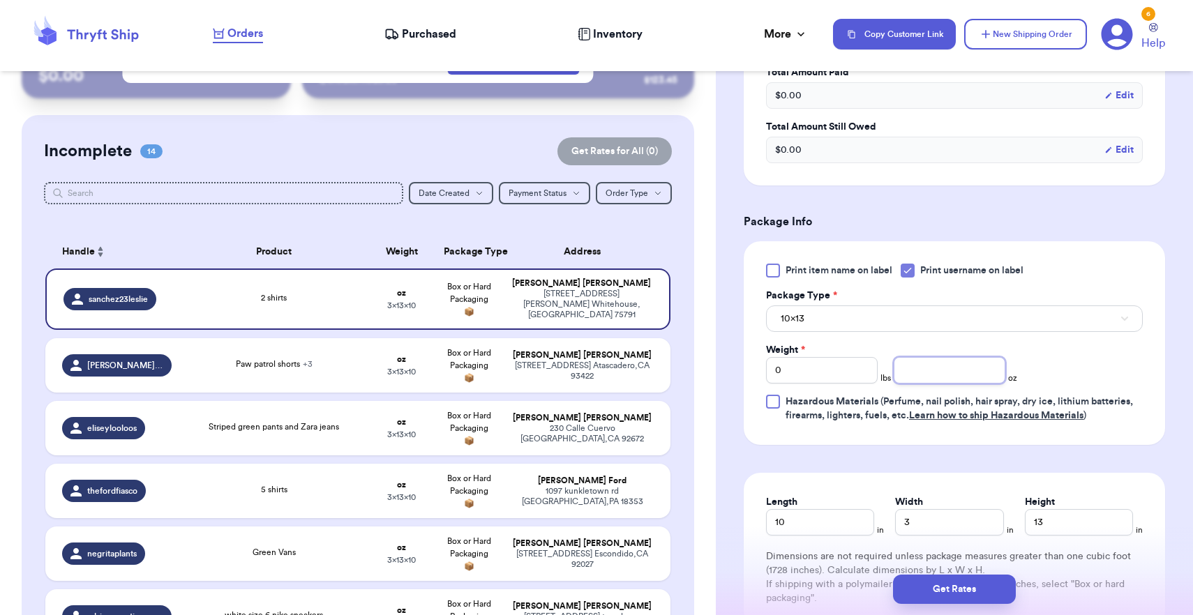
click at [911, 381] on input "number" at bounding box center [950, 370] width 112 height 27
type input "12"
click at [909, 324] on button "10x13" at bounding box center [954, 319] width 377 height 27
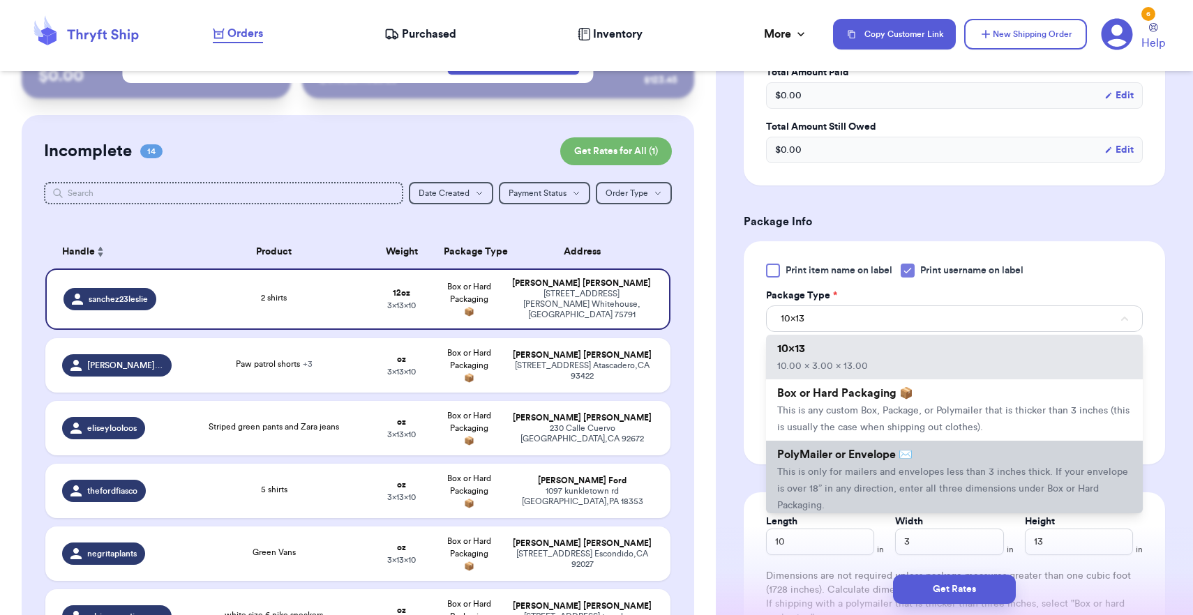
click at [869, 483] on li "PolyMailer or Envelope ✉️ This is only for mailers and envelopes less than 3 in…" at bounding box center [954, 480] width 377 height 78
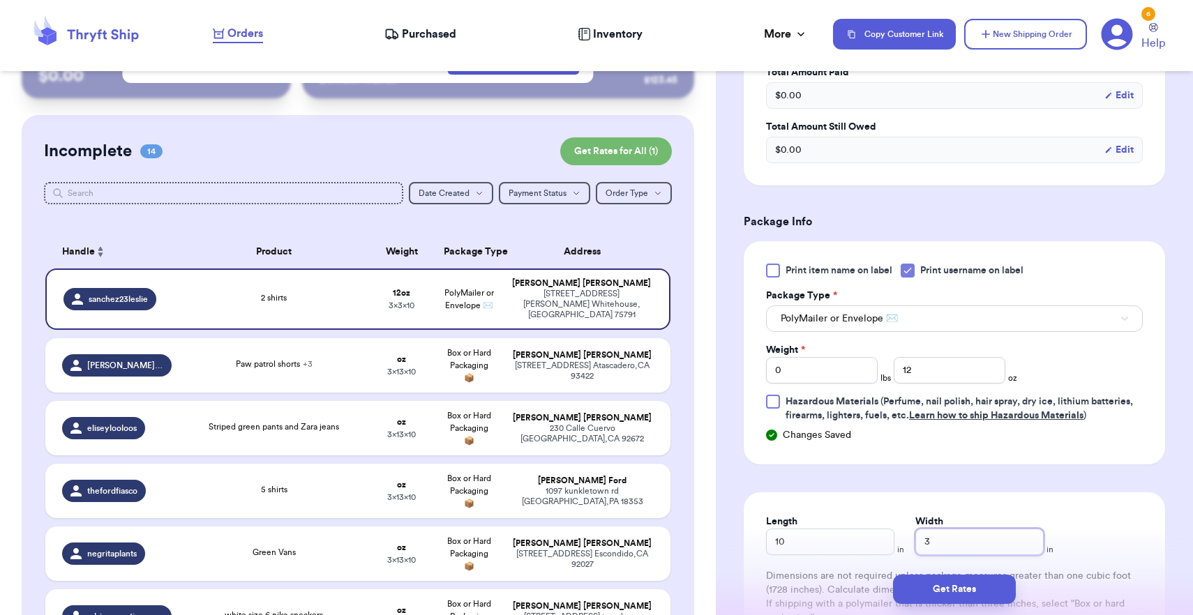
click at [927, 538] on input "3" at bounding box center [979, 542] width 128 height 27
type input "8"
click at [950, 575] on button "Get Rates" at bounding box center [954, 589] width 123 height 29
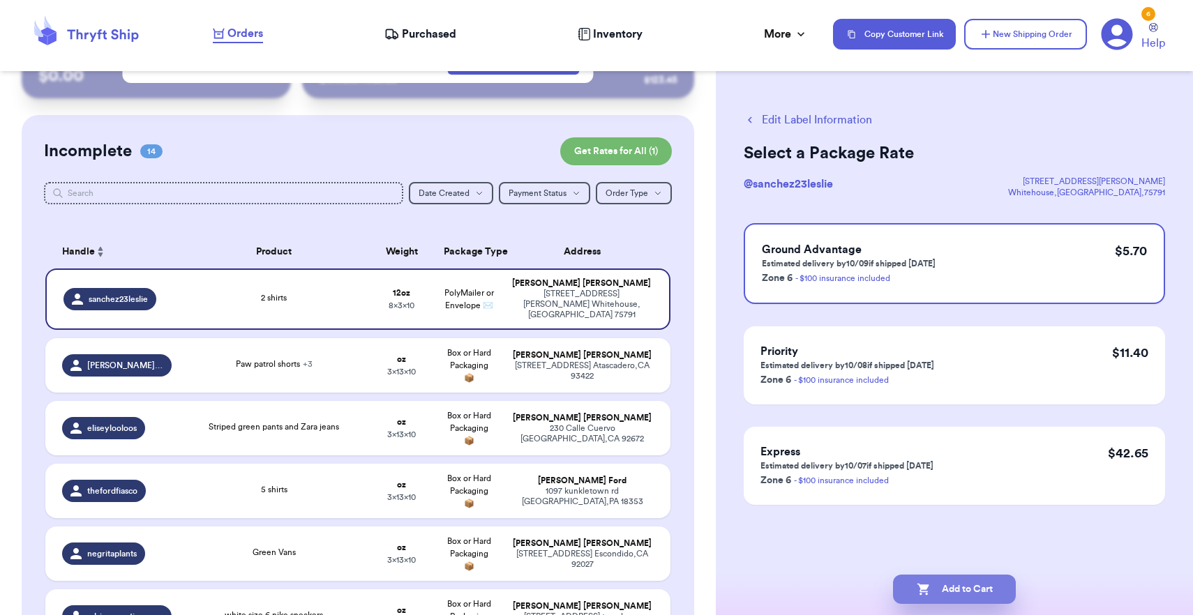
scroll to position [0, 0]
click at [956, 584] on button "Add to Cart" at bounding box center [954, 589] width 123 height 29
checkbox input "true"
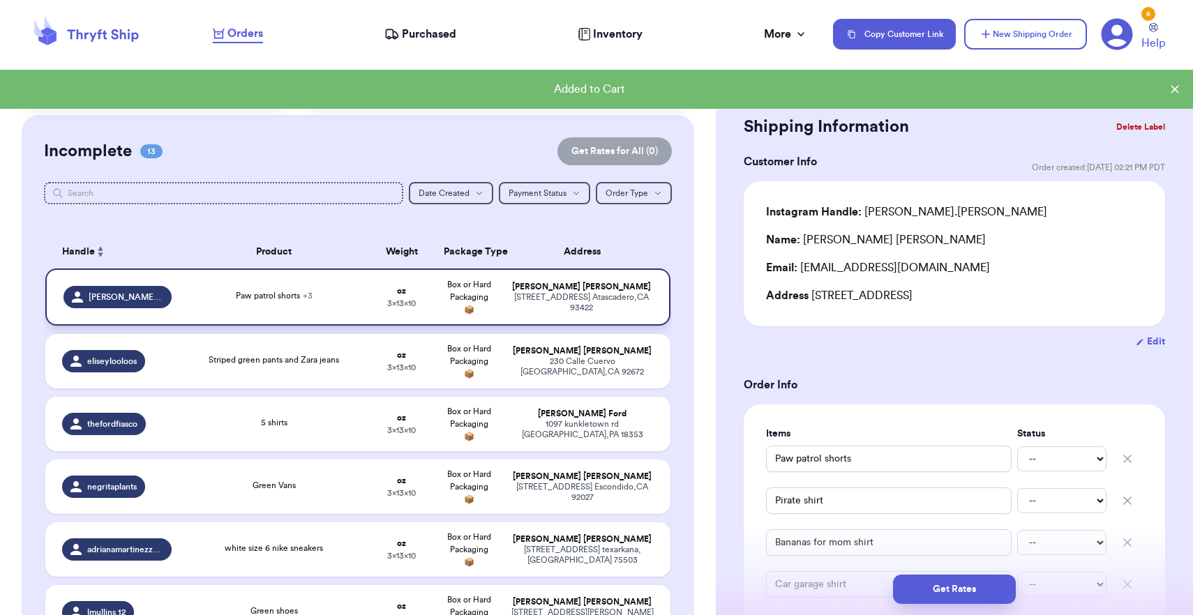
click at [634, 292] on div "[PERSON_NAME]" at bounding box center [582, 287] width 142 height 10
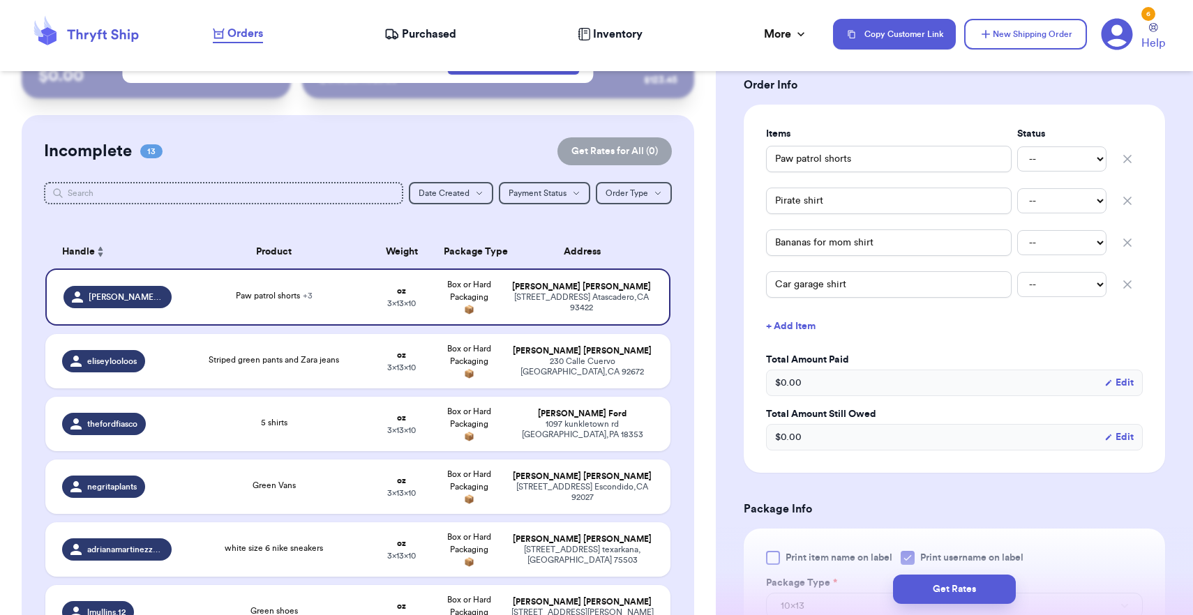
scroll to position [521, 0]
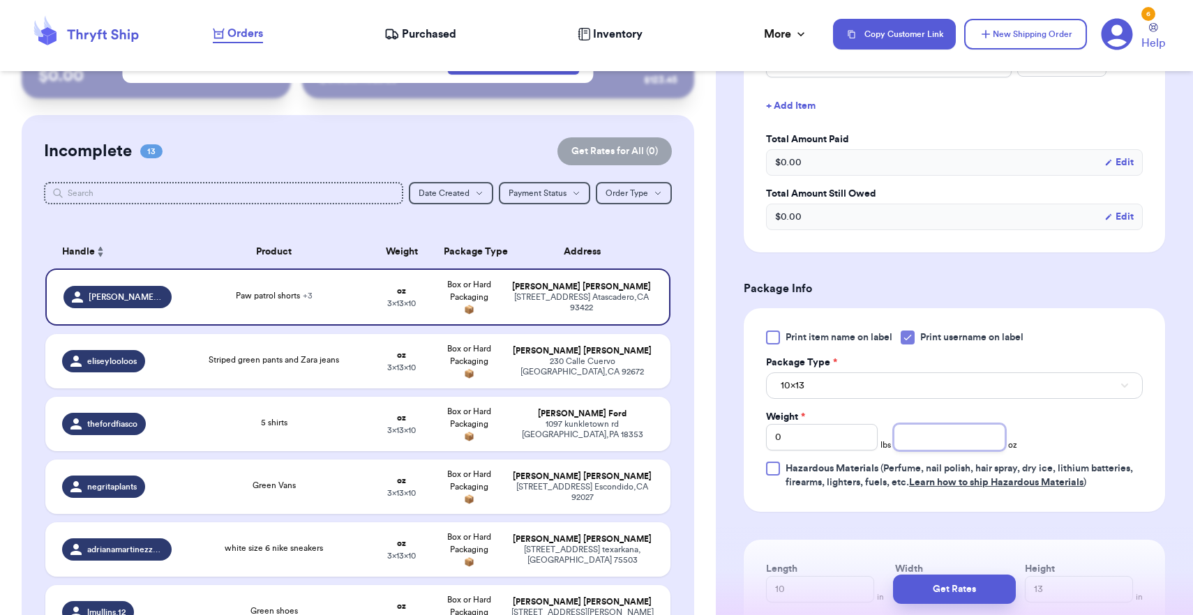
click at [924, 443] on input "number" at bounding box center [950, 437] width 112 height 27
type input "14"
click at [912, 396] on button "10x13" at bounding box center [954, 386] width 377 height 27
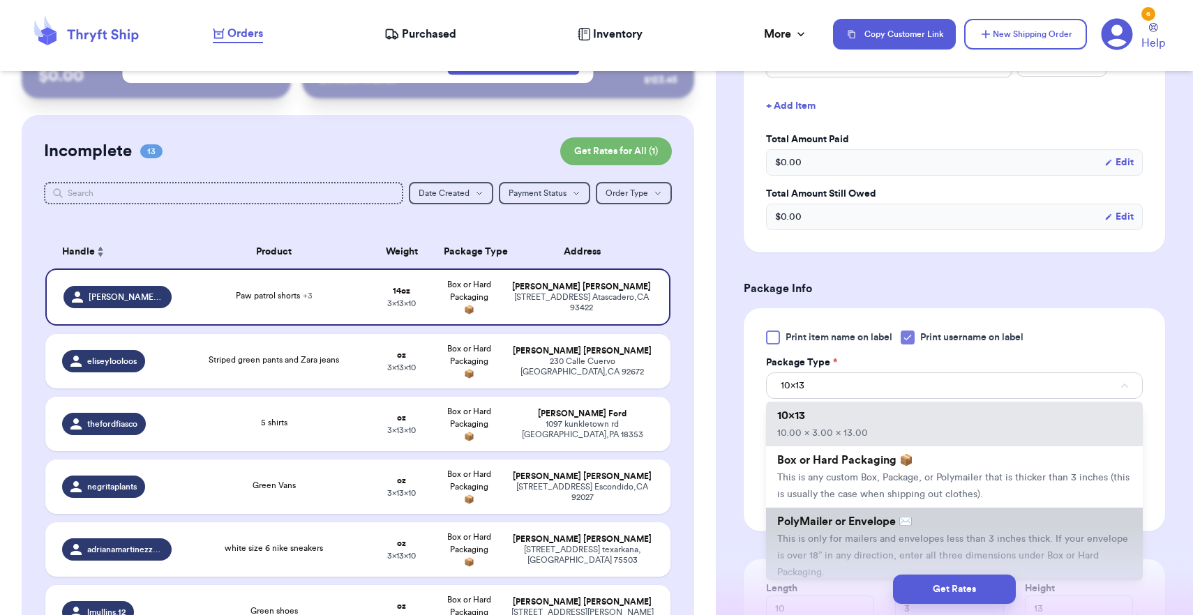
click at [864, 534] on li "PolyMailer or Envelope ✉️ This is only for mailers and envelopes less than 3 in…" at bounding box center [954, 547] width 377 height 78
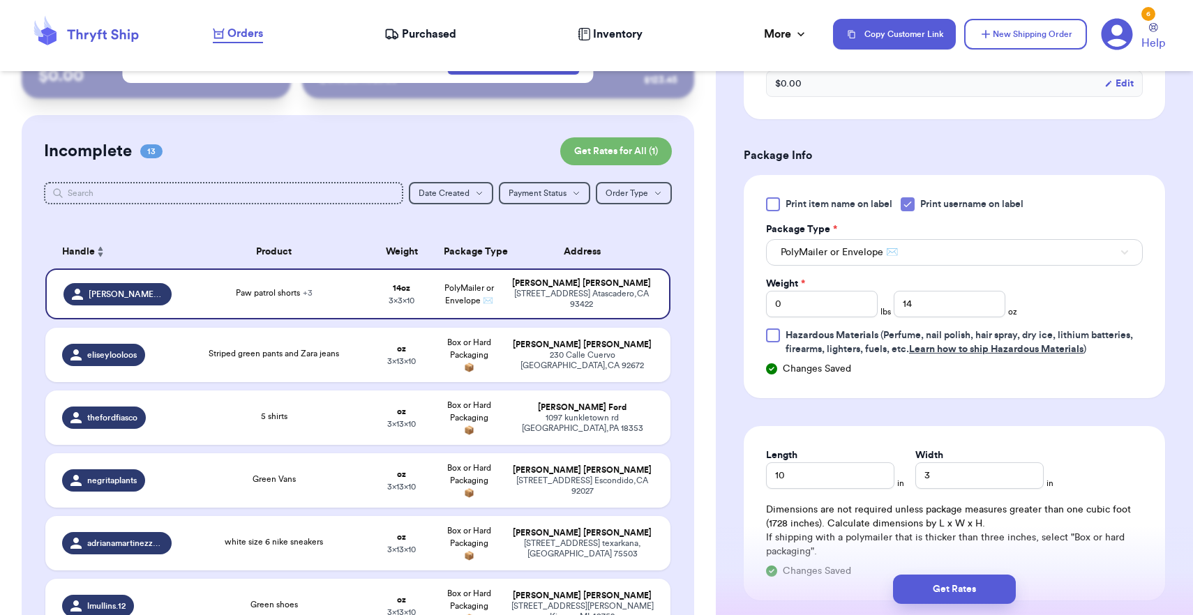
scroll to position [678, 0]
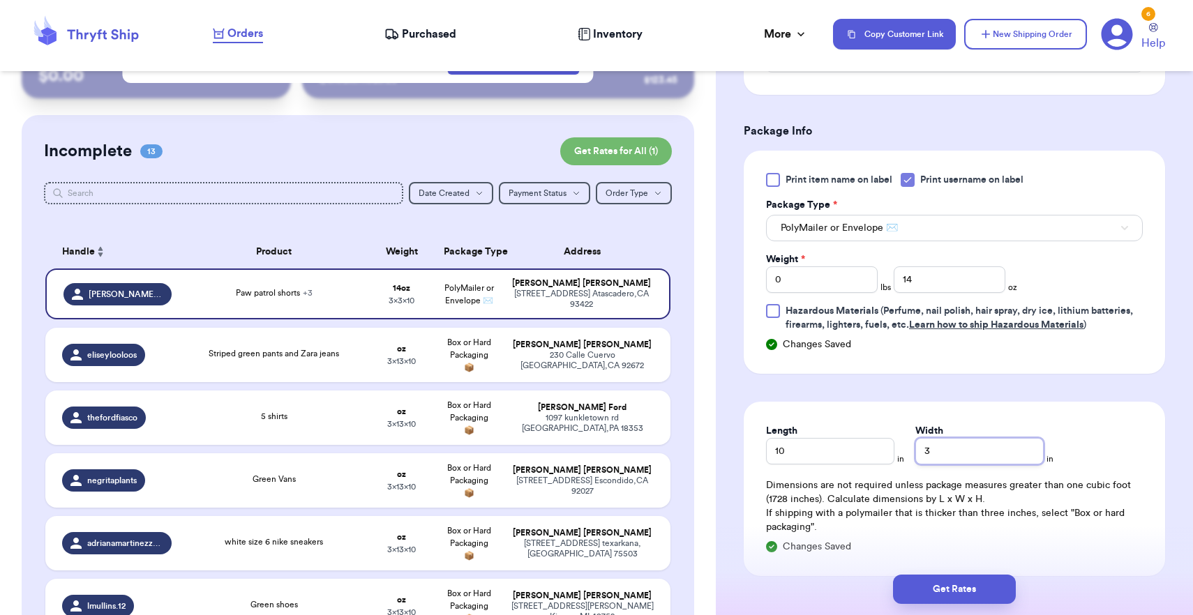
click at [918, 452] on input "3" at bounding box center [979, 451] width 128 height 27
type input "13"
click at [932, 591] on button "Get Rates" at bounding box center [954, 589] width 123 height 29
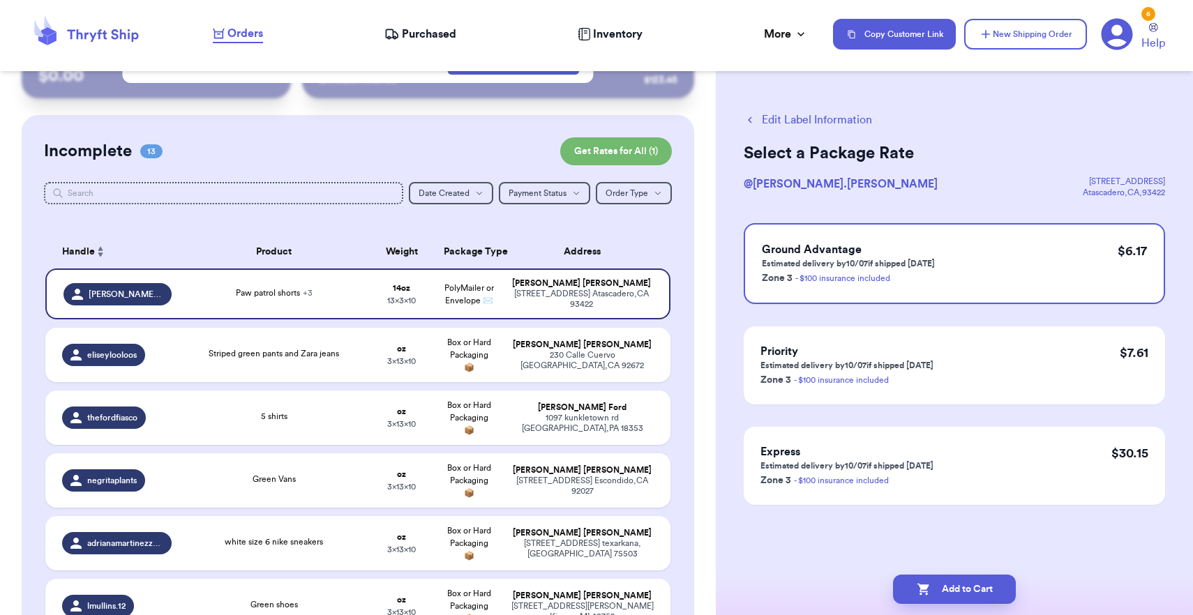
click at [932, 591] on button "Add to Cart" at bounding box center [954, 589] width 123 height 29
checkbox input "true"
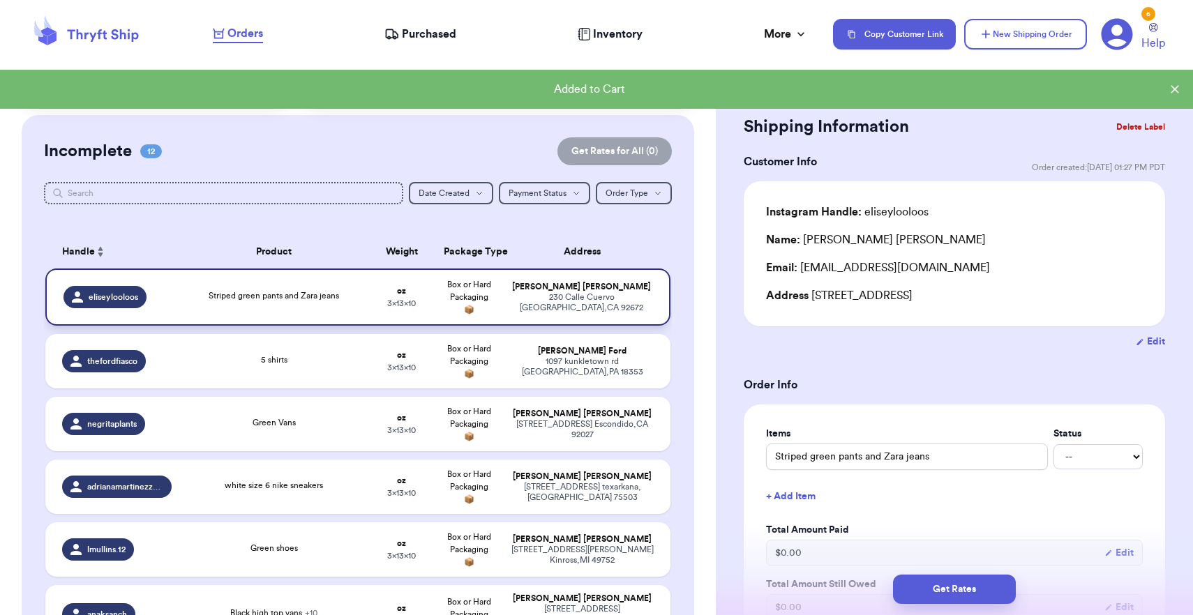
click at [632, 313] on div "[STREET_ADDRESS]" at bounding box center [582, 302] width 142 height 21
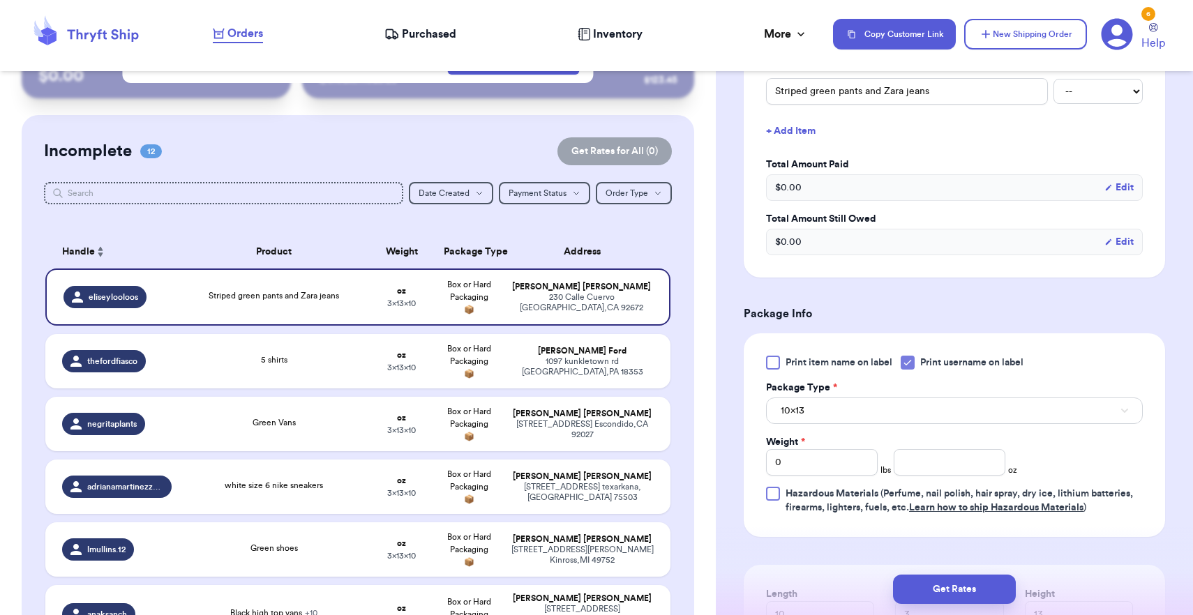
scroll to position [447, 0]
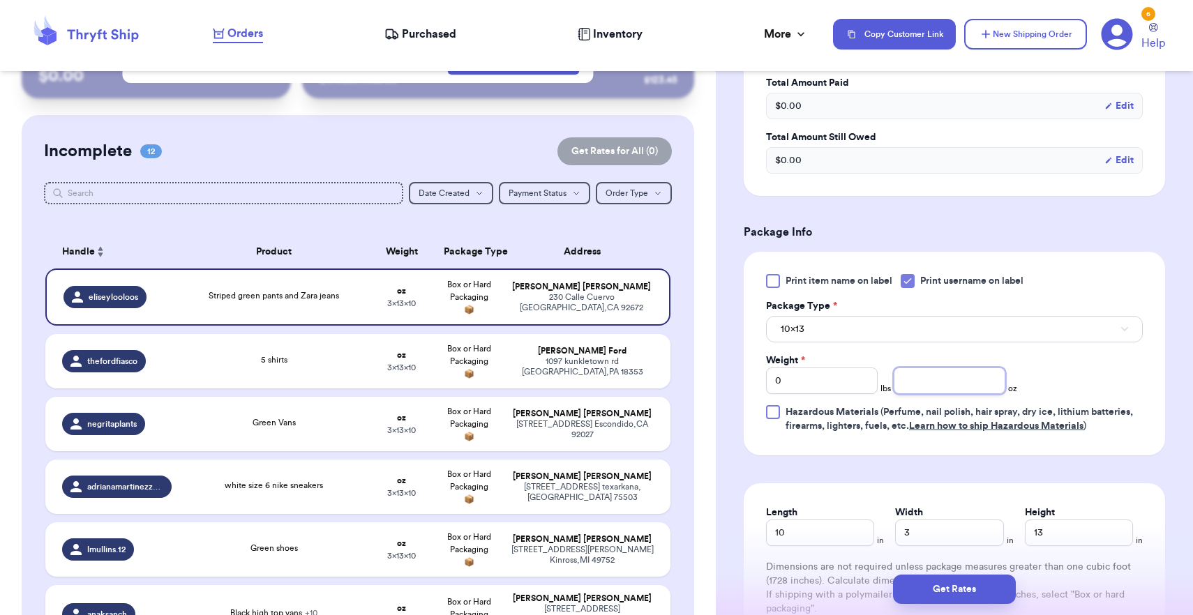
click at [920, 380] on input "number" at bounding box center [950, 381] width 112 height 27
type input "14"
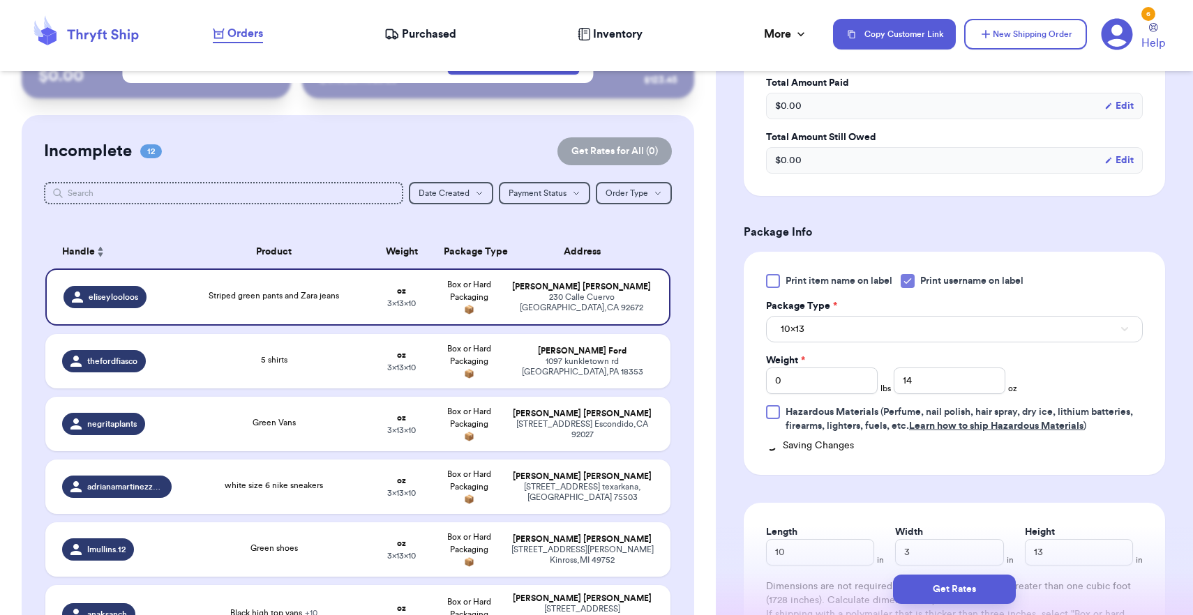
click at [890, 340] on button "10x13" at bounding box center [954, 329] width 377 height 27
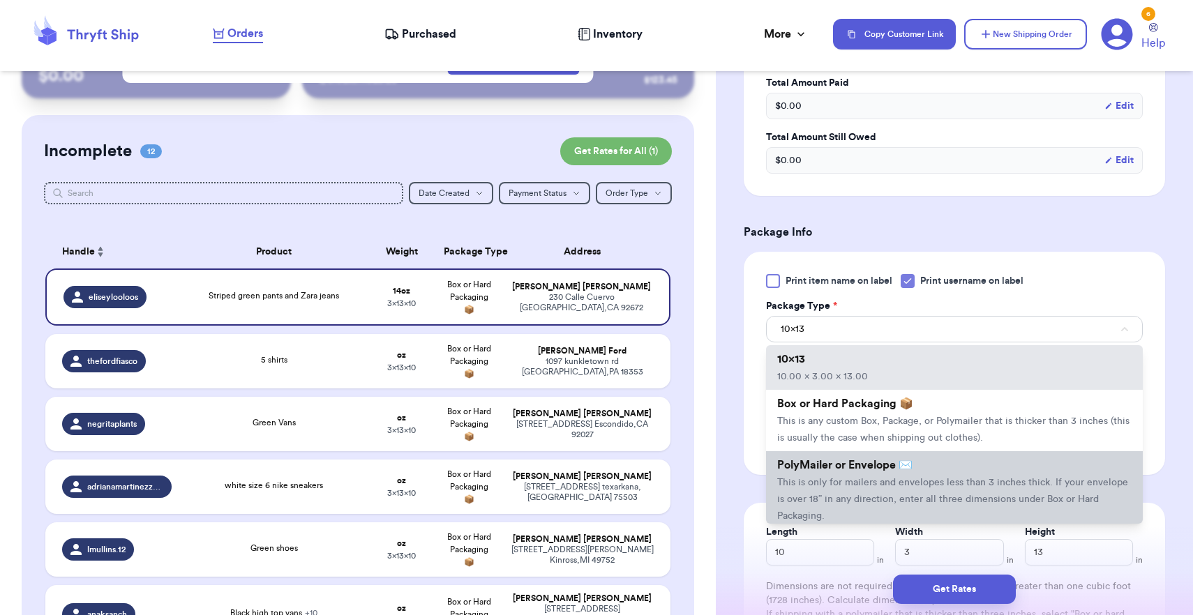
click at [874, 500] on span "This is only for mailers and envelopes less than 3 inches thick. If your envelo…" at bounding box center [952, 499] width 351 height 43
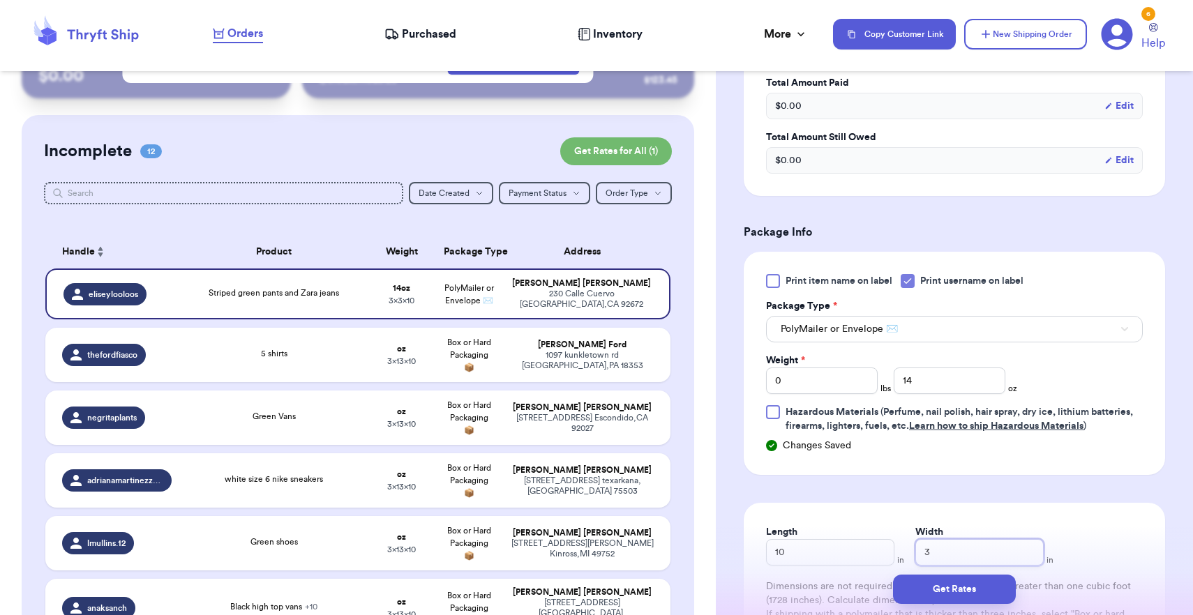
click at [920, 560] on input "3" at bounding box center [979, 552] width 128 height 27
type input "13"
click at [930, 590] on button "Get Rates" at bounding box center [954, 589] width 123 height 29
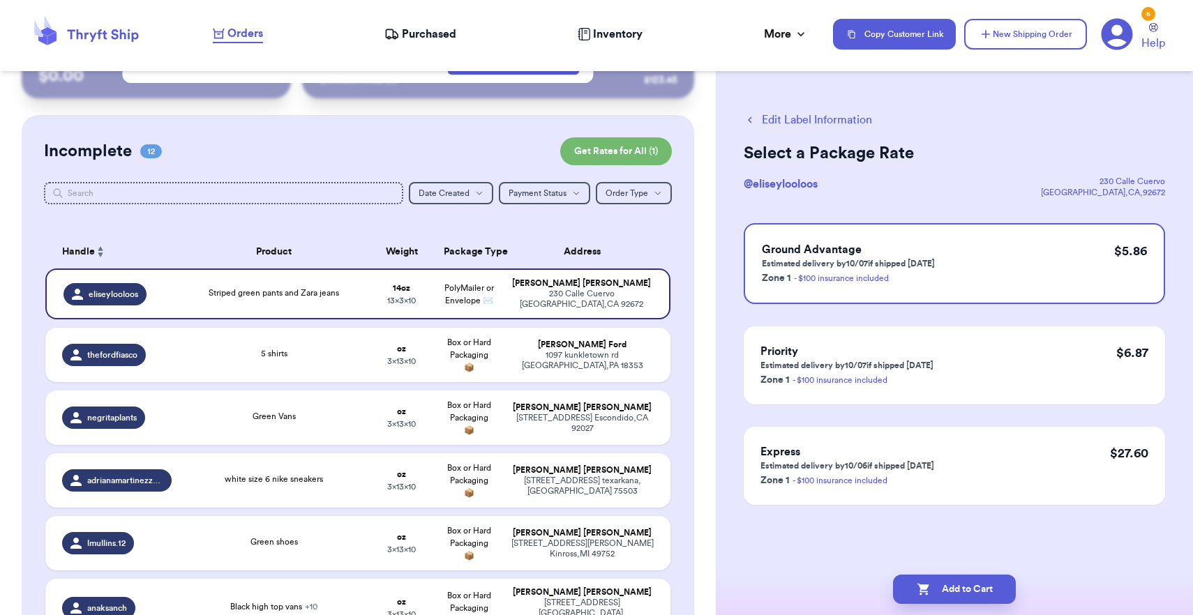
click at [930, 590] on button "Add to Cart" at bounding box center [954, 589] width 123 height 29
checkbox input "true"
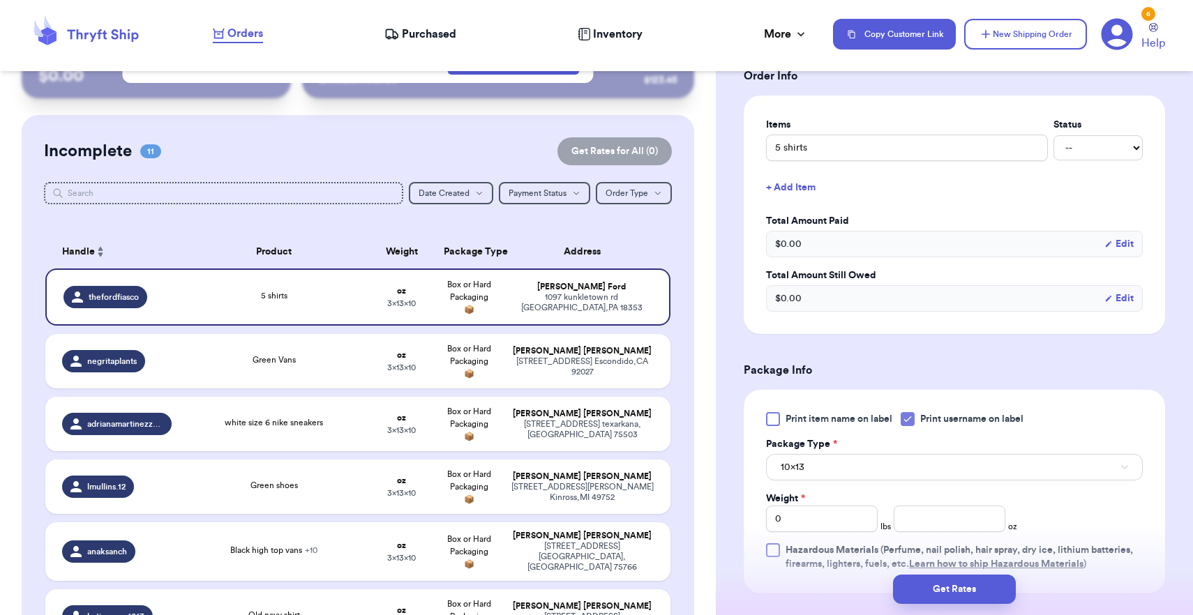
scroll to position [369, 0]
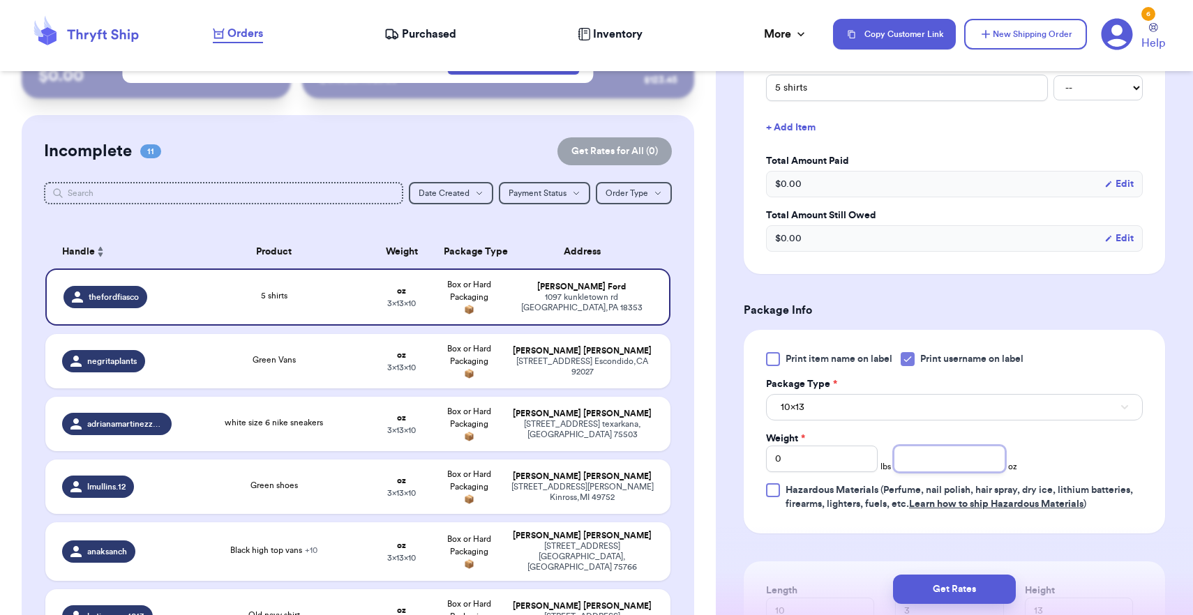
click at [959, 463] on input "number" at bounding box center [950, 459] width 112 height 27
type input "14"
click at [927, 411] on button "10x13" at bounding box center [954, 407] width 377 height 27
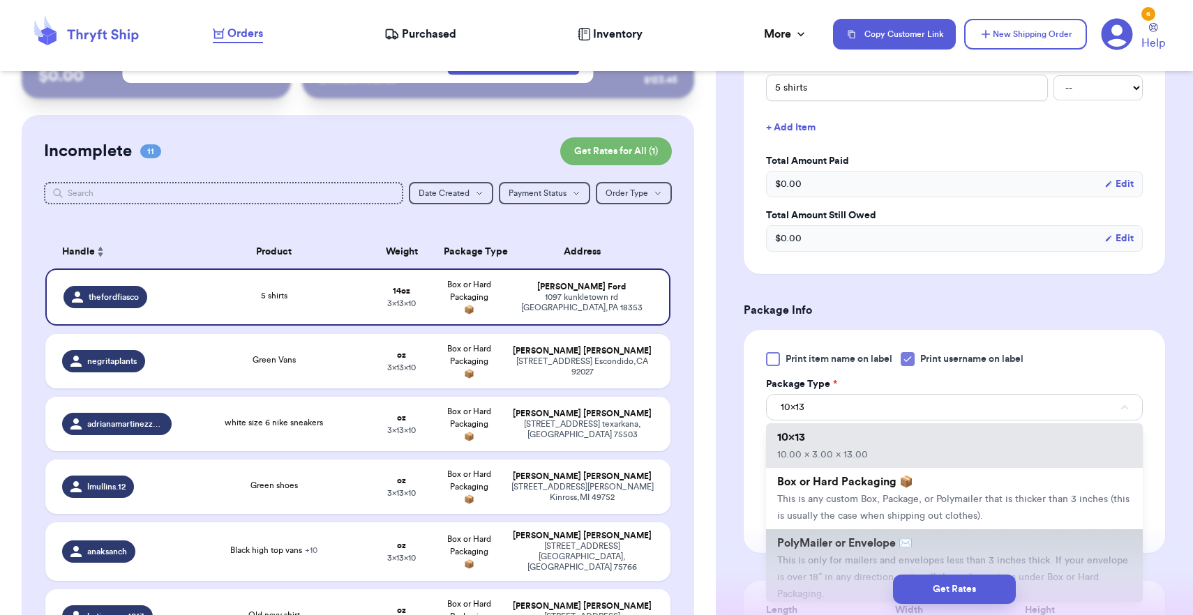
click at [832, 558] on li "PolyMailer or Envelope ✉️ This is only for mailers and envelopes less than 3 in…" at bounding box center [954, 569] width 377 height 78
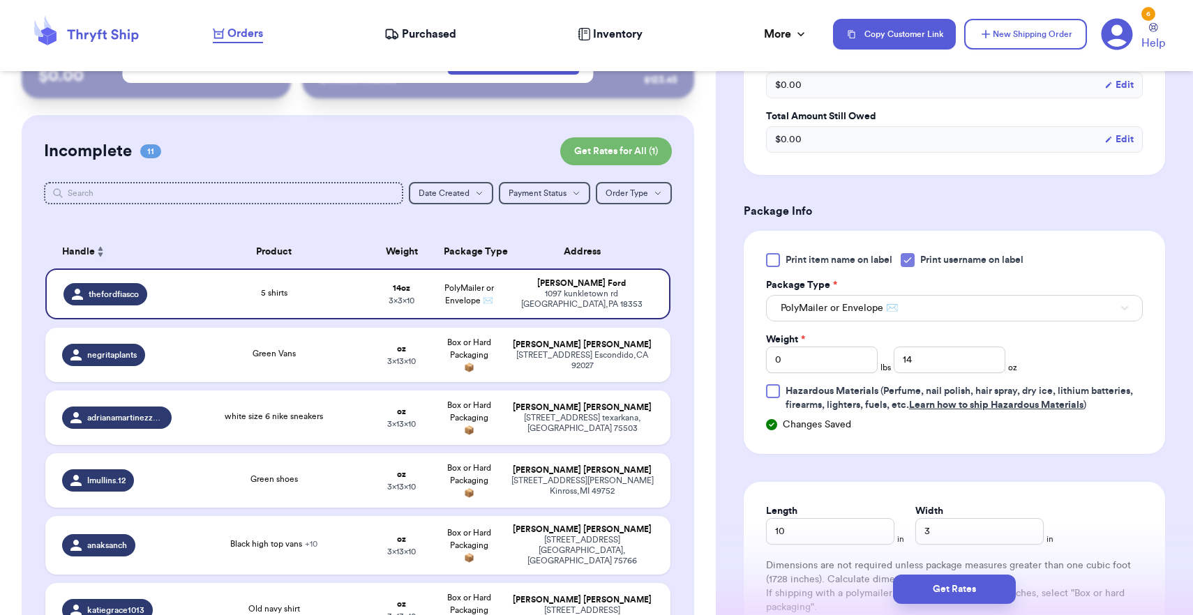
scroll to position [599, 0]
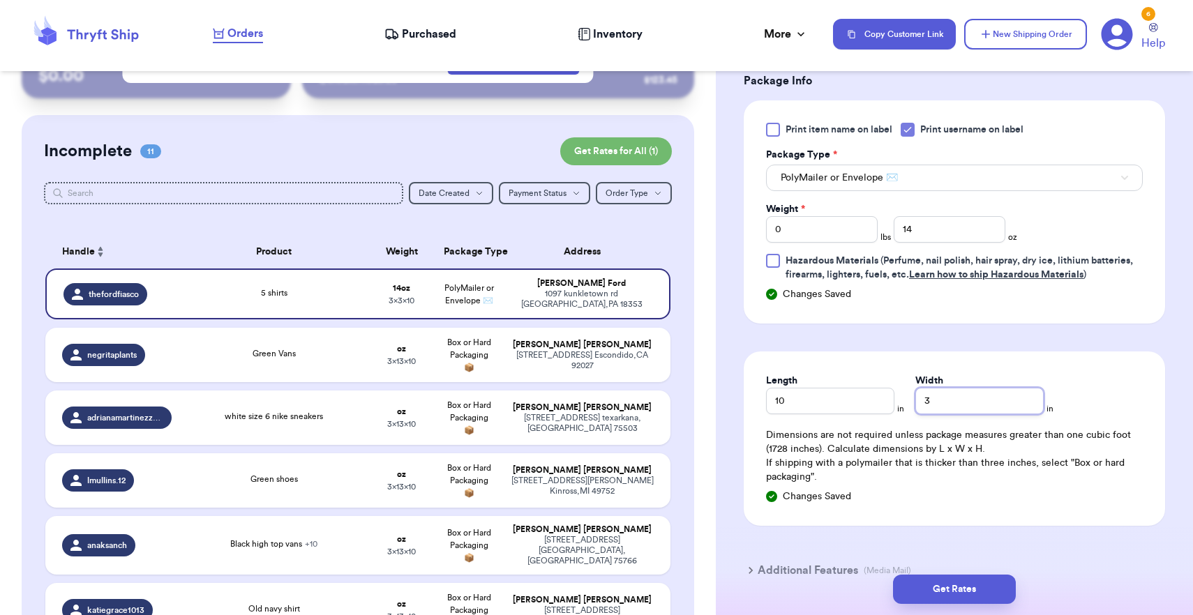
click at [915, 400] on input "3" at bounding box center [979, 401] width 128 height 27
type input "13"
click at [937, 590] on button "Get Rates" at bounding box center [954, 589] width 123 height 29
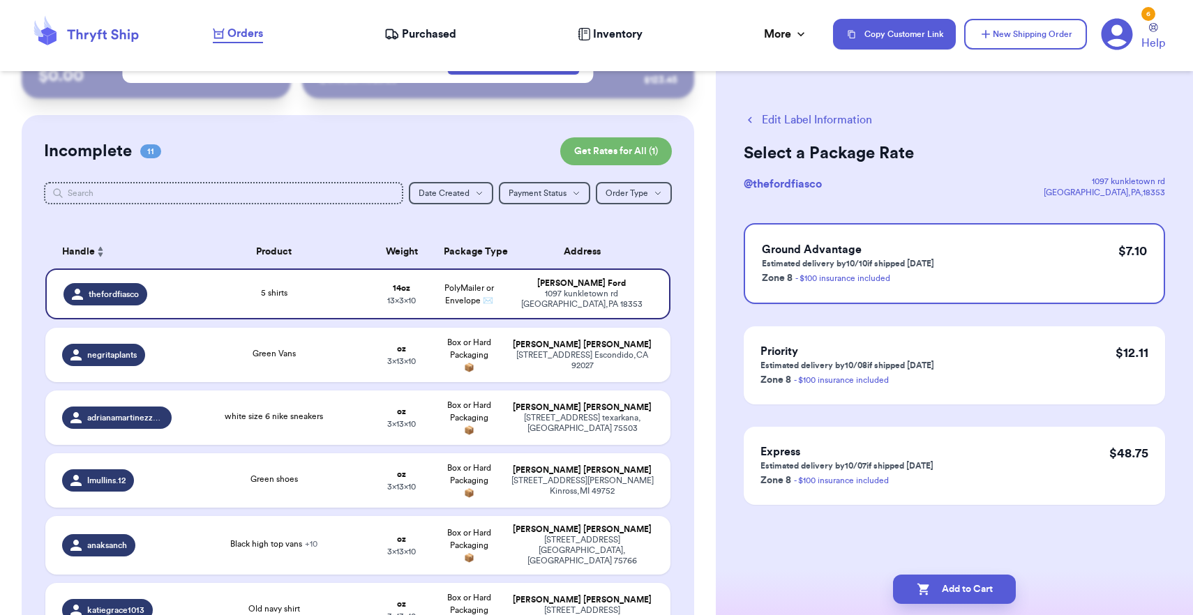
click at [937, 590] on button "Add to Cart" at bounding box center [954, 589] width 123 height 29
checkbox input "true"
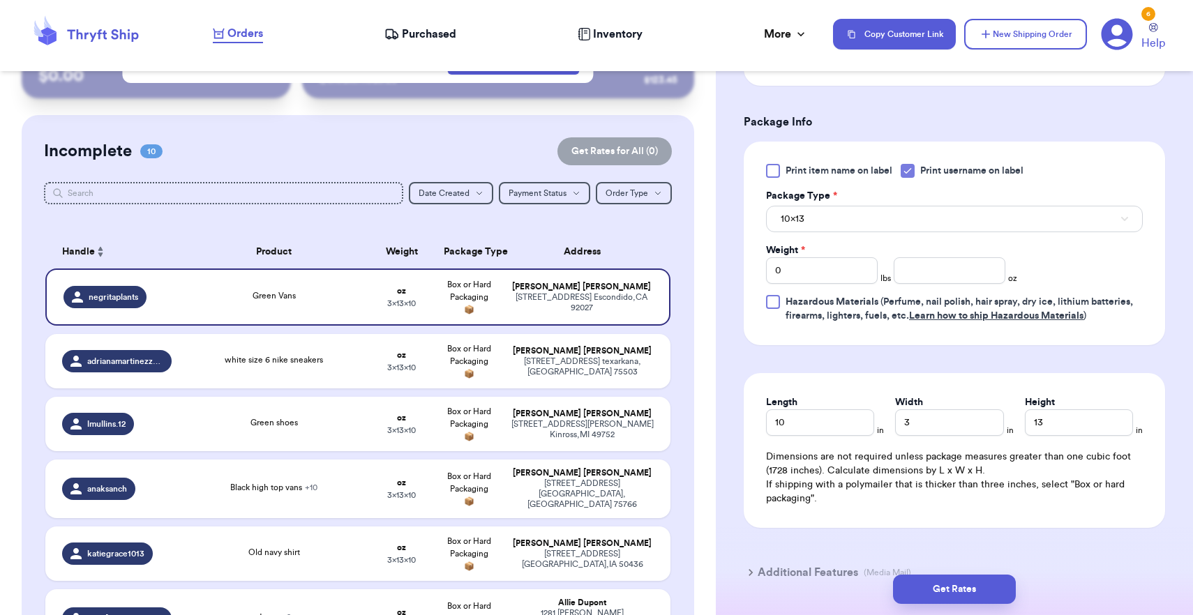
scroll to position [616, 0]
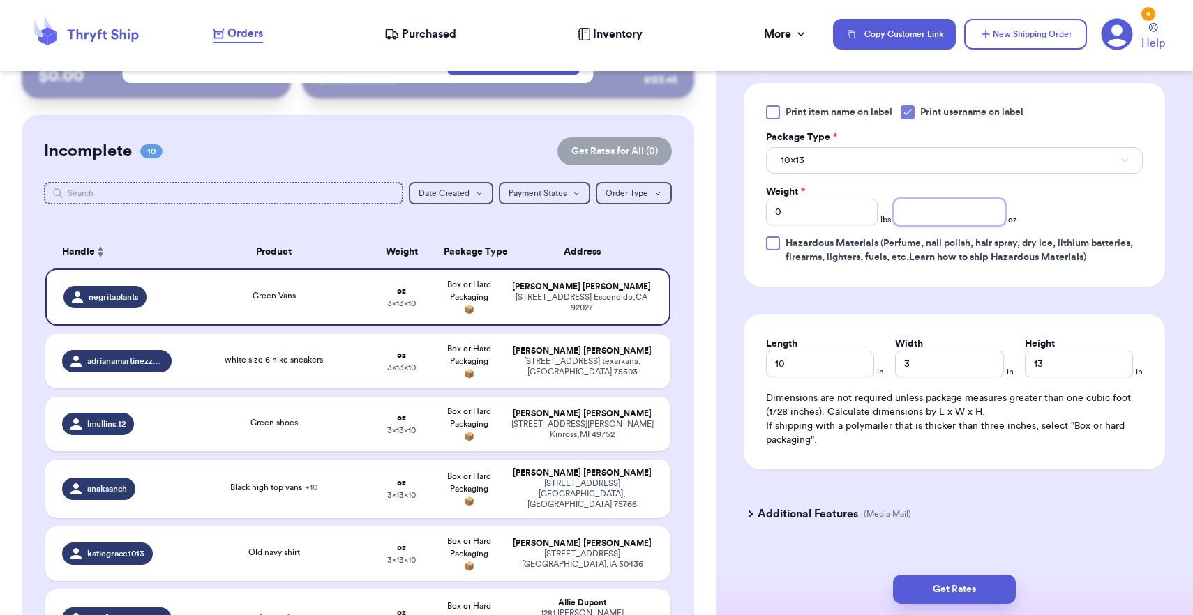
click at [908, 211] on input "number" at bounding box center [950, 212] width 112 height 27
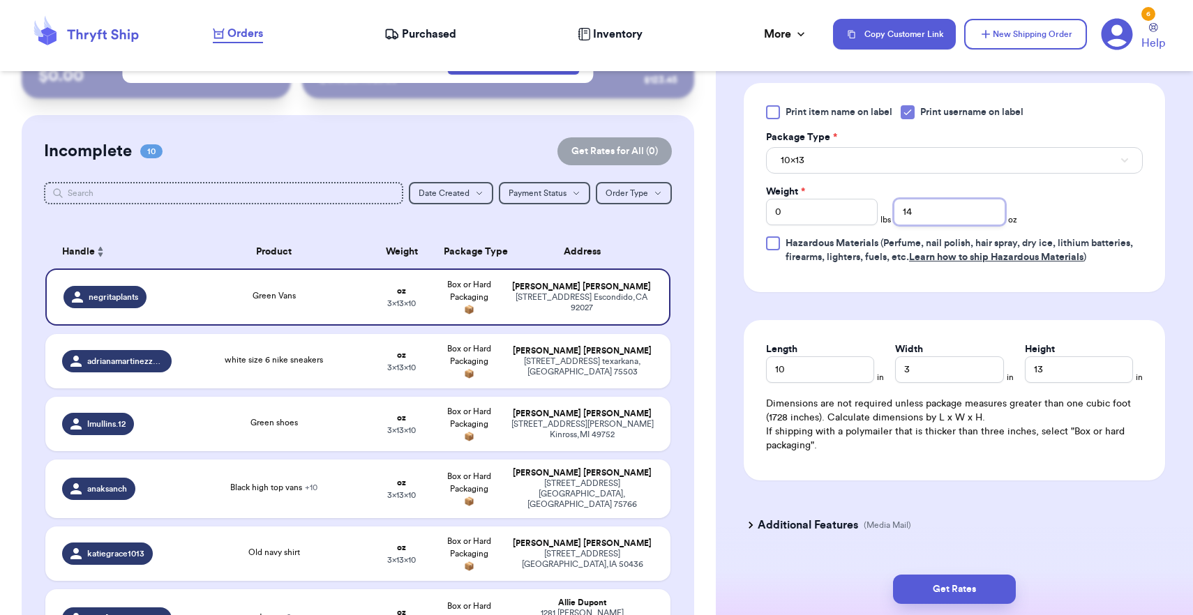
type input "14"
click at [886, 156] on button "10x13" at bounding box center [954, 160] width 377 height 27
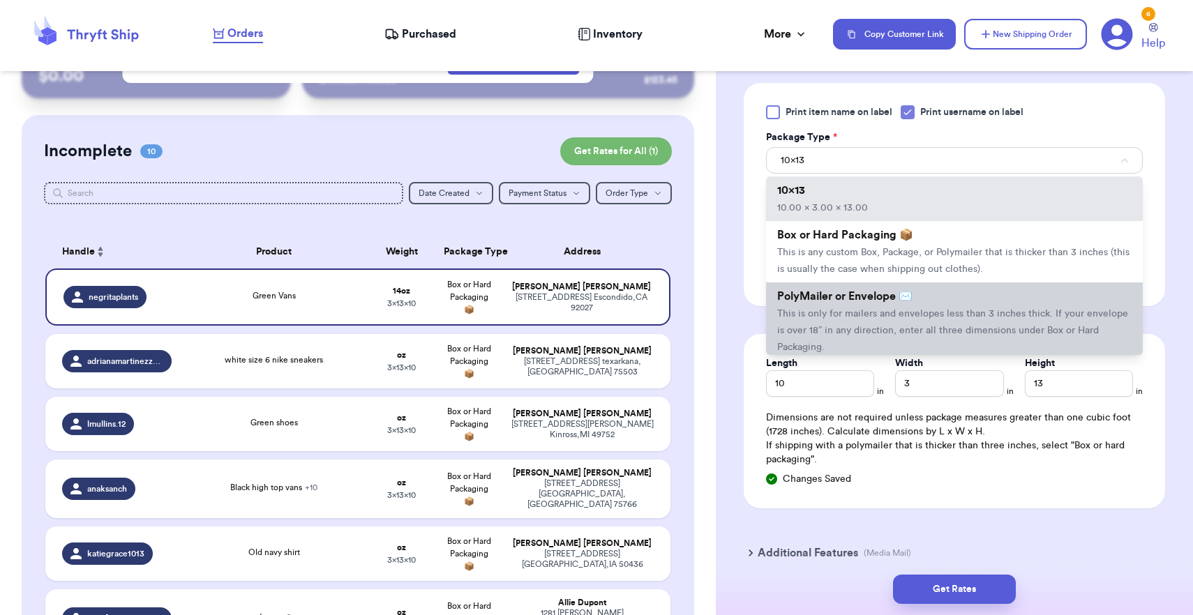
click at [878, 340] on span "This is only for mailers and envelopes less than 3 inches thick. If your envelo…" at bounding box center [952, 330] width 351 height 43
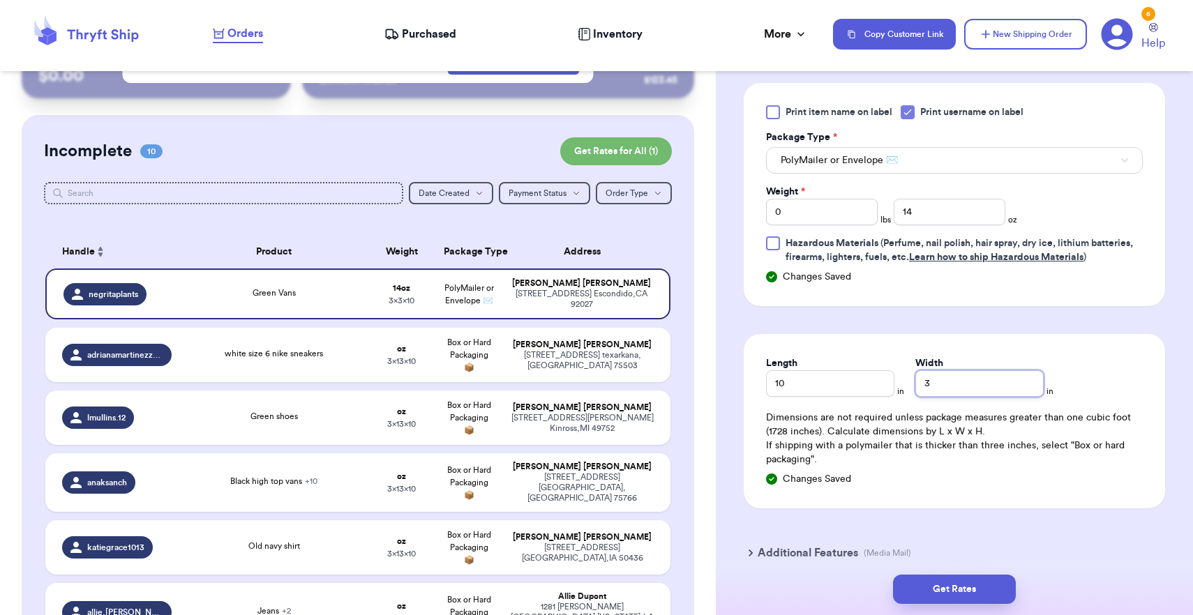
click at [949, 394] on input "3" at bounding box center [979, 383] width 128 height 27
type input "8"
click at [996, 578] on button "Get Rates" at bounding box center [954, 589] width 123 height 29
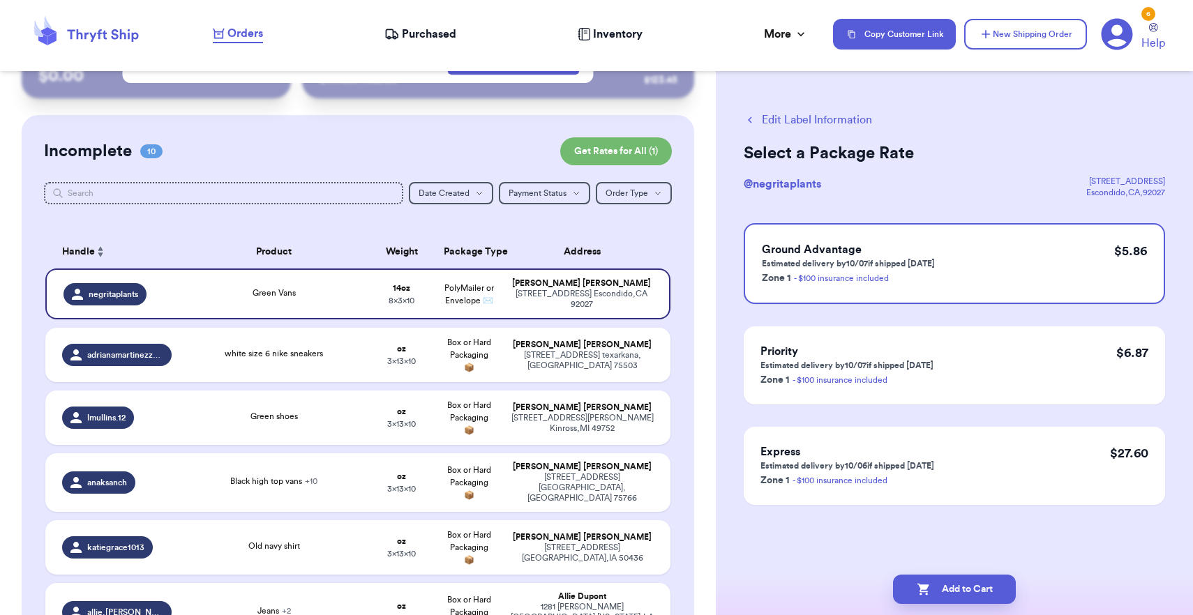
scroll to position [0, 0]
click at [993, 583] on button "Add to Cart" at bounding box center [954, 589] width 123 height 29
checkbox input "true"
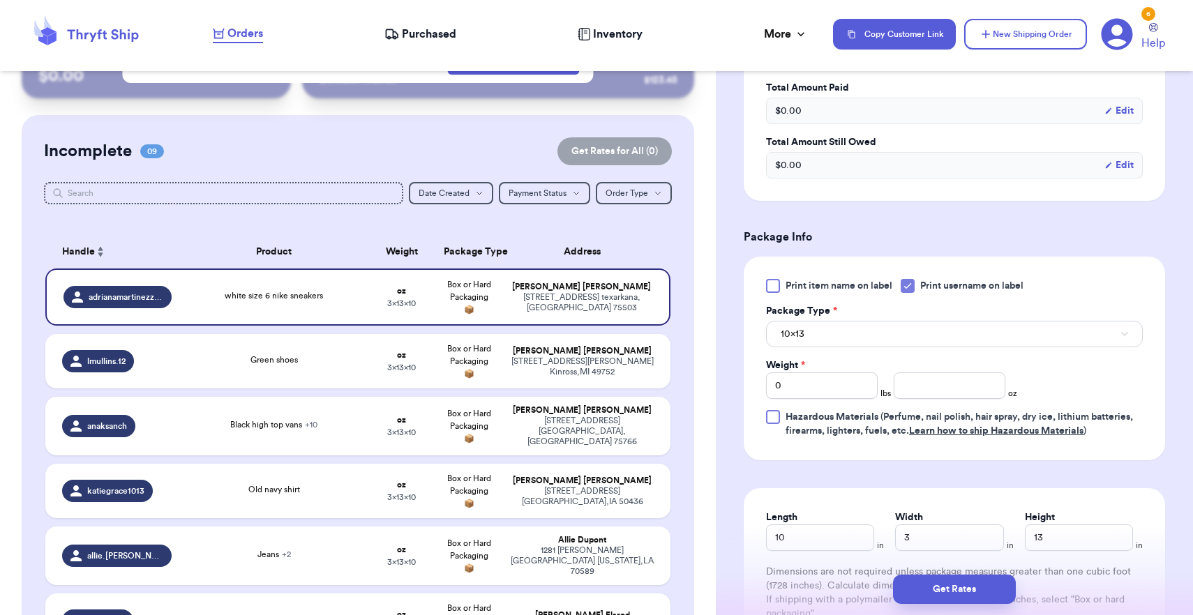
scroll to position [502, 0]
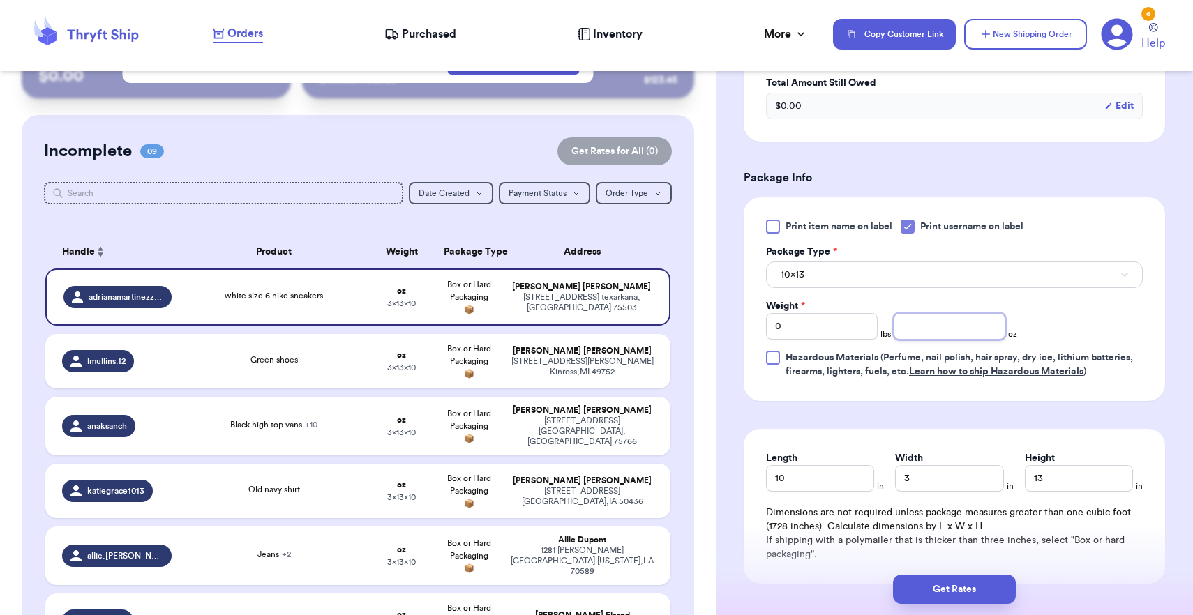
click at [901, 329] on input "number" at bounding box center [950, 326] width 112 height 27
type input "14"
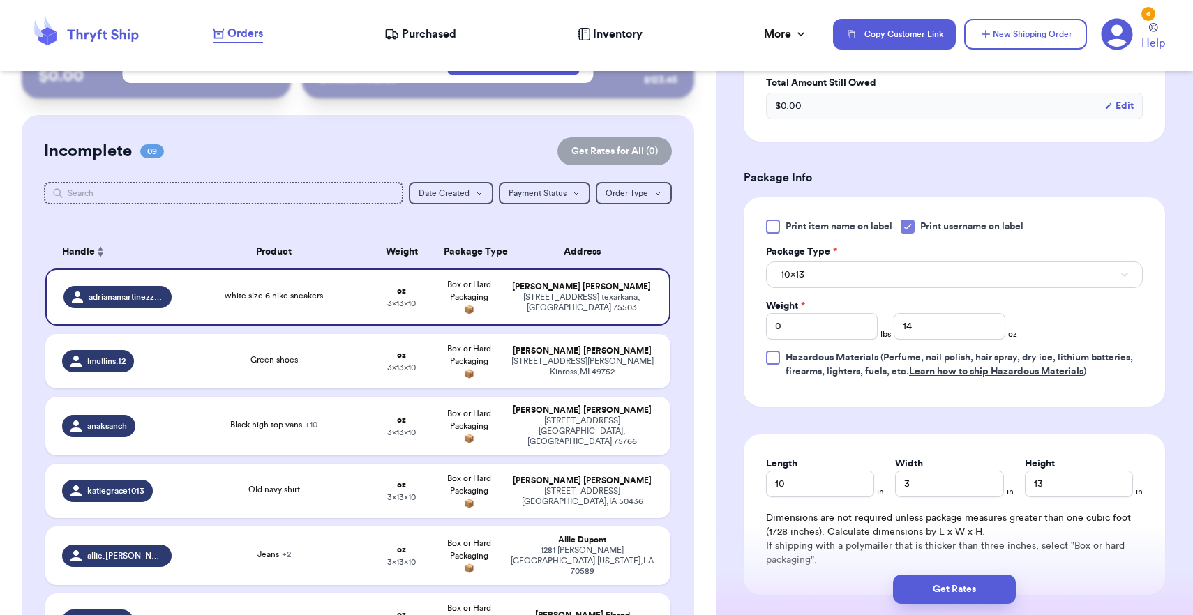
click at [902, 276] on button "10x13" at bounding box center [954, 275] width 377 height 27
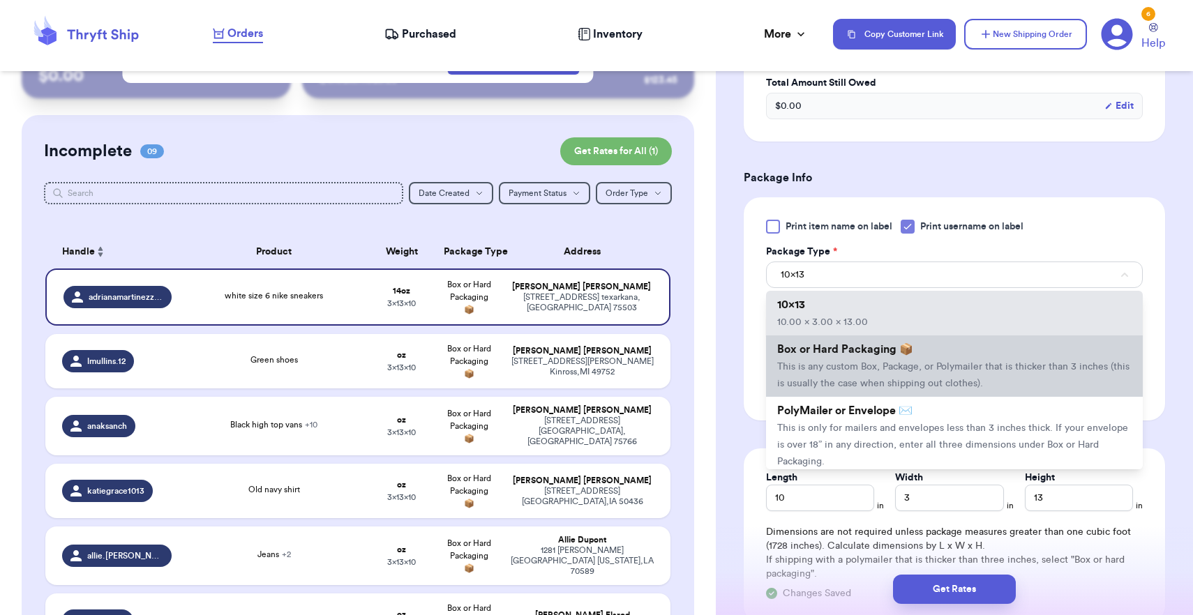
click at [892, 396] on li "Box or Hard Packaging 📦 This is any custom Box, Package, or Polymailer that is …" at bounding box center [954, 366] width 377 height 61
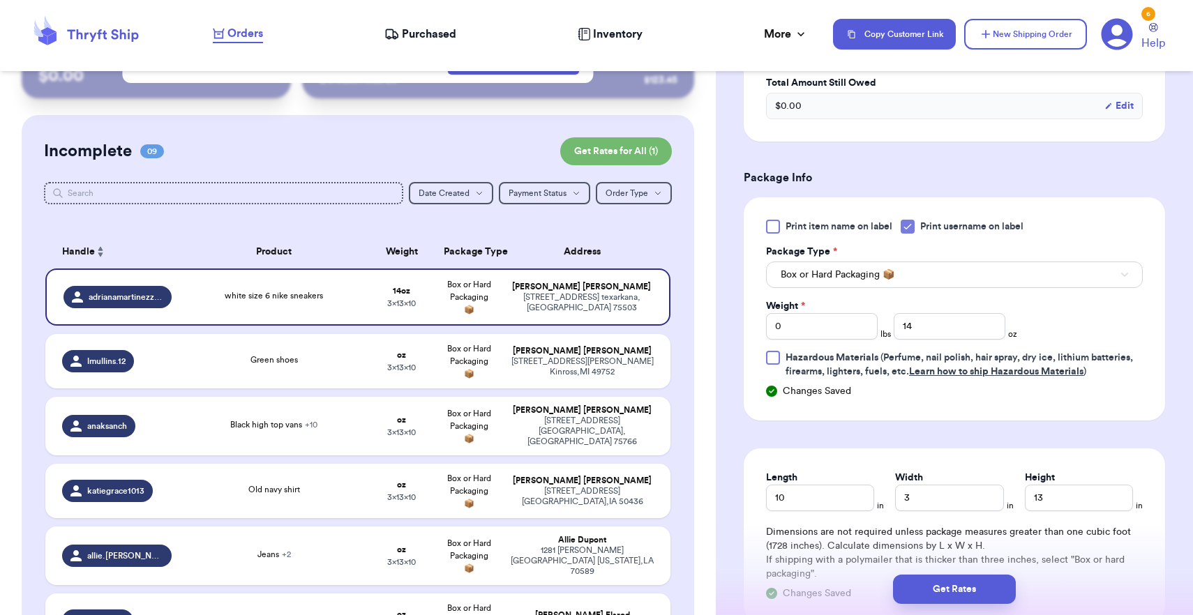
scroll to position [504, 0]
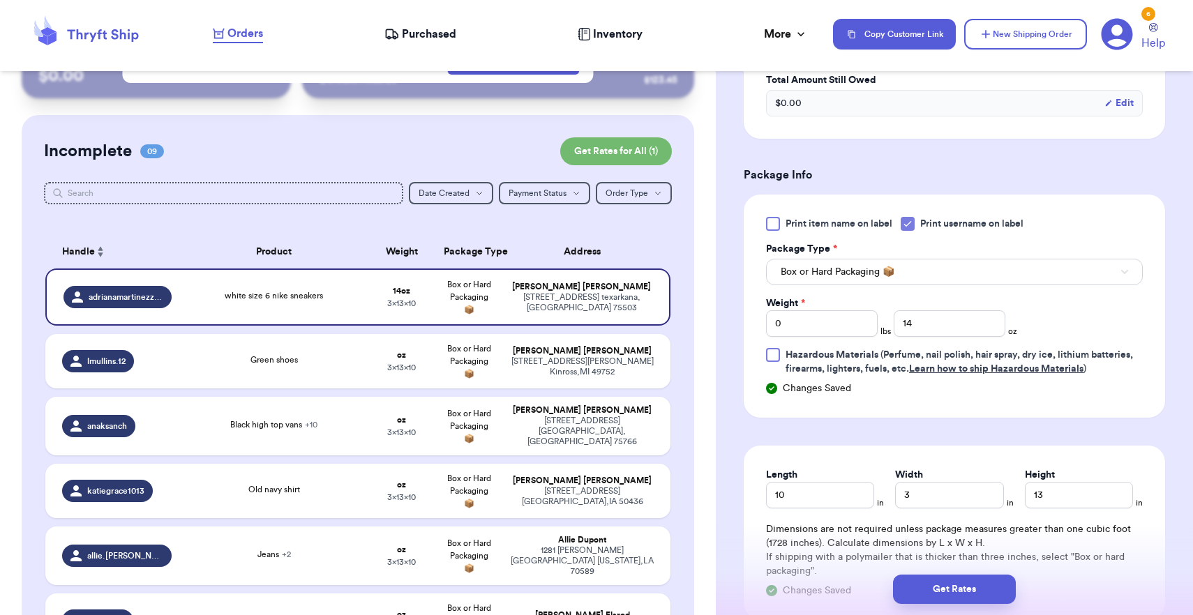
click at [893, 282] on button "Box or Hard Packaging 📦" at bounding box center [954, 272] width 377 height 27
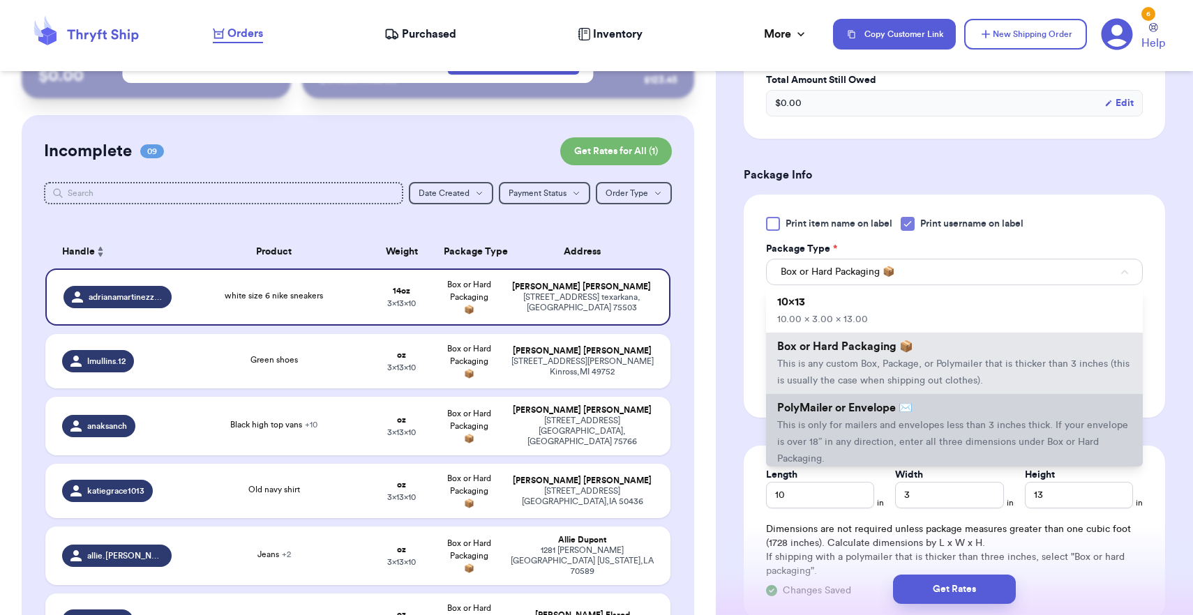
click at [879, 437] on li "PolyMailer or Envelope ✉️ This is only for mailers and envelopes less than 3 in…" at bounding box center [954, 433] width 377 height 78
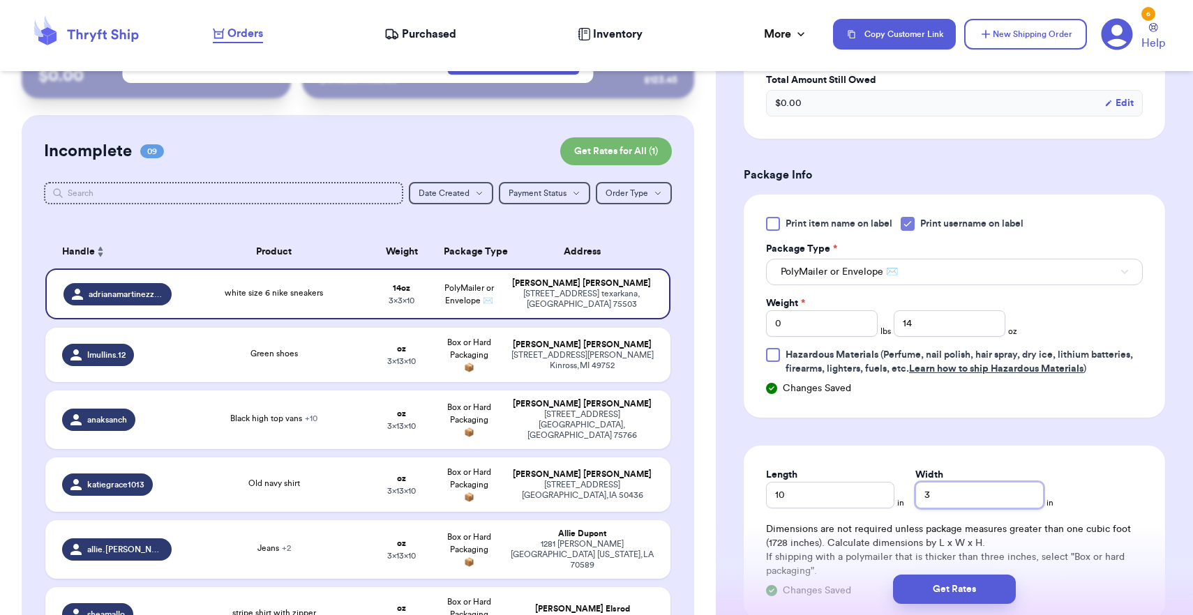
click at [959, 500] on input "3" at bounding box center [979, 495] width 128 height 27
type input "8"
click at [953, 585] on button "Get Rates" at bounding box center [954, 589] width 123 height 29
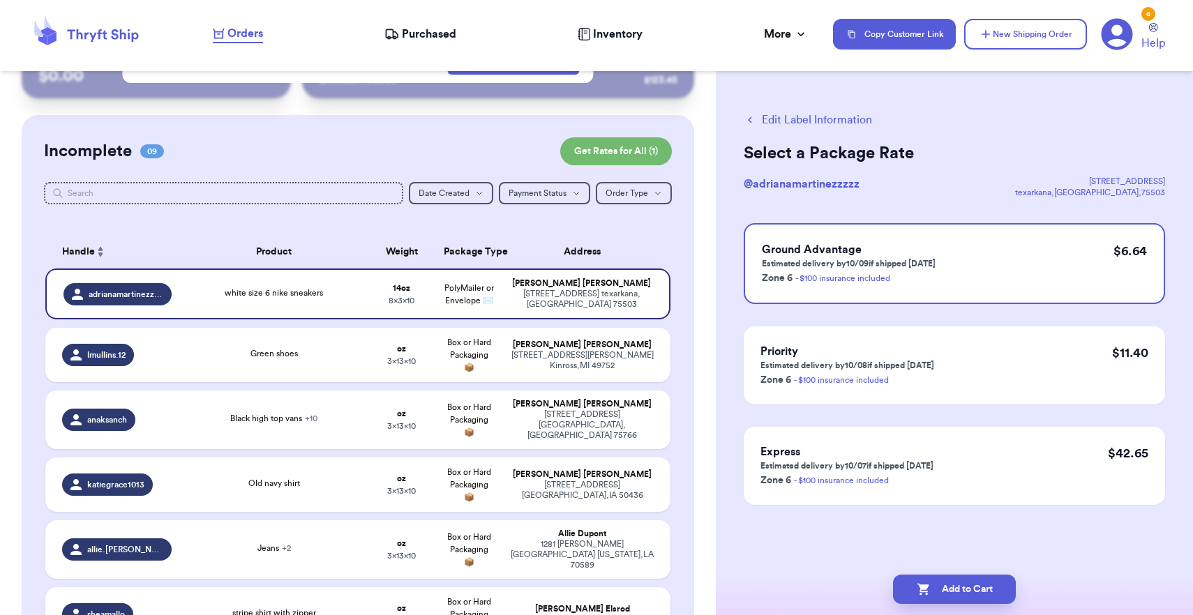
click at [866, 120] on button "Edit Label Information" at bounding box center [808, 120] width 128 height 17
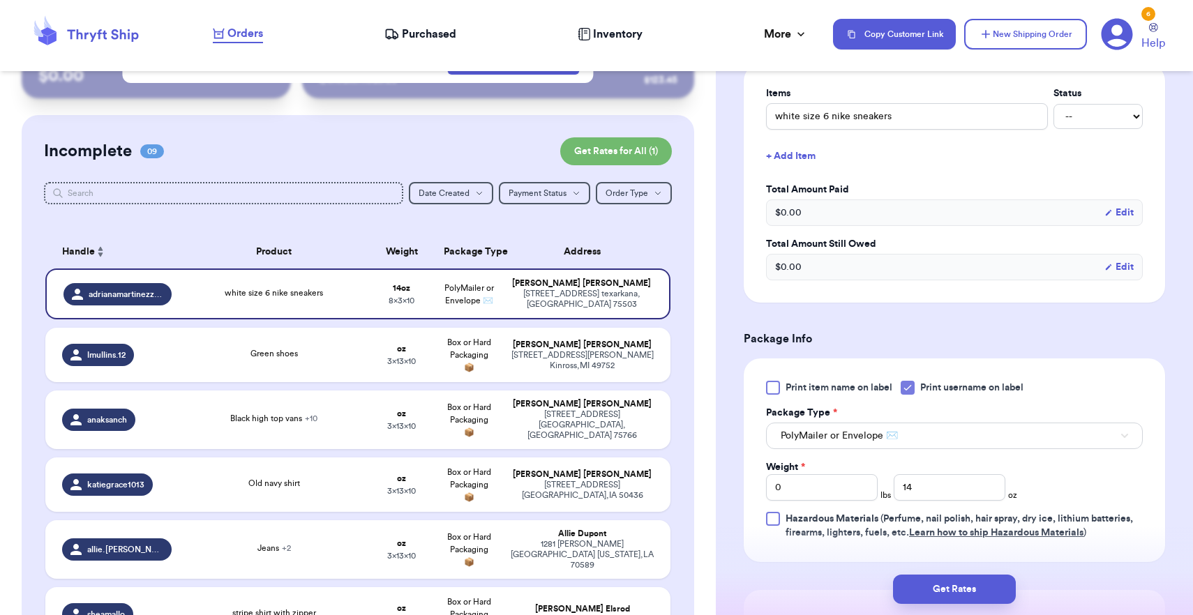
scroll to position [502, 0]
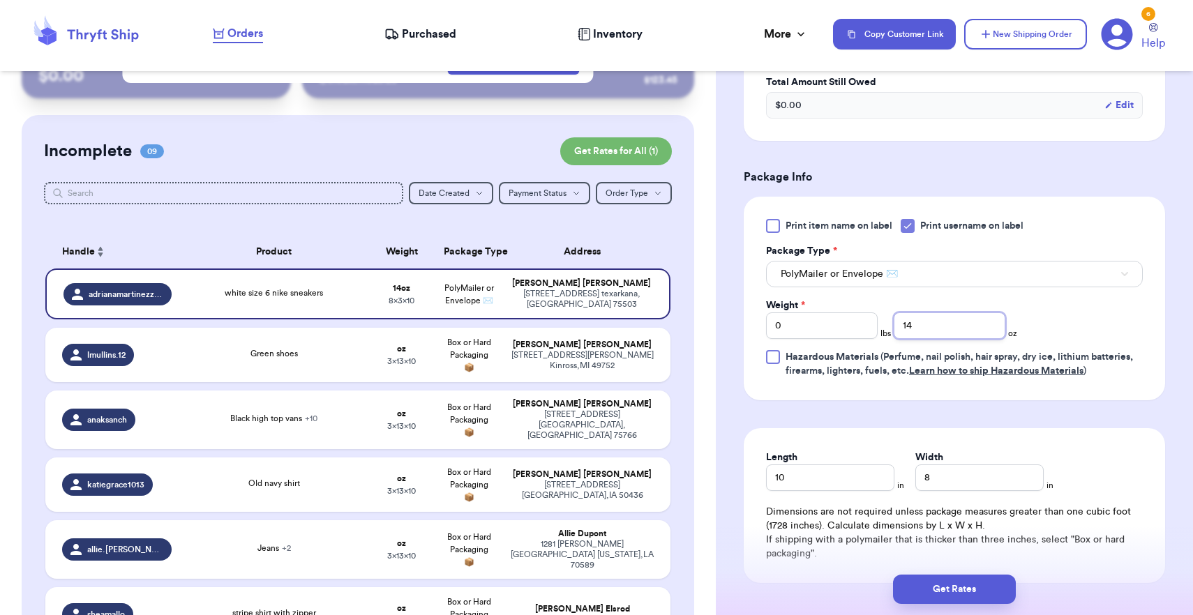
click at [946, 331] on input "14" at bounding box center [950, 326] width 112 height 27
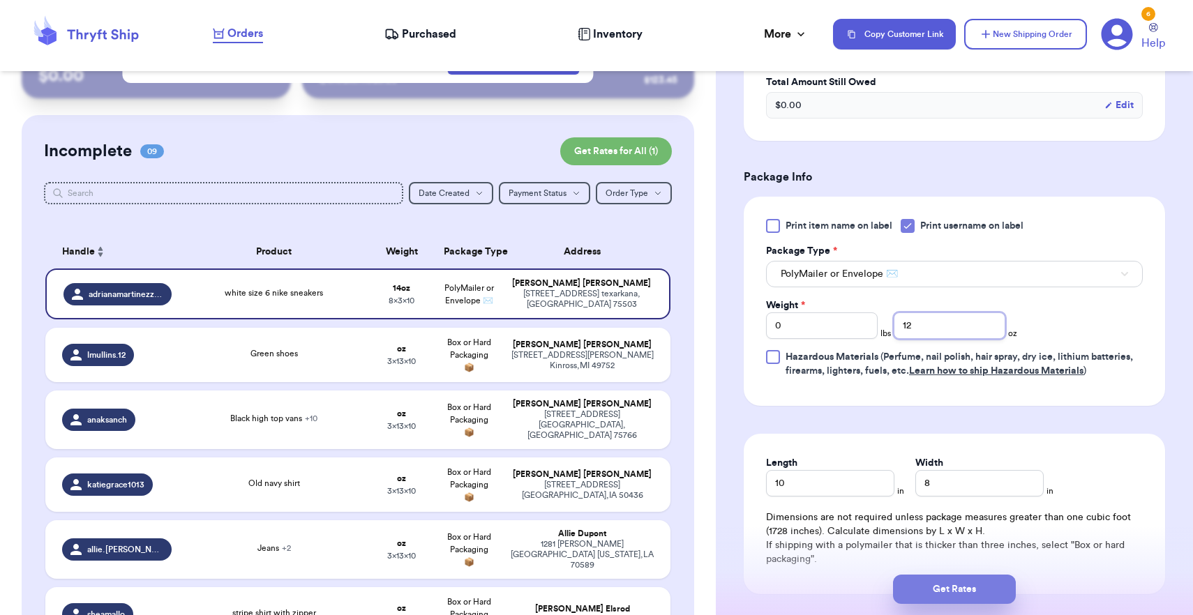
type input "12"
click at [948, 594] on button "Get Rates" at bounding box center [954, 589] width 123 height 29
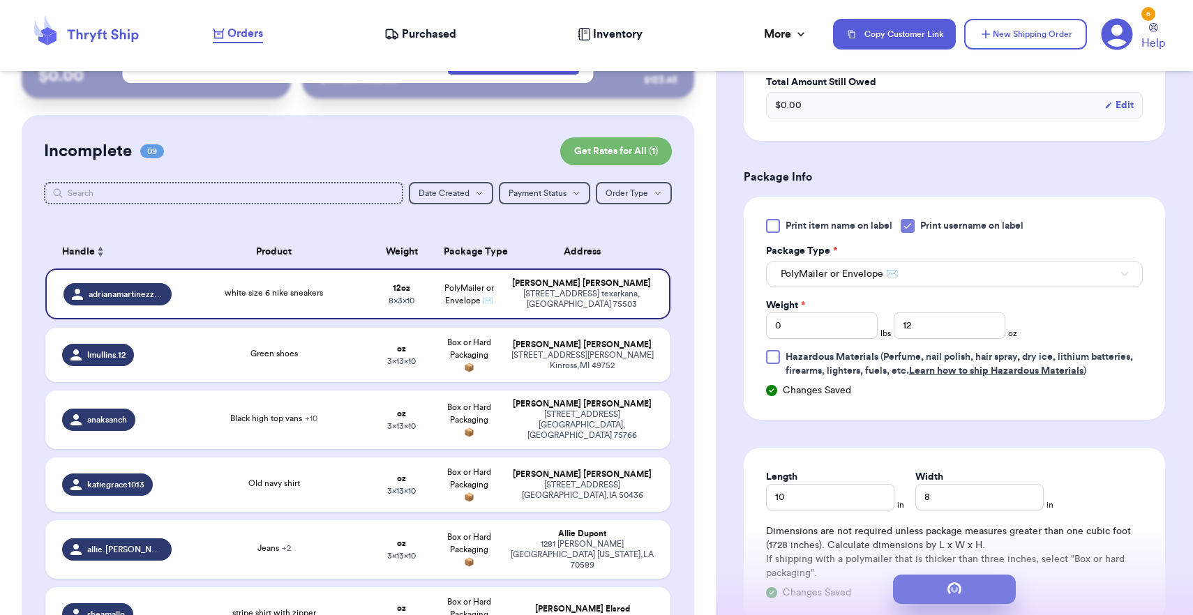
scroll to position [0, 0]
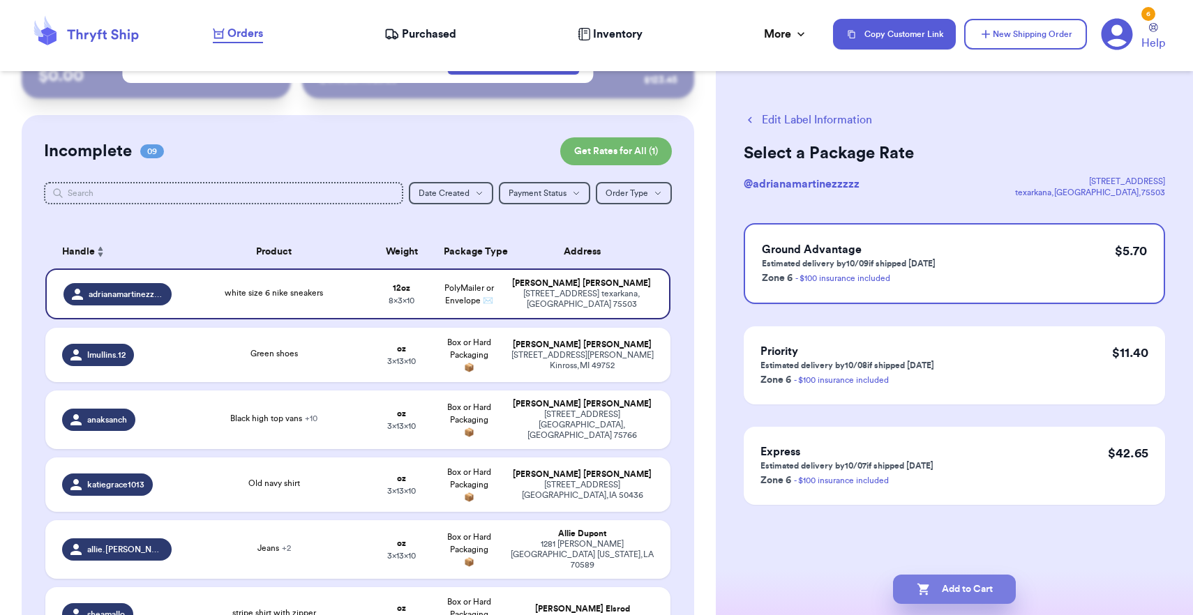
click at [955, 594] on button "Add to Cart" at bounding box center [954, 589] width 123 height 29
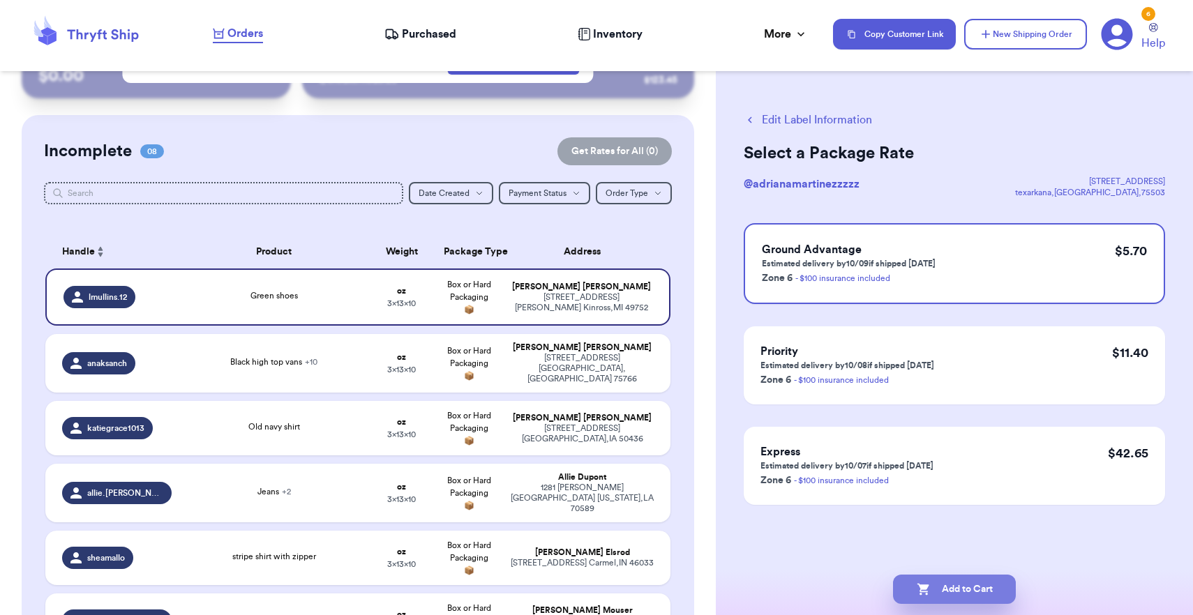
checkbox input "true"
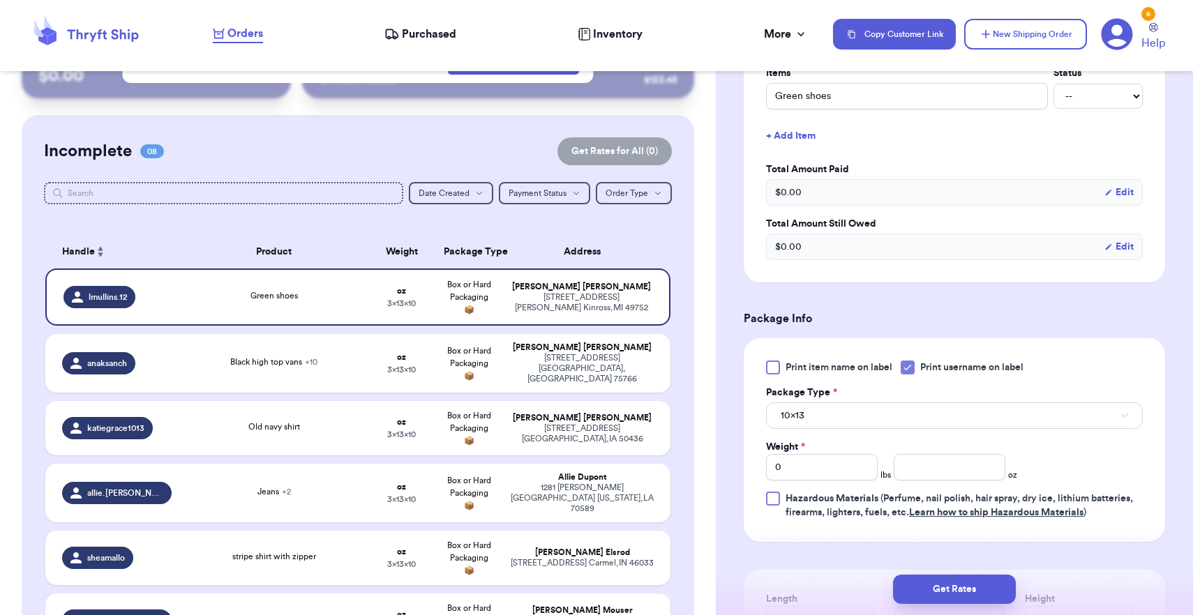
scroll to position [377, 0]
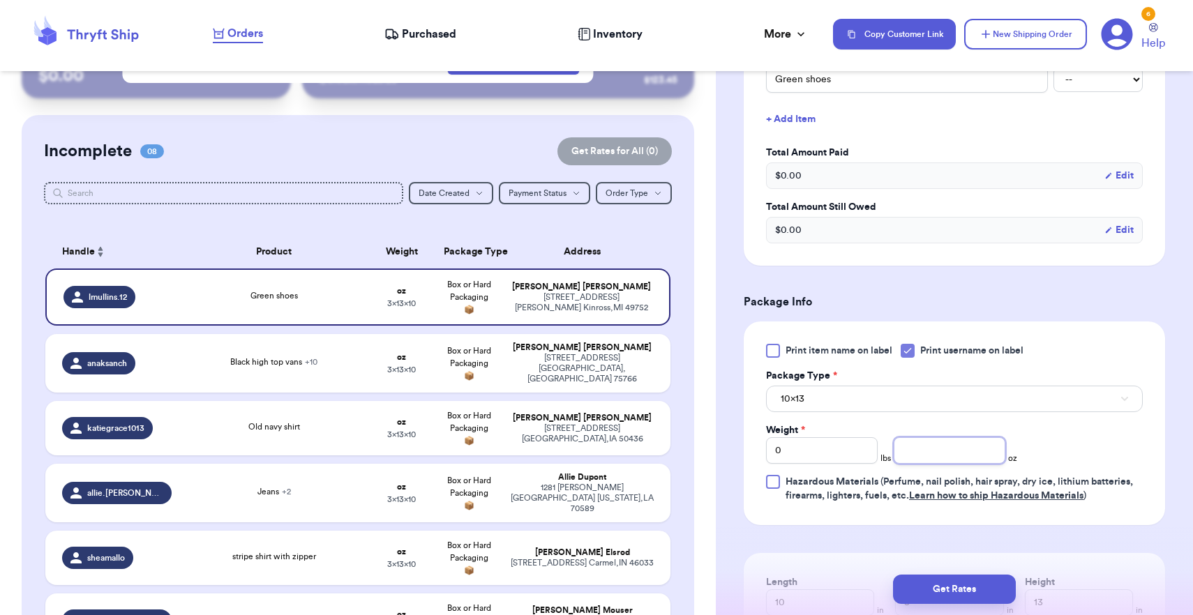
click at [928, 461] on input "number" at bounding box center [950, 450] width 112 height 27
type input "12"
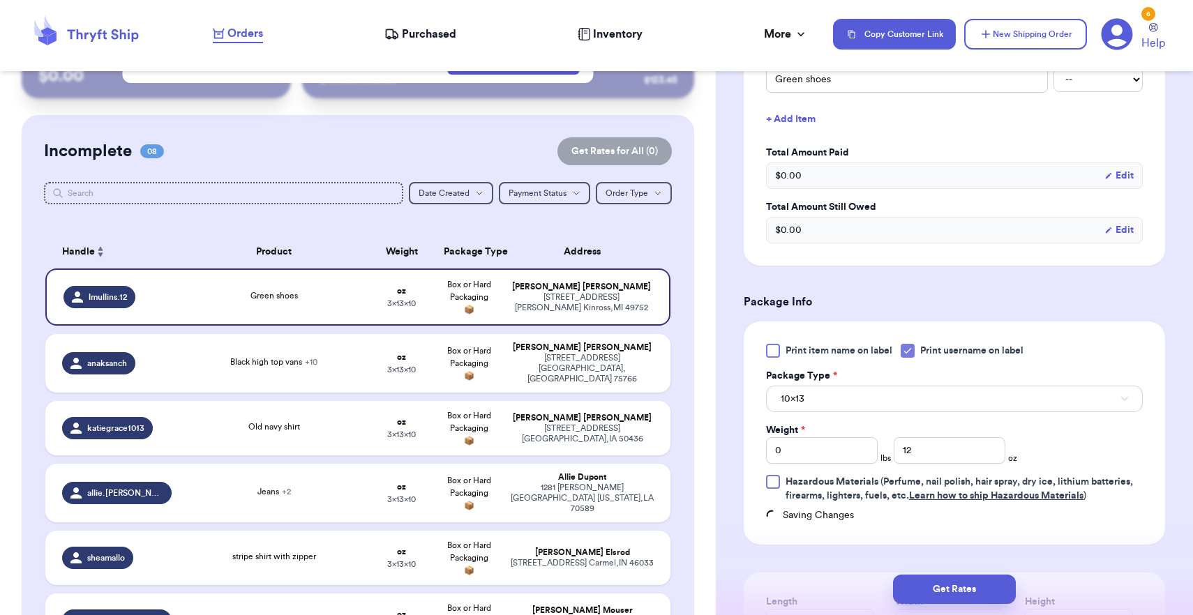
click at [918, 410] on button "10x13" at bounding box center [954, 399] width 377 height 27
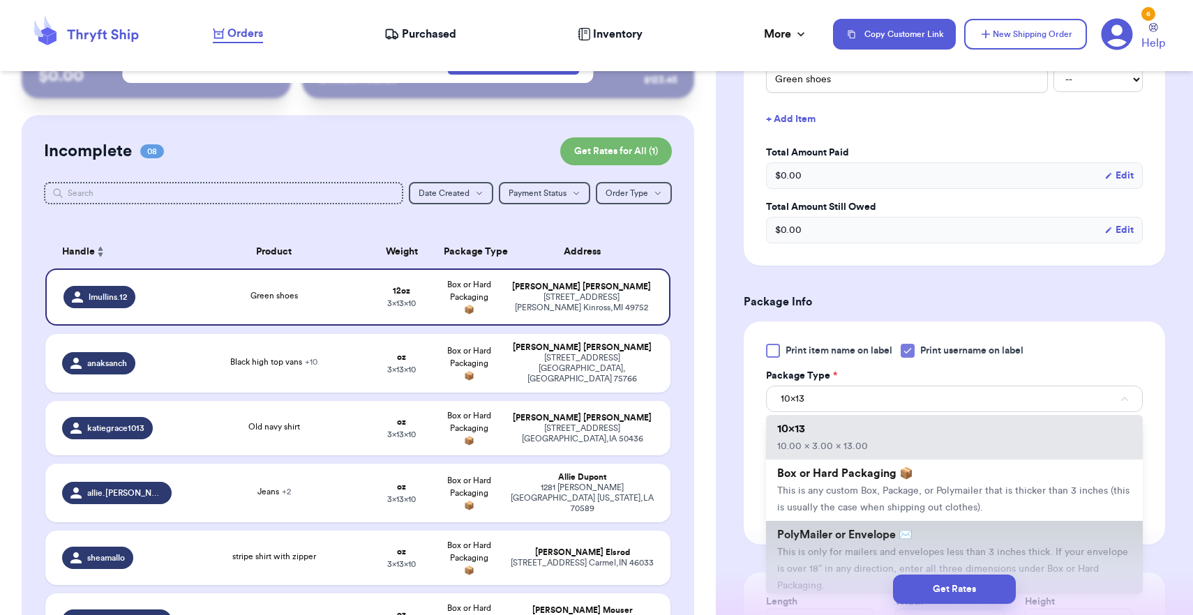
click at [856, 541] on span "PolyMailer or Envelope ✉️" at bounding box center [844, 535] width 135 height 11
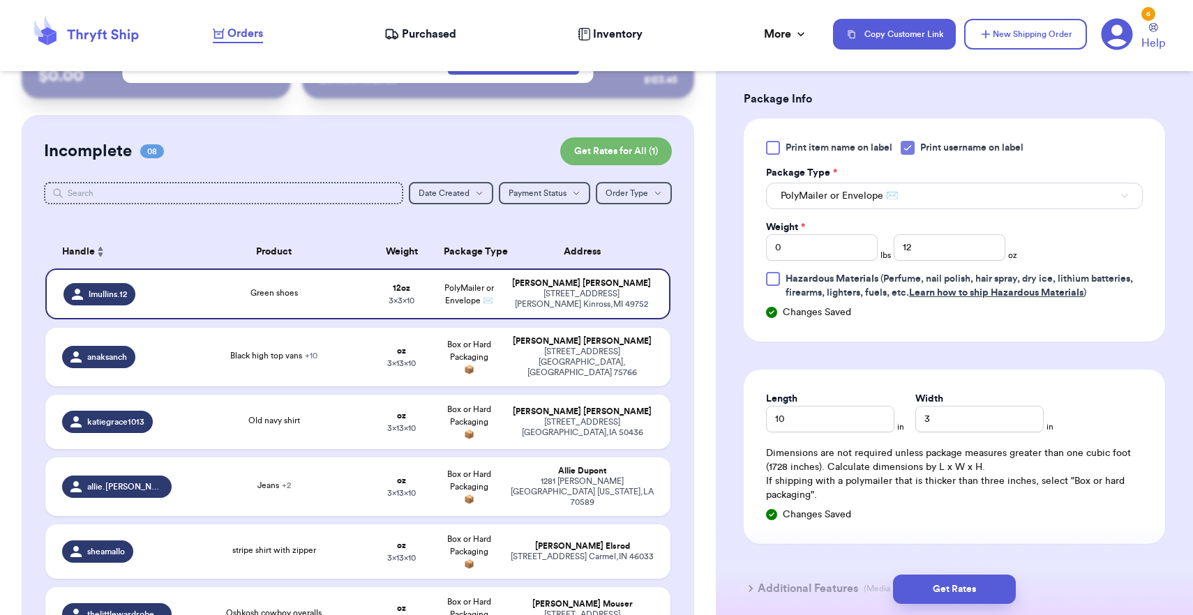
scroll to position [661, 0]
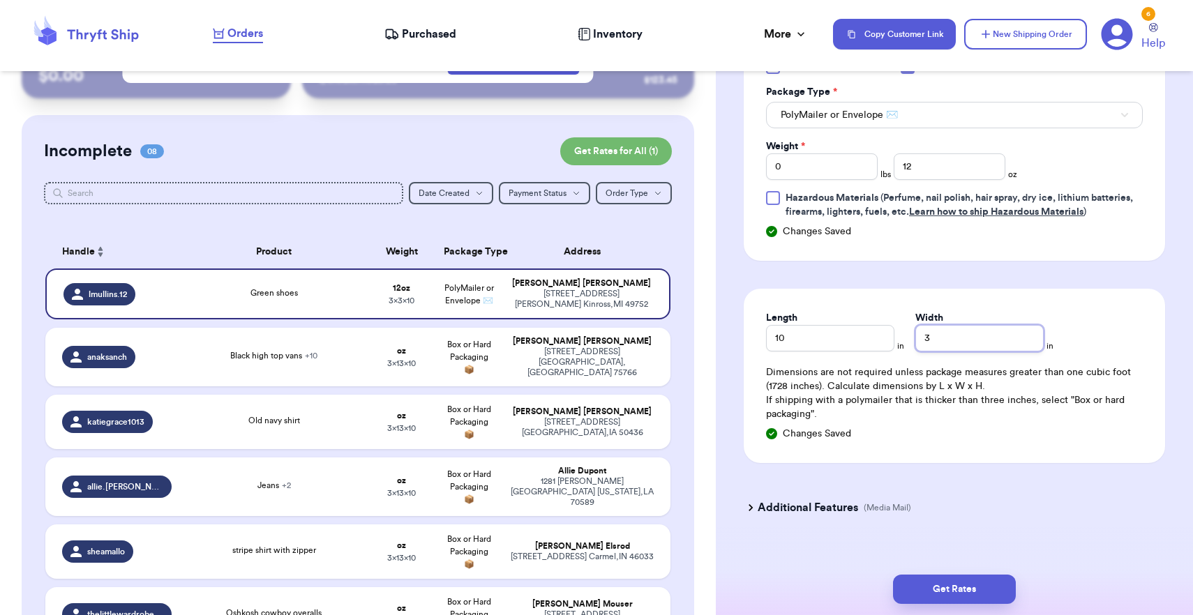
click at [948, 332] on input "3" at bounding box center [979, 338] width 128 height 27
type input "8"
click at [972, 586] on button "Get Rates" at bounding box center [954, 589] width 123 height 29
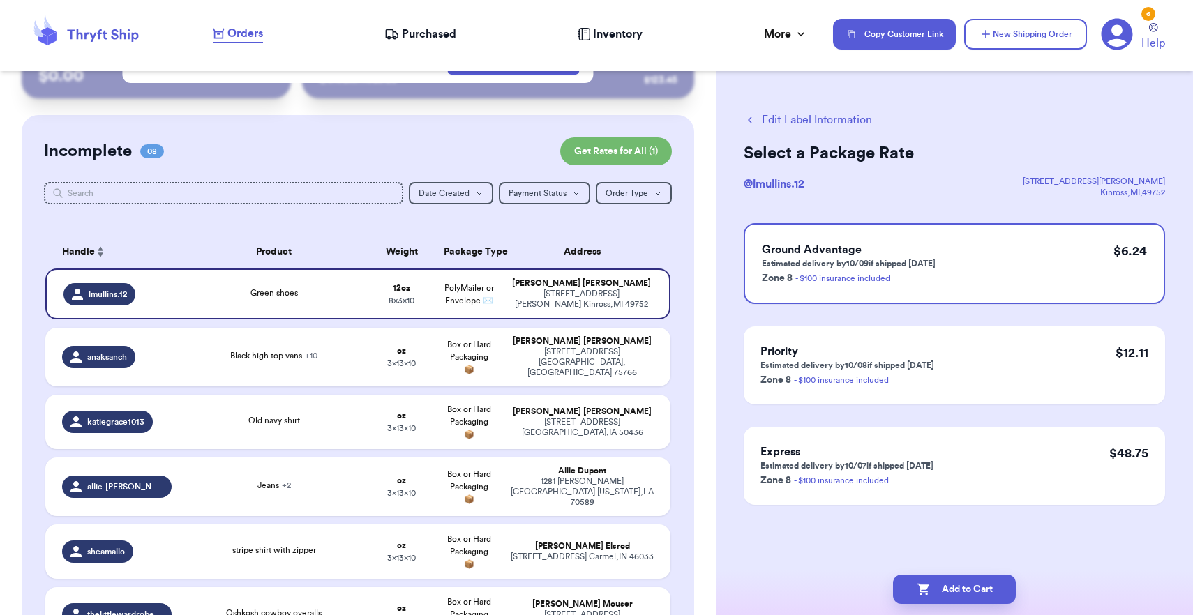
click at [972, 586] on button "Add to Cart" at bounding box center [954, 589] width 123 height 29
checkbox input "true"
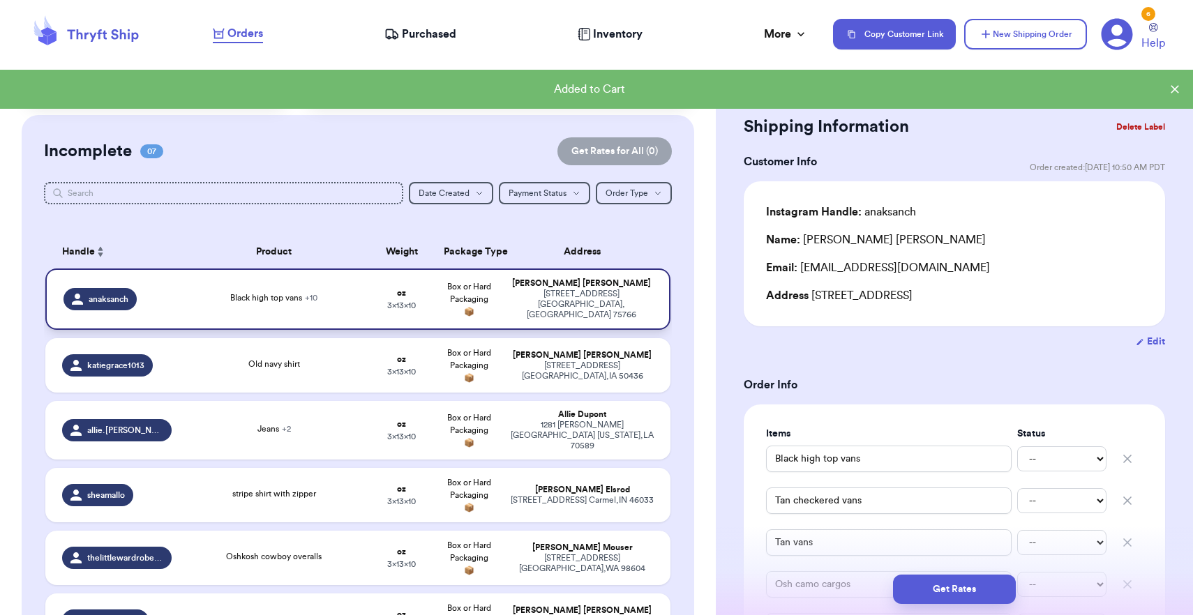
click at [638, 308] on div "[STREET_ADDRESS]" at bounding box center [582, 304] width 142 height 31
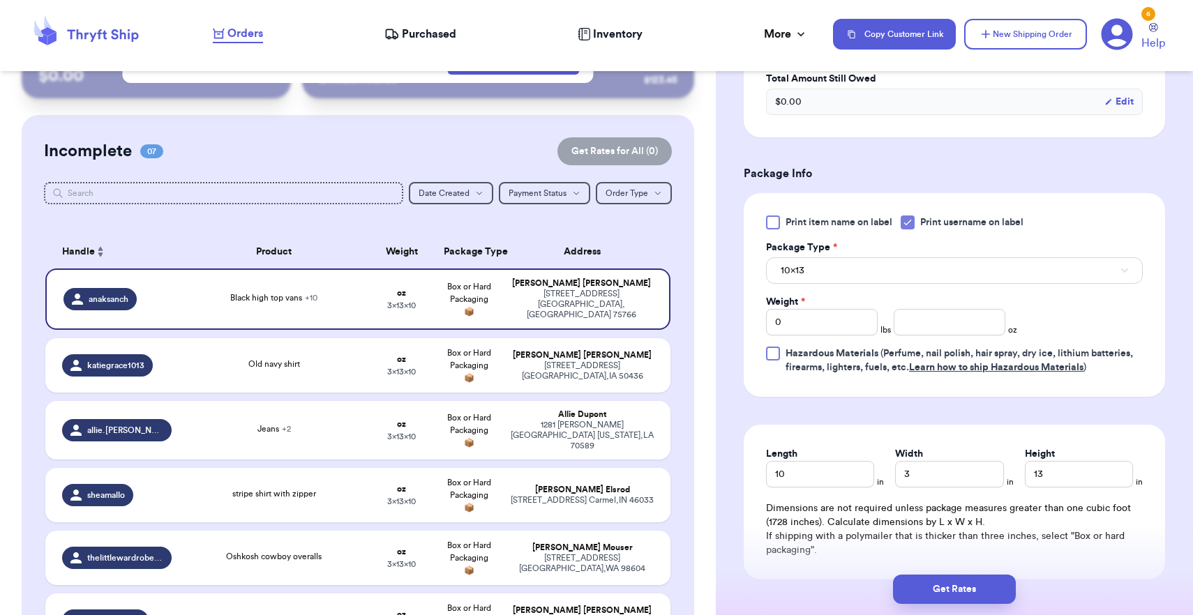
scroll to position [934, 0]
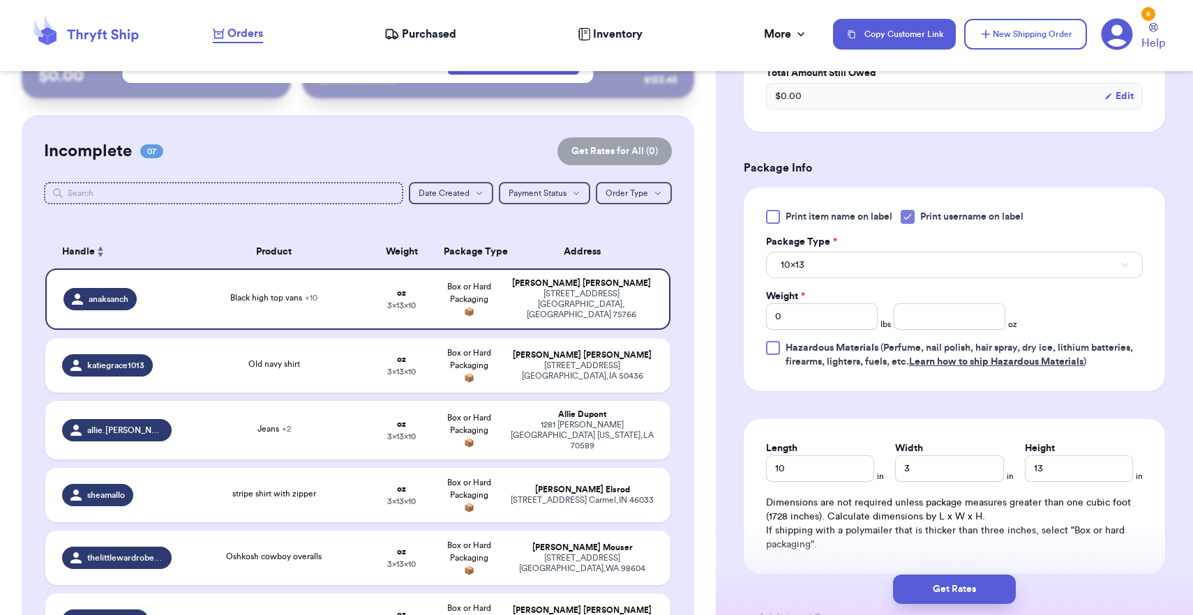
click at [749, 5] on header "Orders Purchased Inventory More Stats Completed Orders Payments Payouts Copy Cu…" at bounding box center [596, 35] width 1193 height 71
click at [849, 319] on input "0" at bounding box center [822, 317] width 112 height 27
type input "2"
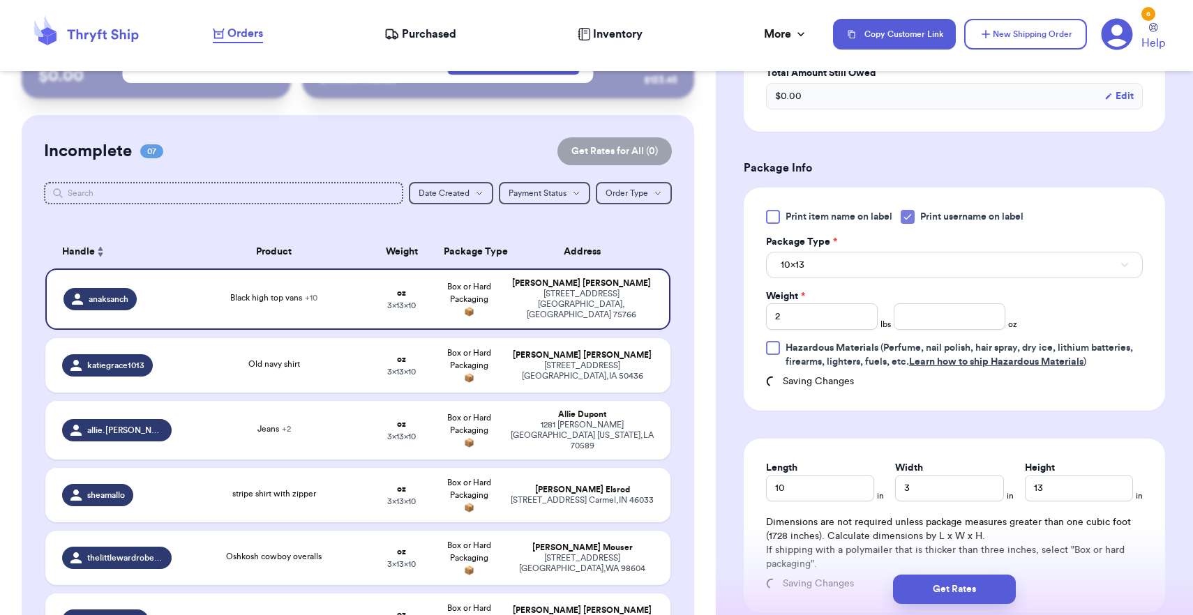
click at [841, 276] on button "10x13" at bounding box center [954, 265] width 377 height 27
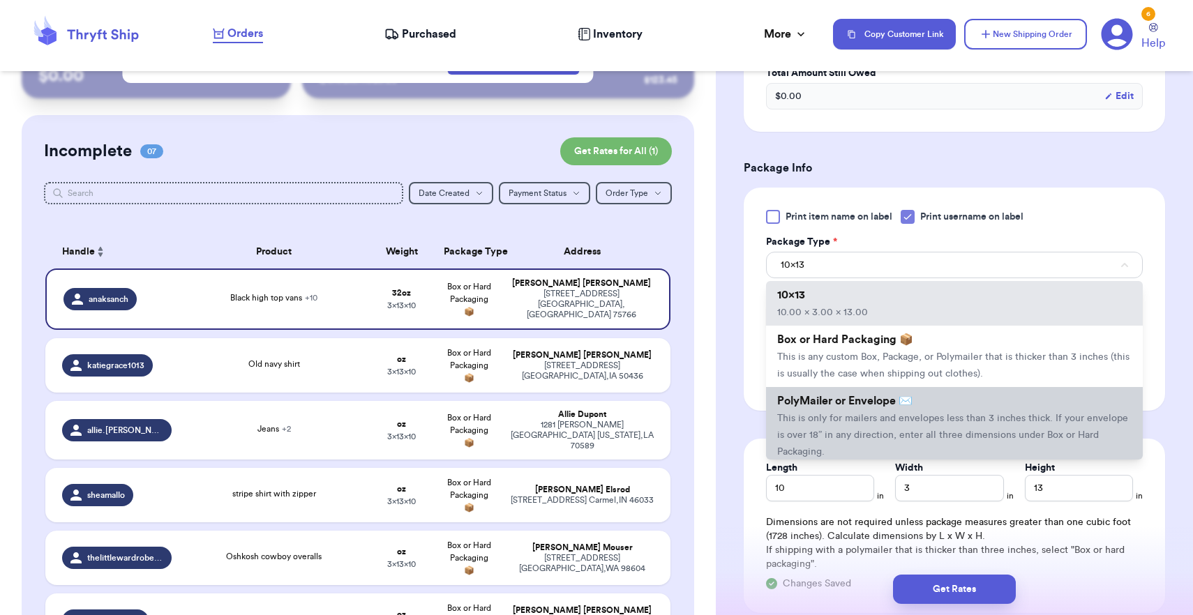
click at [841, 442] on span "This is only for mailers and envelopes less than 3 inches thick. If your envelo…" at bounding box center [952, 435] width 351 height 43
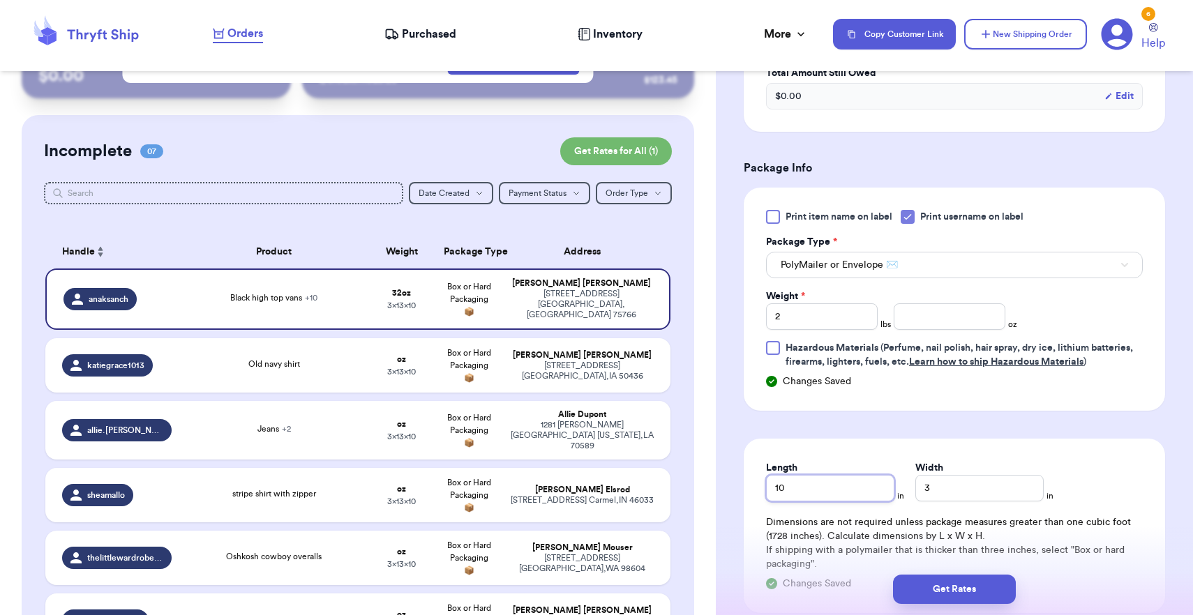
click at [821, 487] on input "10" at bounding box center [830, 488] width 128 height 27
type input "1"
type input "13"
click at [922, 490] on input "3" at bounding box center [979, 488] width 128 height 27
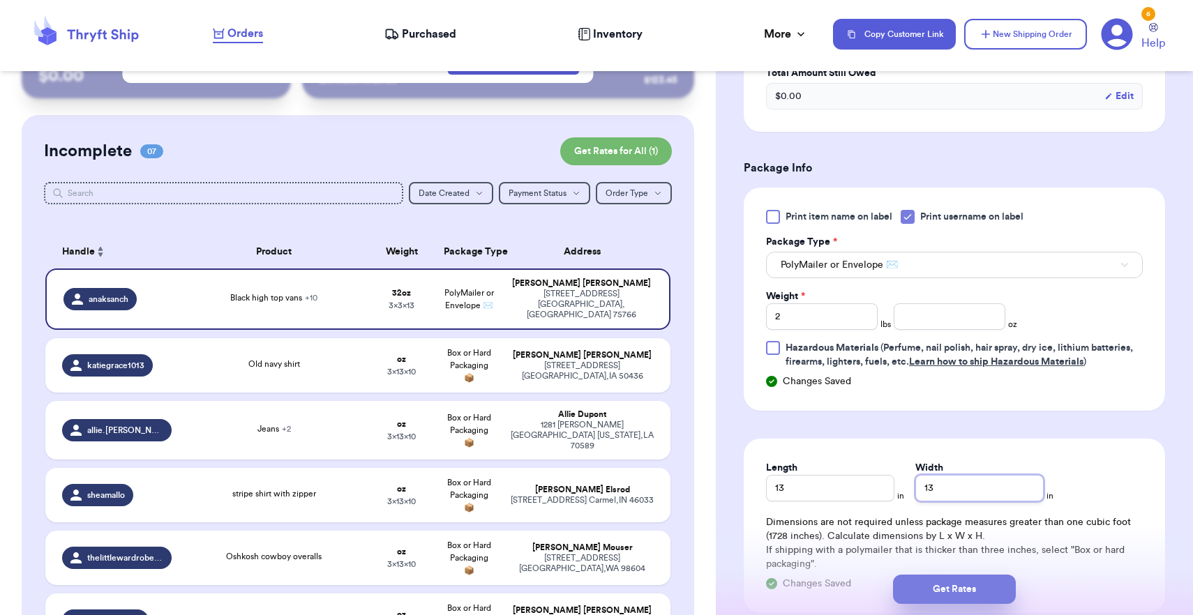
type input "13"
click at [933, 597] on button "Get Rates" at bounding box center [954, 589] width 123 height 29
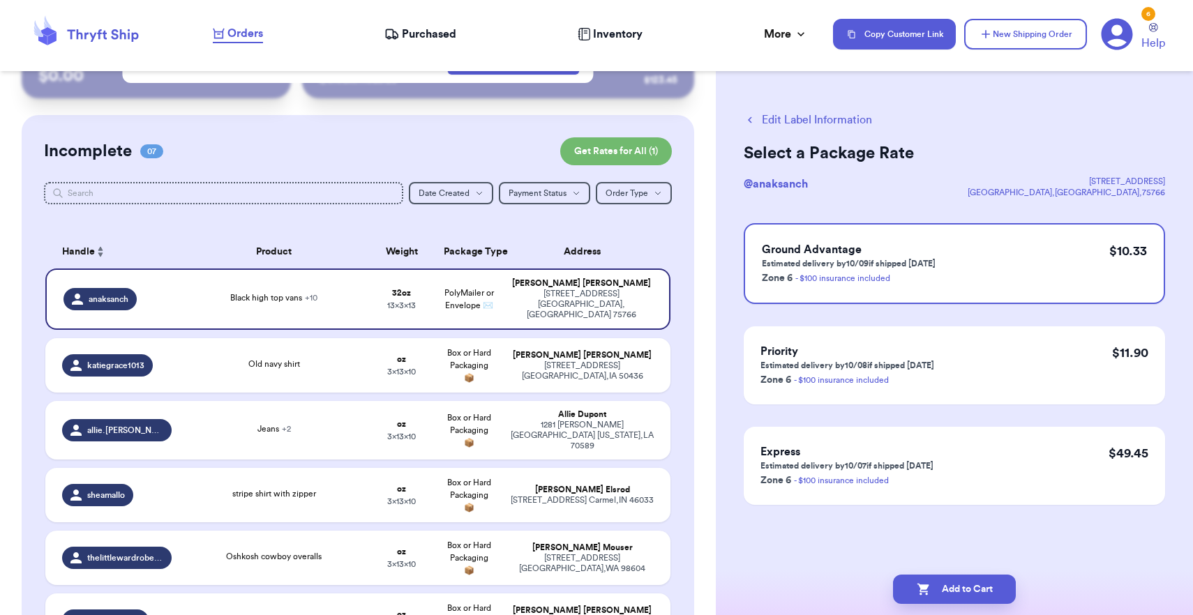
scroll to position [0, 0]
click at [933, 597] on button "Add to Cart" at bounding box center [954, 589] width 123 height 29
checkbox input "true"
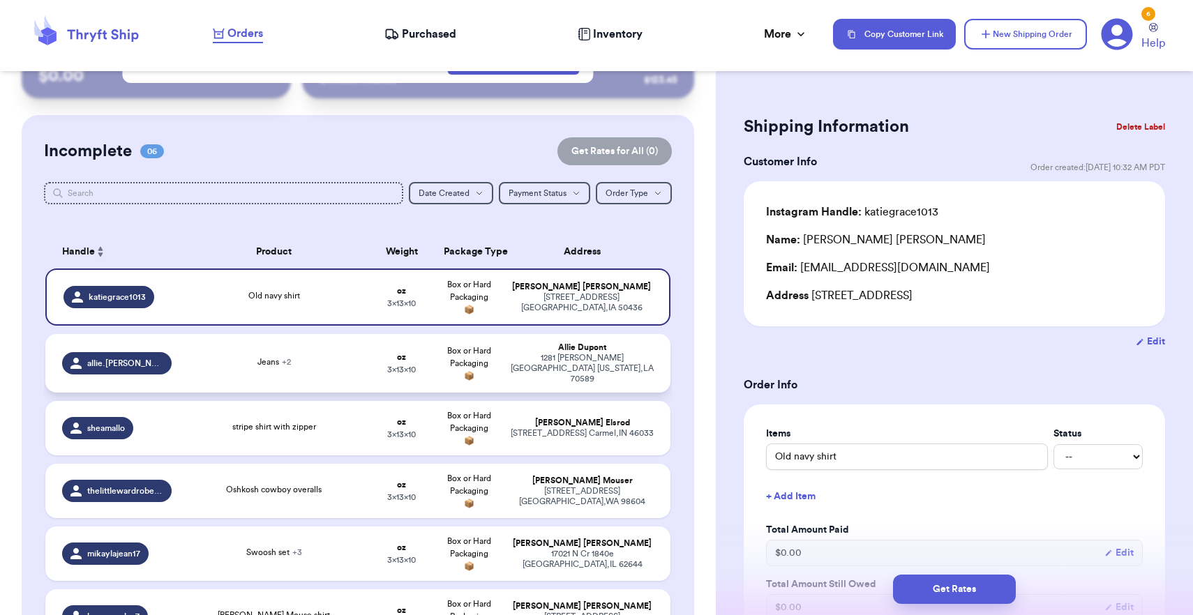
click at [453, 393] on td "Box or Hard Packaging 📦" at bounding box center [468, 363] width 67 height 59
type input "Jeans"
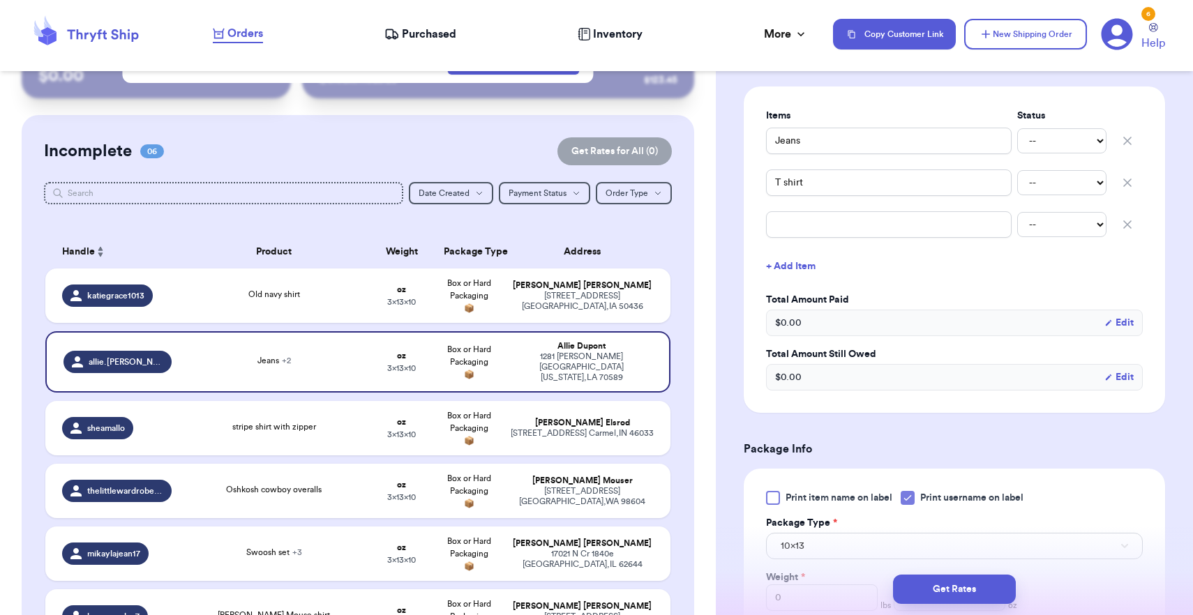
scroll to position [389, 0]
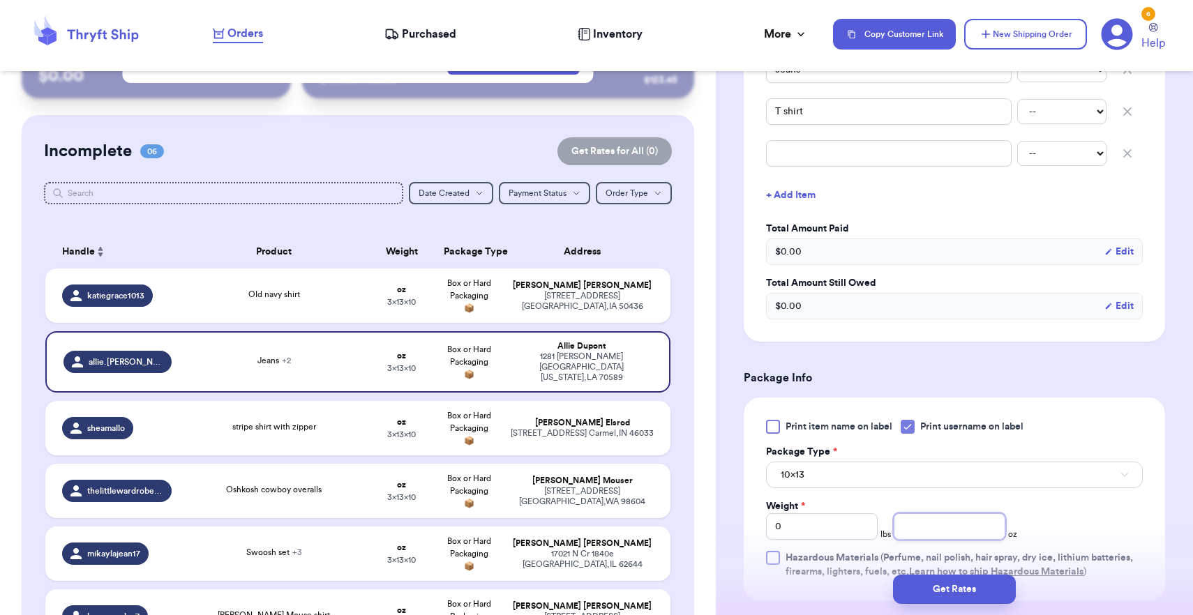
click at [913, 525] on input "number" at bounding box center [950, 527] width 112 height 27
type input "14"
click at [883, 488] on button "10x13" at bounding box center [954, 475] width 377 height 27
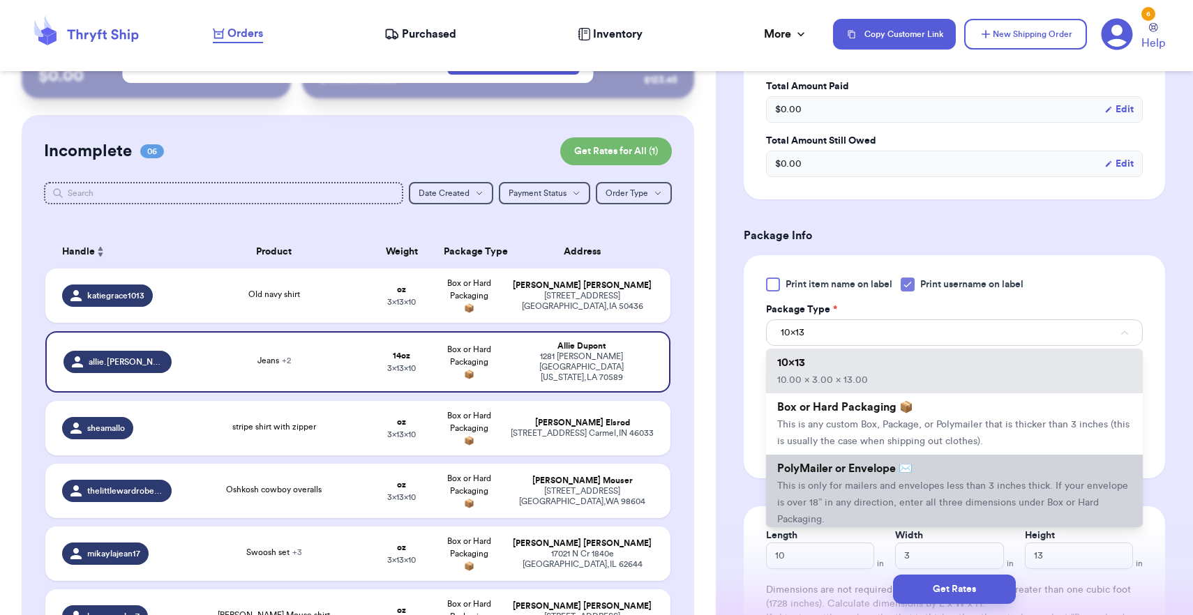
scroll to position [539, 0]
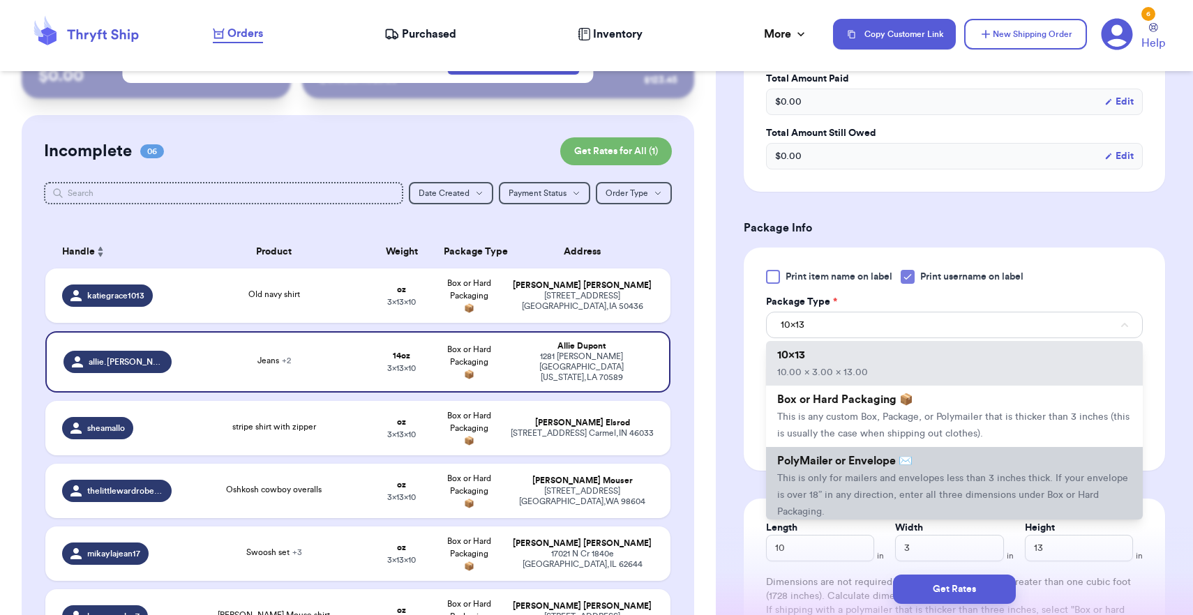
click at [871, 476] on li "PolyMailer or Envelope ✉️ This is only for mailers and envelopes less than 3 in…" at bounding box center [954, 486] width 377 height 78
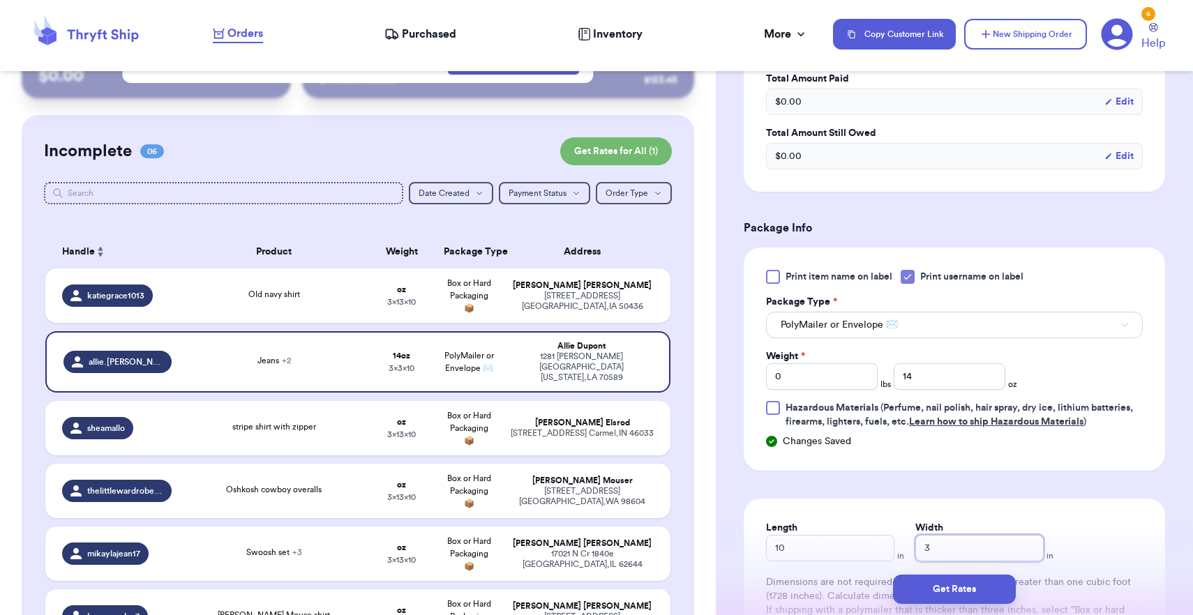
click at [918, 541] on input "3" at bounding box center [979, 548] width 128 height 27
type input "13"
click at [936, 596] on button "Get Rates" at bounding box center [954, 589] width 123 height 29
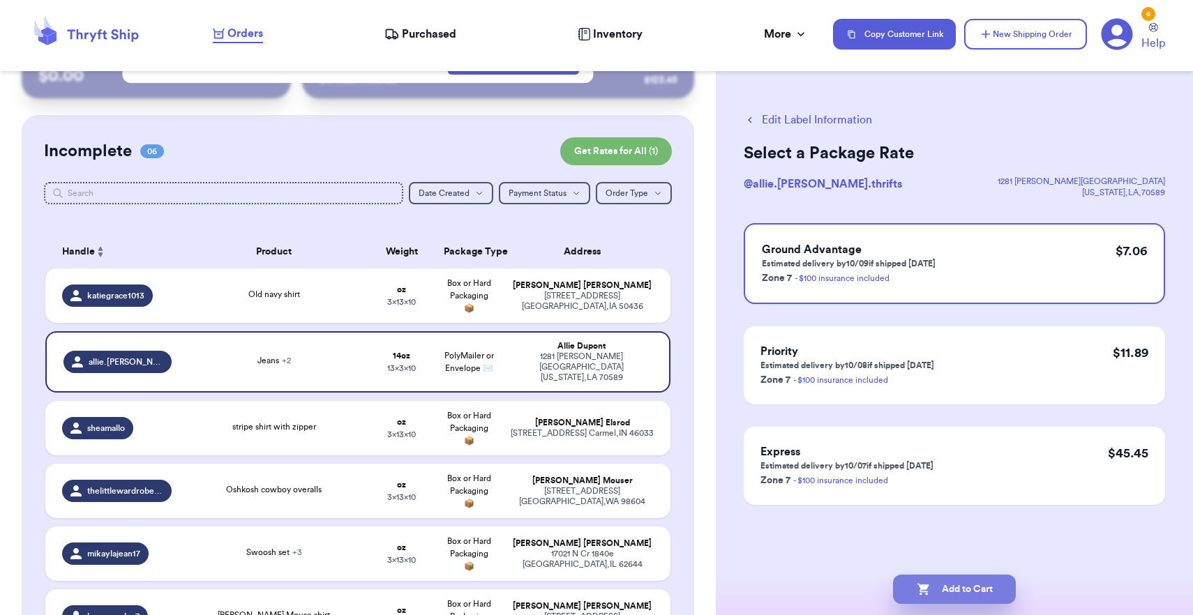
click at [967, 592] on button "Add to Cart" at bounding box center [954, 589] width 123 height 29
checkbox input "true"
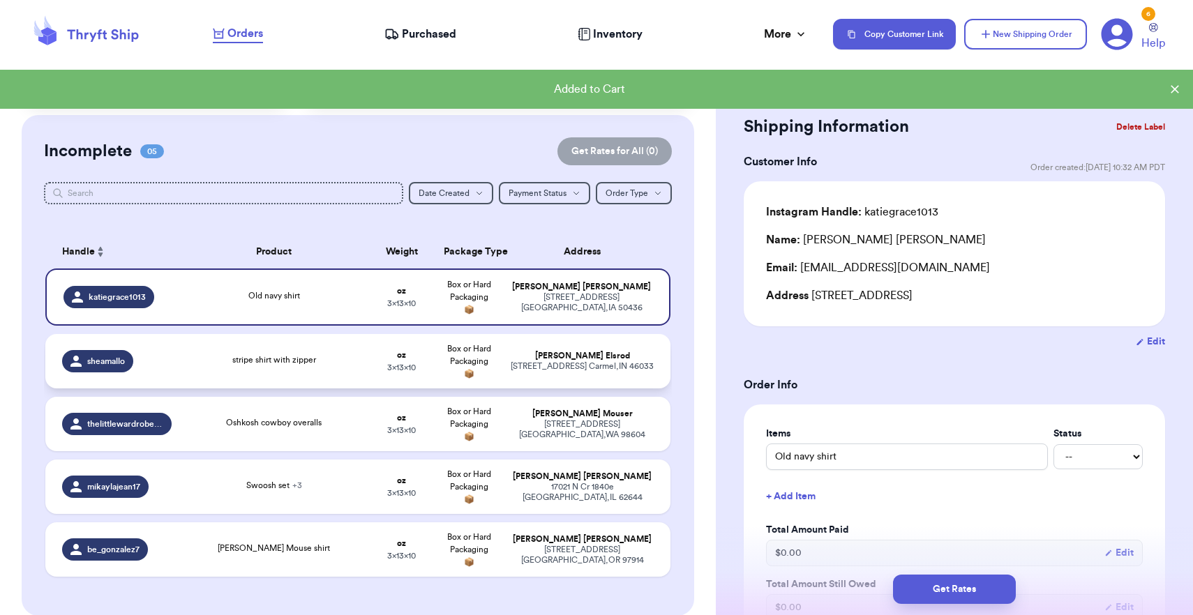
click at [630, 361] on div "[PERSON_NAME]" at bounding box center [582, 356] width 143 height 10
type input "stripe shirt with zipper"
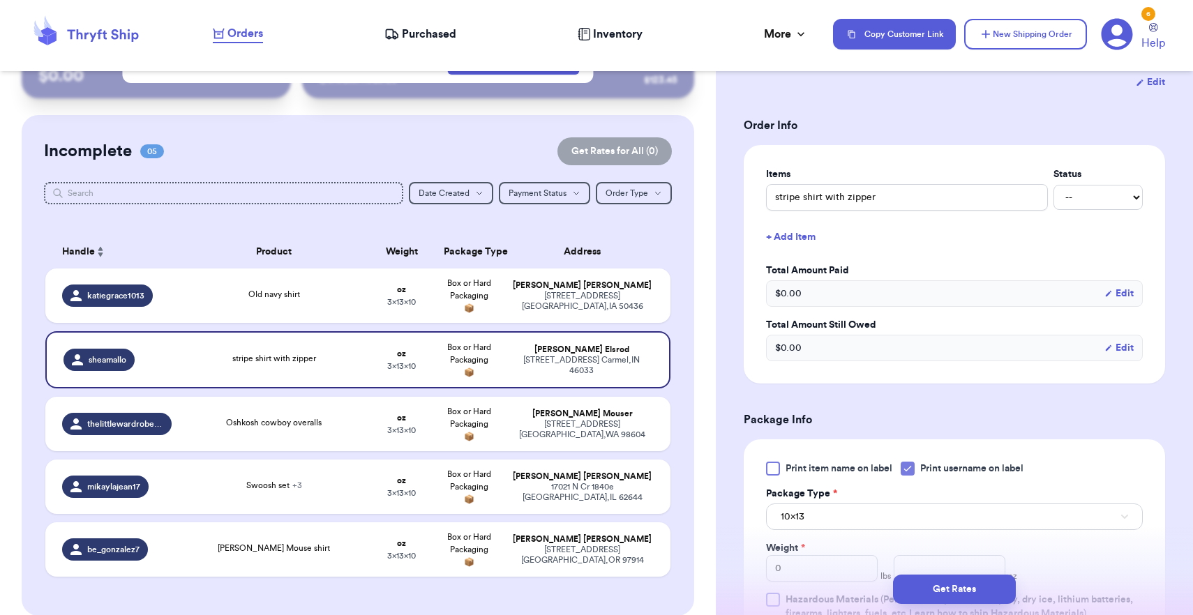
scroll to position [305, 0]
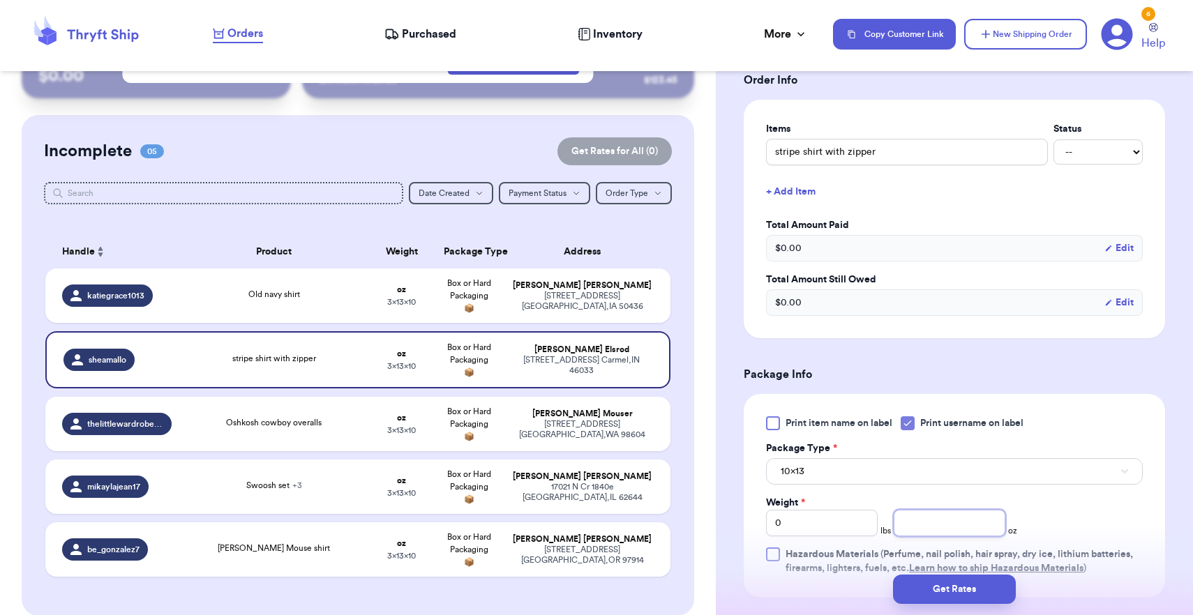
click at [942, 522] on input "number" at bounding box center [950, 523] width 112 height 27
type input "8"
click at [939, 482] on button "10x13" at bounding box center [954, 471] width 377 height 27
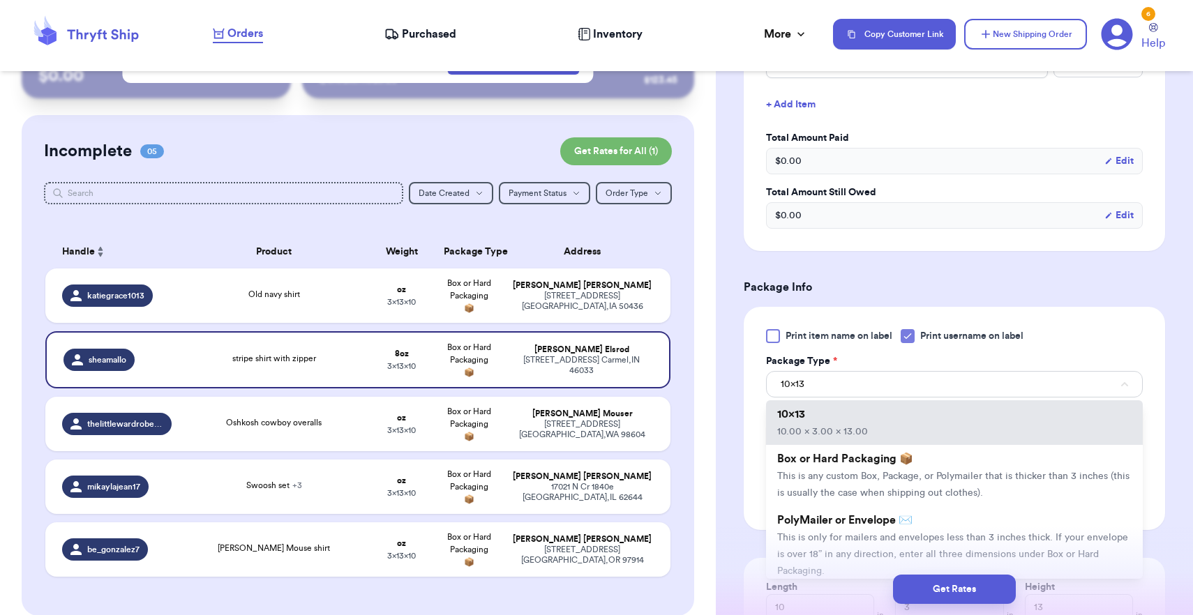
scroll to position [447, 0]
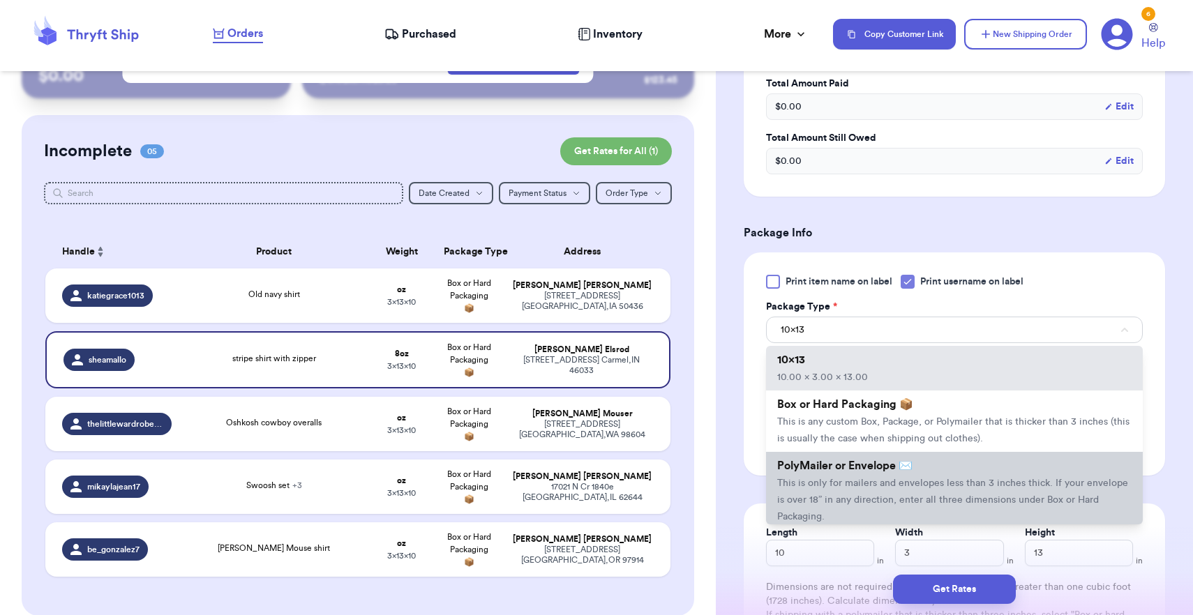
click at [915, 486] on span "This is only for mailers and envelopes less than 3 inches thick. If your envelo…" at bounding box center [952, 500] width 351 height 43
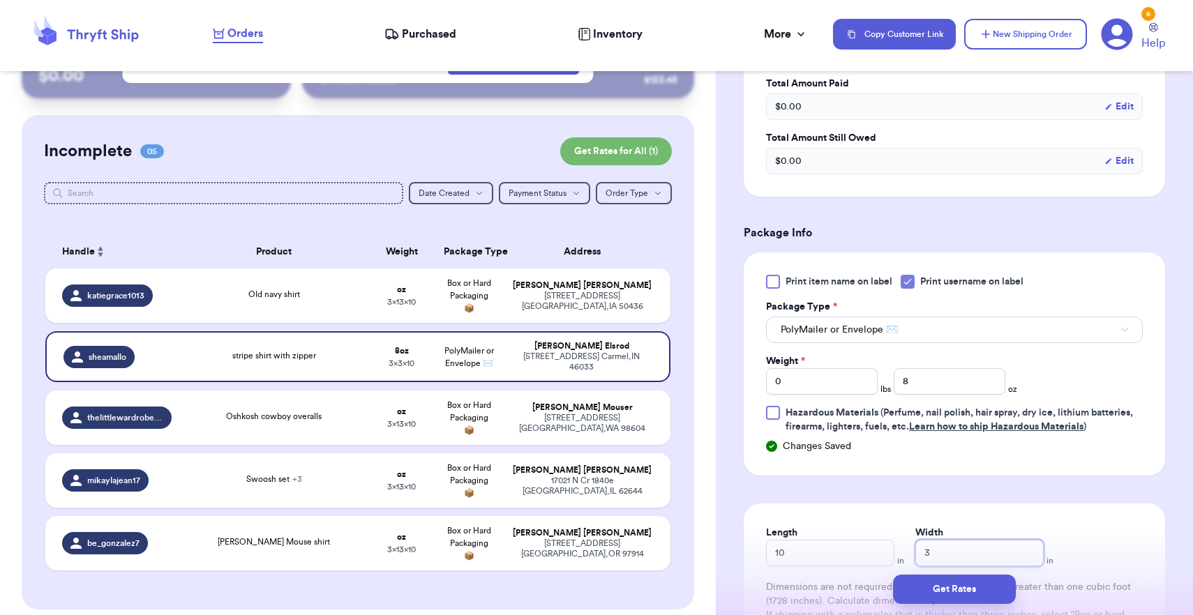
click at [986, 551] on input "3" at bounding box center [979, 553] width 128 height 27
type input "8"
click at [968, 587] on button "Get Rates" at bounding box center [954, 589] width 123 height 29
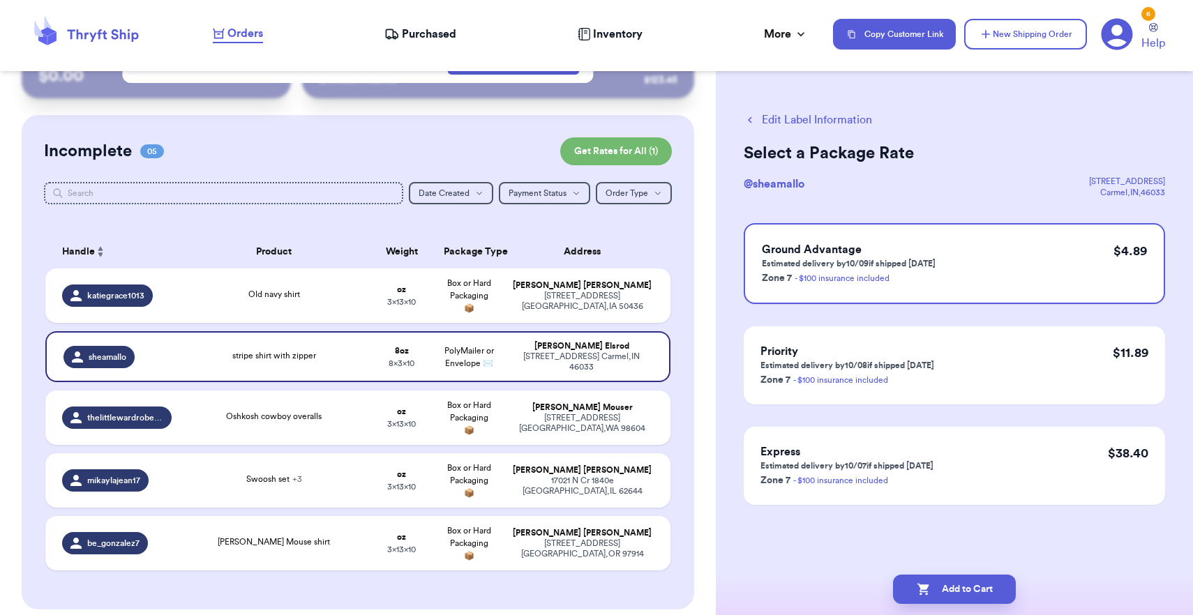
click at [968, 587] on button "Add to Cart" at bounding box center [954, 589] width 123 height 29
checkbox input "true"
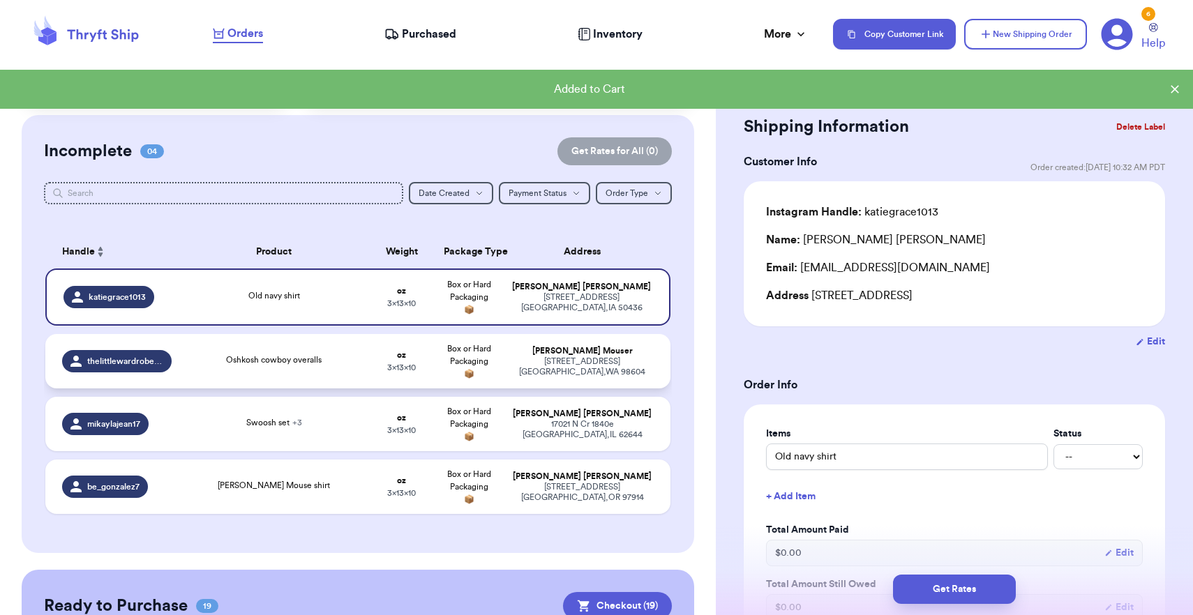
click at [636, 370] on div "[STREET_ADDRESS]" at bounding box center [582, 367] width 143 height 21
type input "Oshkosh cowboy overalls"
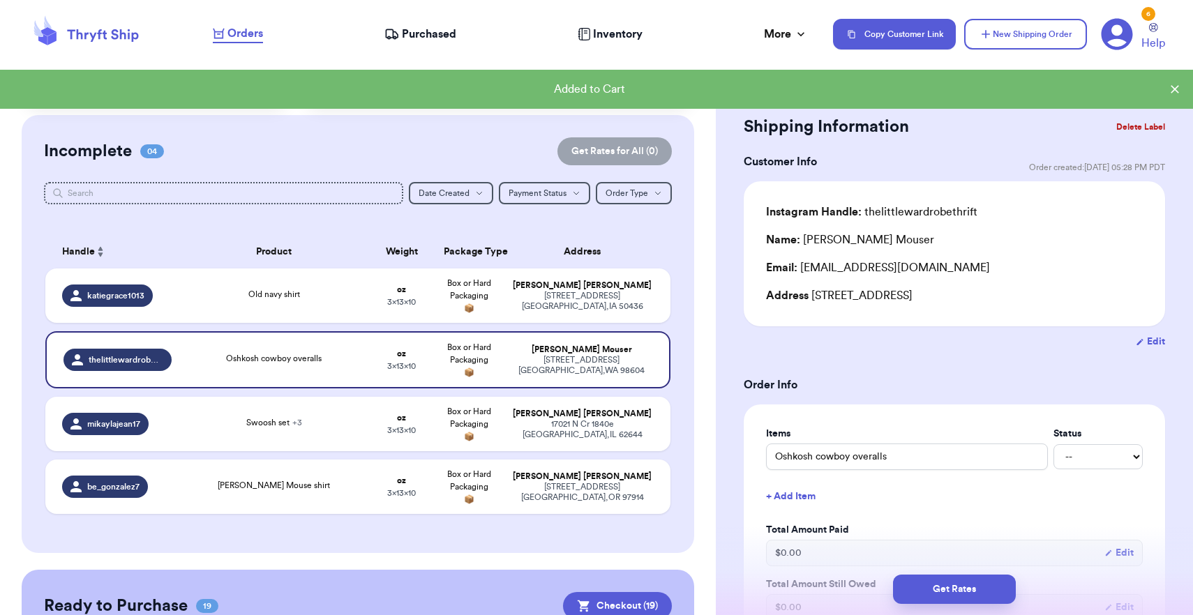
click at [781, 0] on header "Orders Purchased Inventory More Stats Completed Orders Payments Payouts Copy Cu…" at bounding box center [596, 35] width 1193 height 71
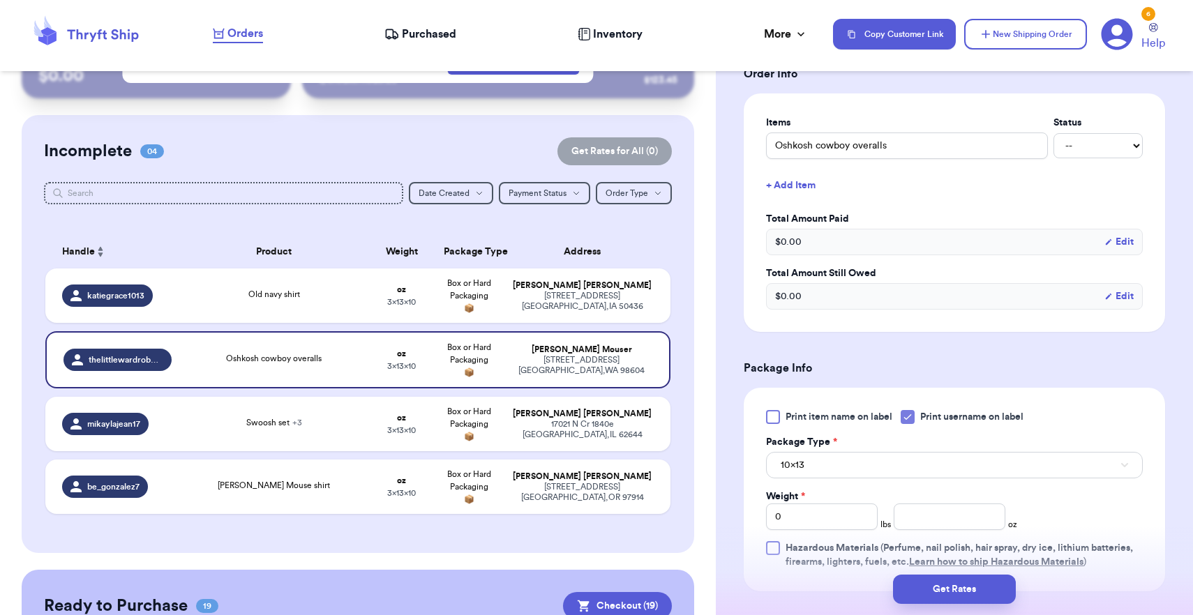
scroll to position [312, 0]
click at [937, 529] on input "number" at bounding box center [950, 516] width 112 height 27
type input "14"
click at [928, 461] on button "10x13" at bounding box center [954, 464] width 377 height 27
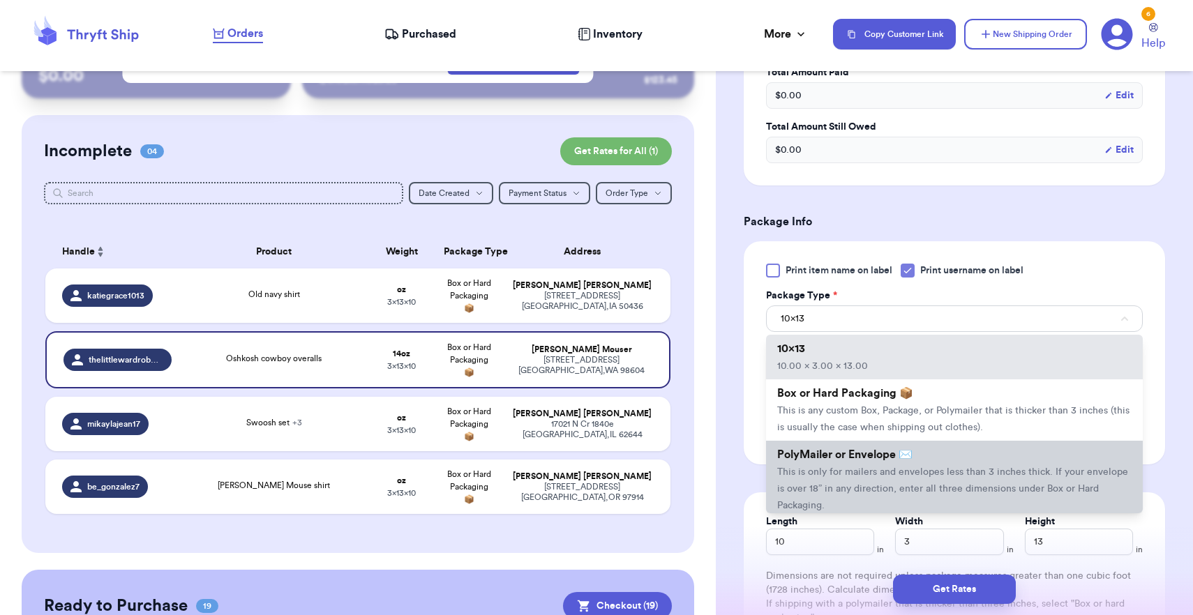
scroll to position [484, 0]
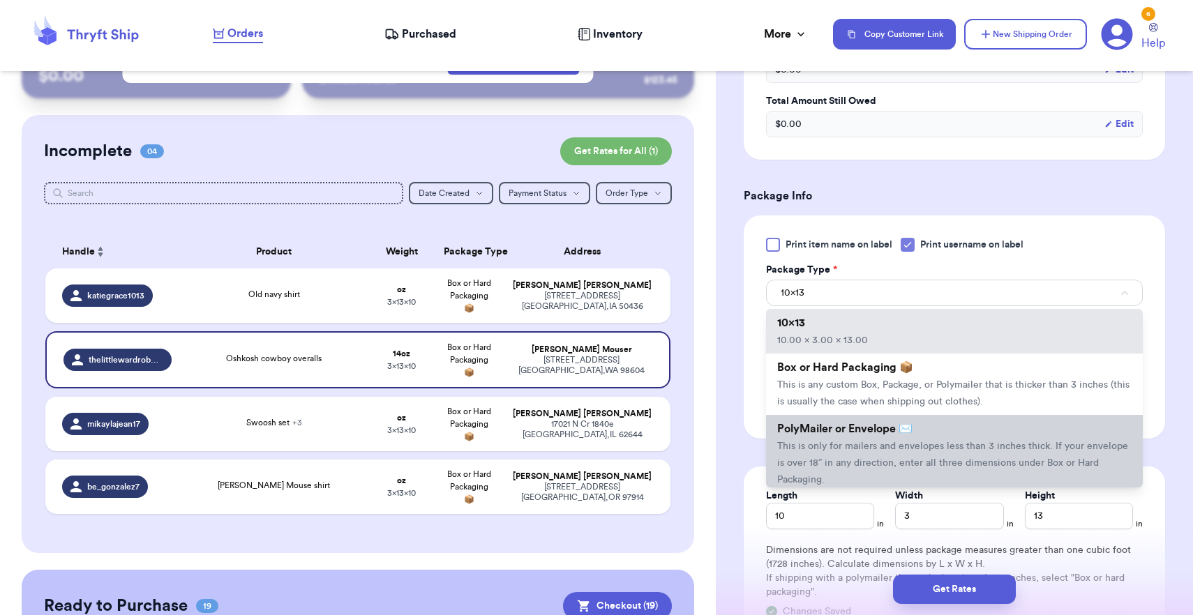
click at [876, 470] on span "This is only for mailers and envelopes less than 3 inches thick. If your envelo…" at bounding box center [952, 463] width 351 height 43
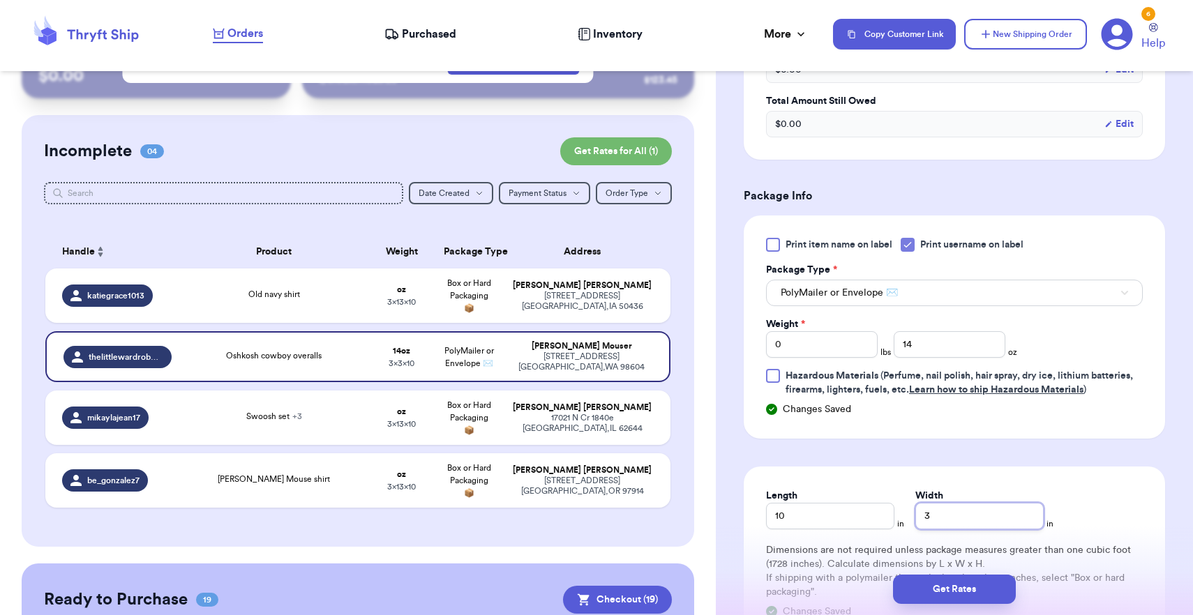
click at [921, 515] on input "3" at bounding box center [979, 516] width 128 height 27
type input "13"
click at [935, 567] on div "Get Rates" at bounding box center [954, 590] width 477 height 52
click at [937, 578] on button "Get Rates" at bounding box center [954, 589] width 123 height 29
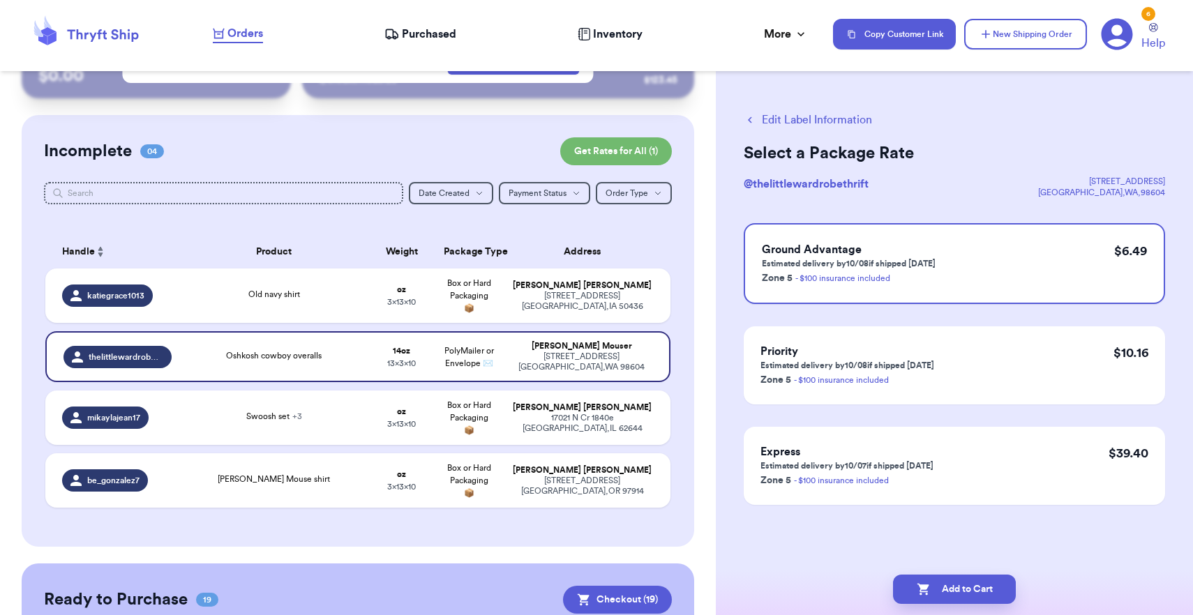
scroll to position [0, 0]
click at [946, 585] on button "Add to Cart" at bounding box center [954, 589] width 123 height 29
checkbox input "true"
